Goal: Task Accomplishment & Management: Manage account settings

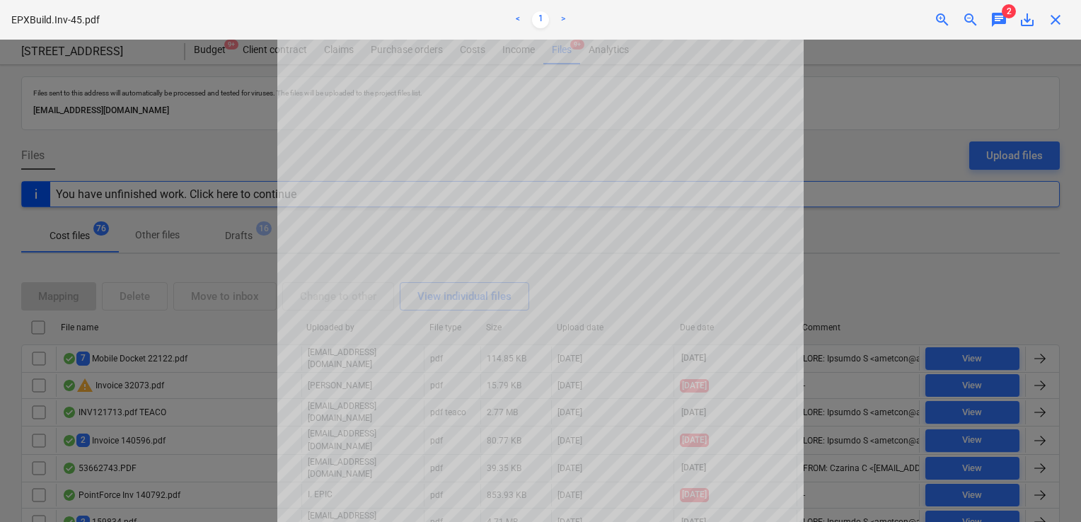
click at [1059, 27] on span "close" at bounding box center [1055, 19] width 17 height 17
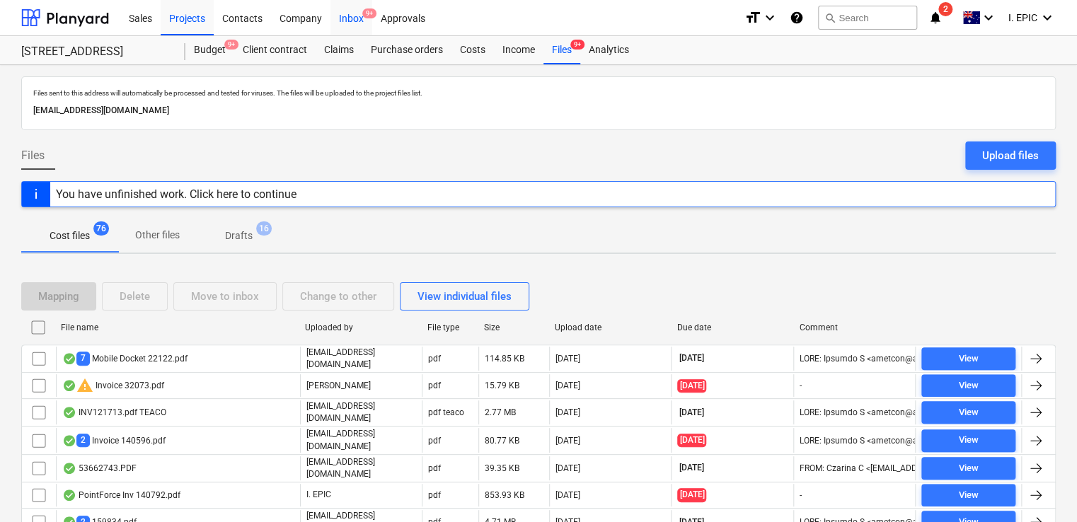
click at [362, 16] on span "9+" at bounding box center [369, 13] width 14 height 10
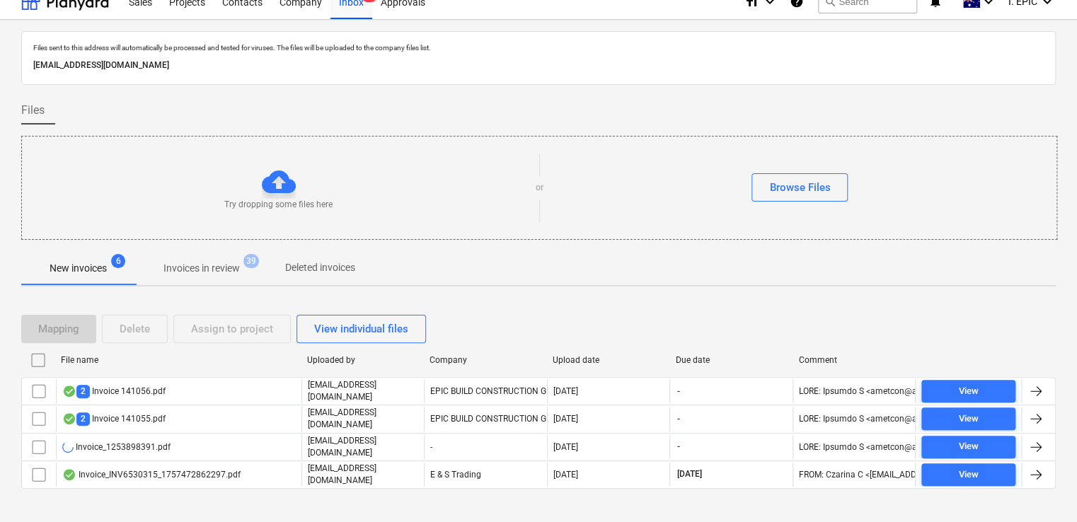
scroll to position [25, 0]
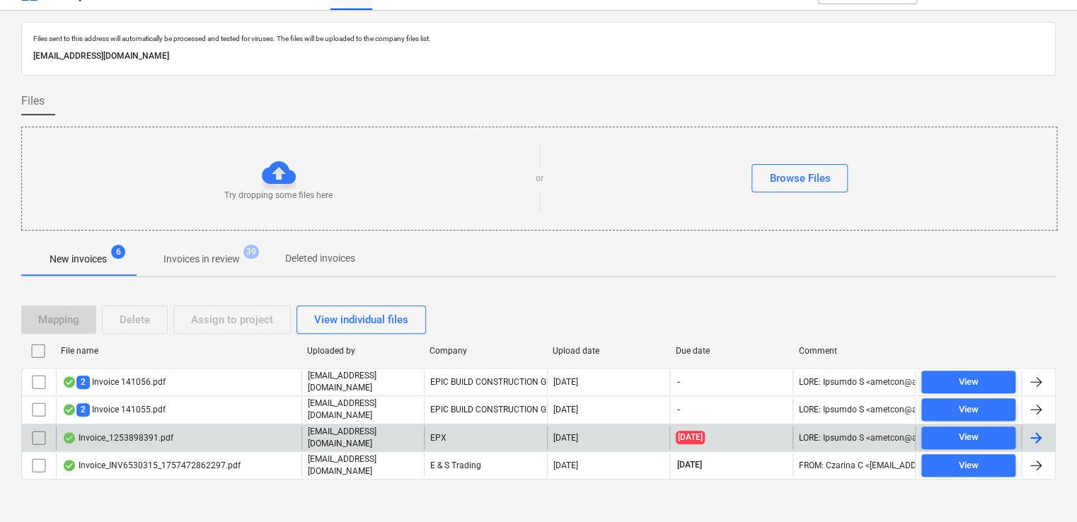
click at [231, 439] on div "Invoice_1253898391.pdf" at bounding box center [178, 438] width 245 height 24
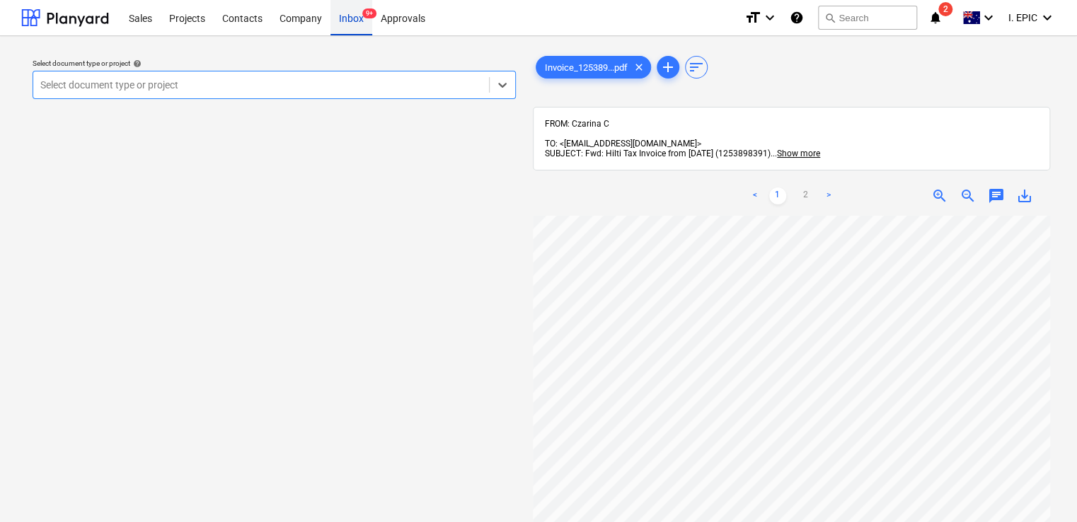
click at [362, 23] on div "Inbox 9+" at bounding box center [351, 17] width 42 height 36
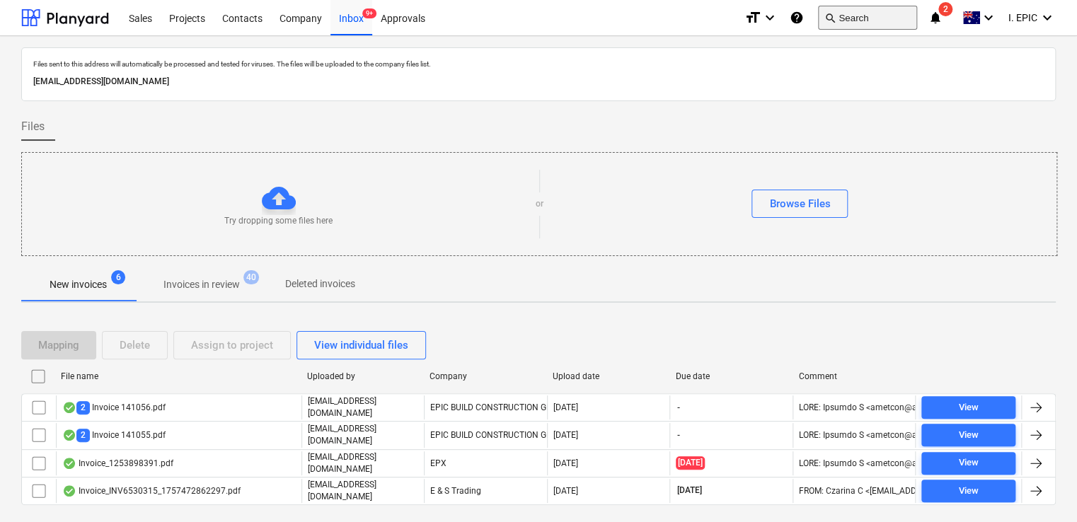
click at [861, 16] on button "search Search" at bounding box center [867, 18] width 99 height 24
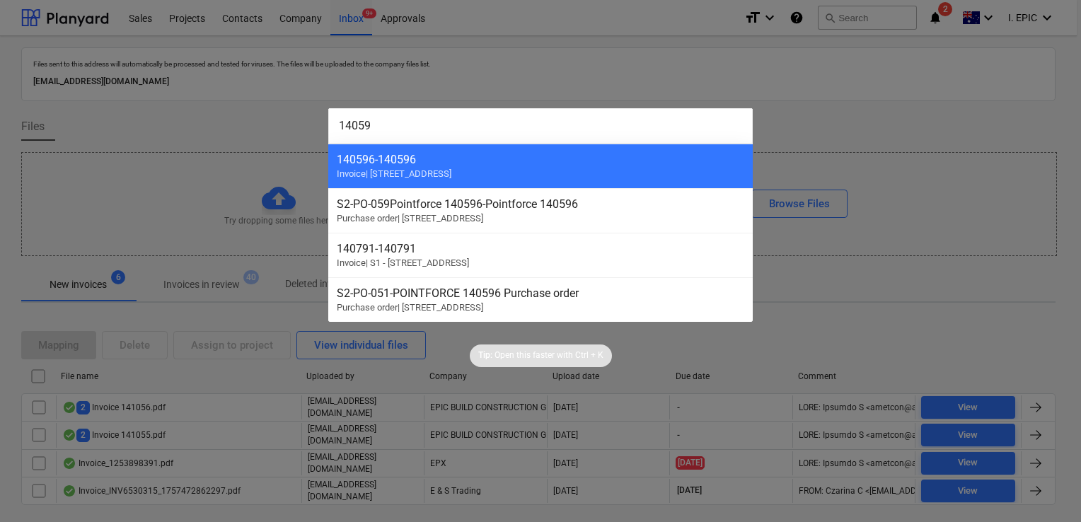
type input "140596"
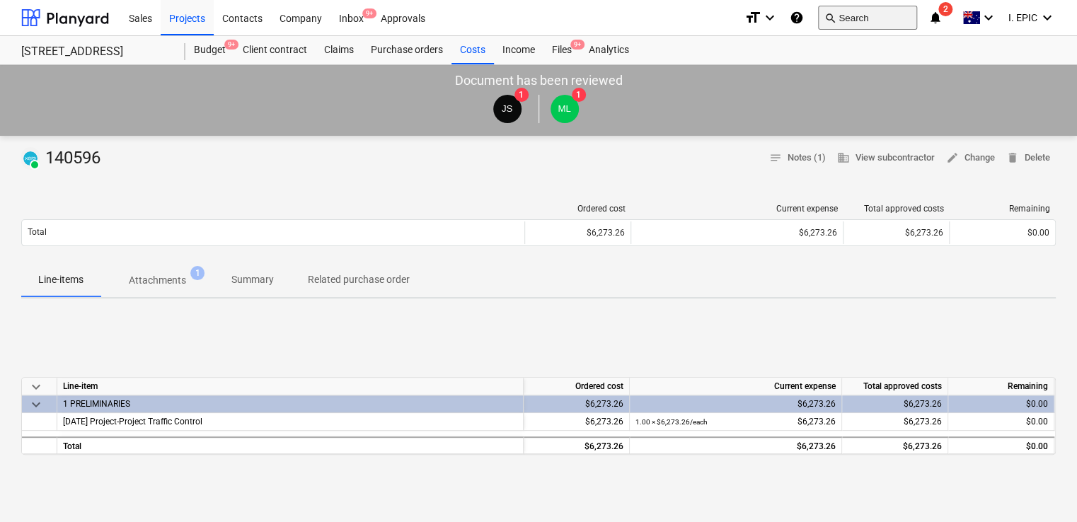
click at [882, 24] on button "search Search" at bounding box center [867, 18] width 99 height 24
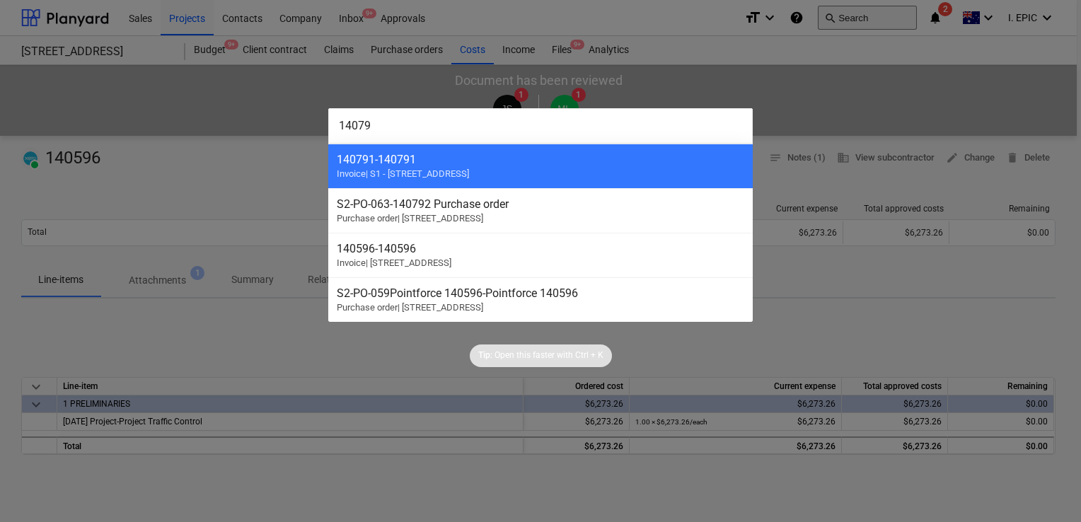
type input "140792"
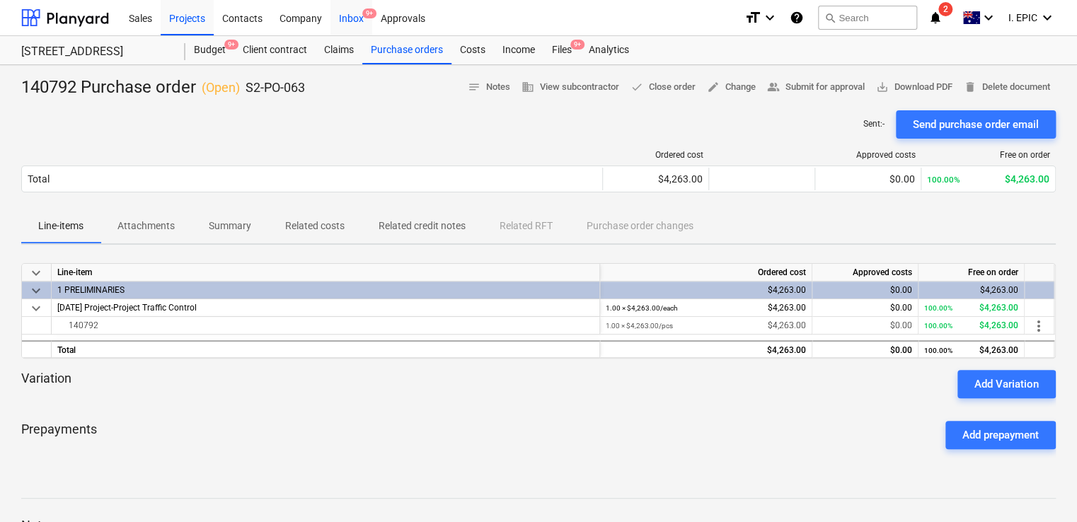
click at [340, 19] on div "Inbox 9+" at bounding box center [351, 17] width 42 height 36
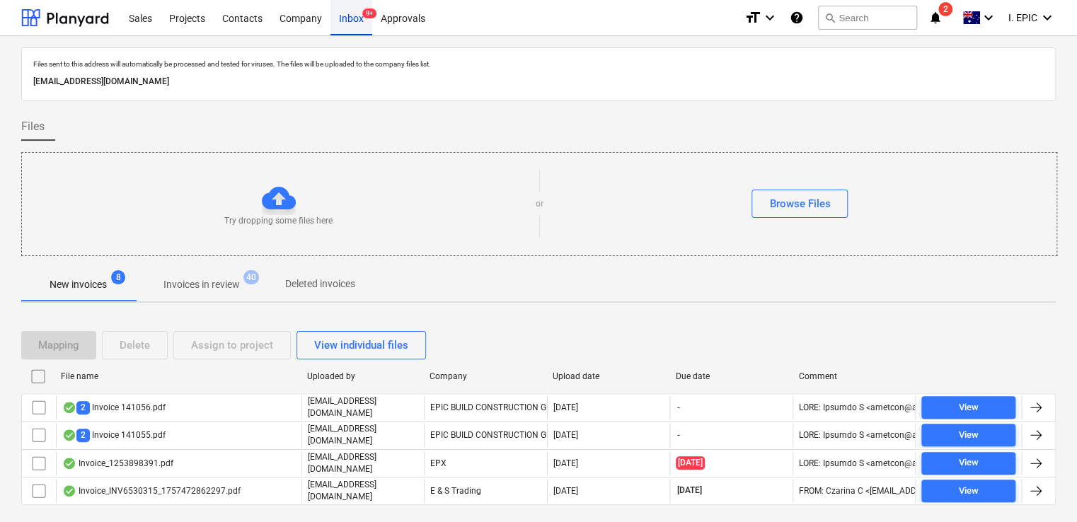
click at [346, 25] on div "Inbox 9+" at bounding box center [351, 17] width 42 height 36
click at [347, 23] on div "Inbox 9+" at bounding box center [351, 17] width 42 height 36
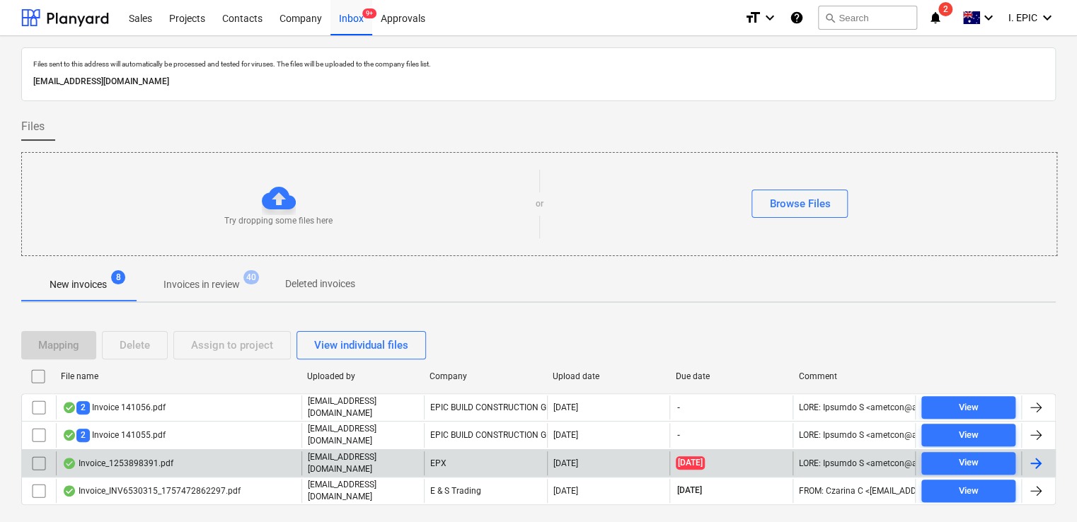
click at [158, 463] on div "Invoice_1253898391.pdf" at bounding box center [117, 463] width 111 height 11
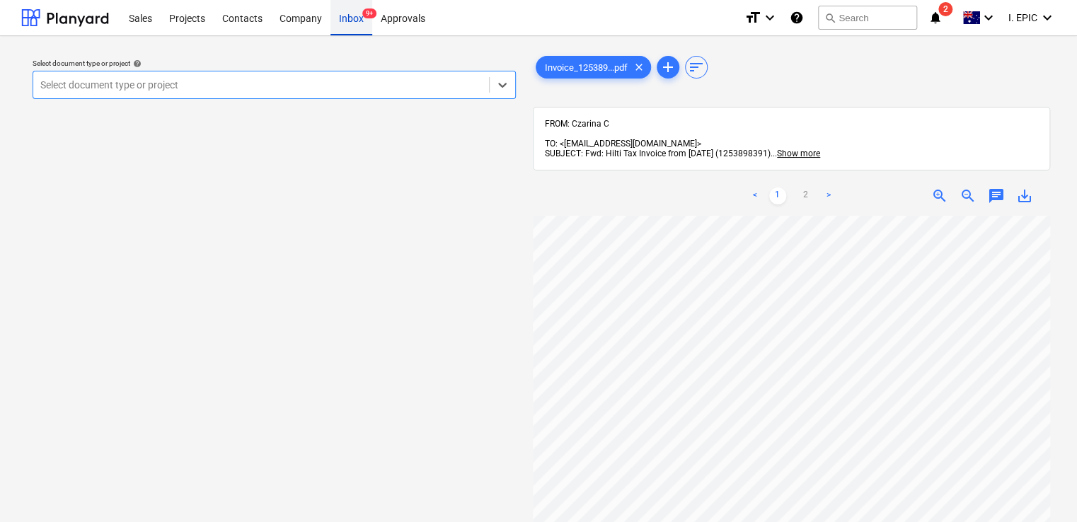
click at [363, 17] on span "9+" at bounding box center [369, 13] width 14 height 10
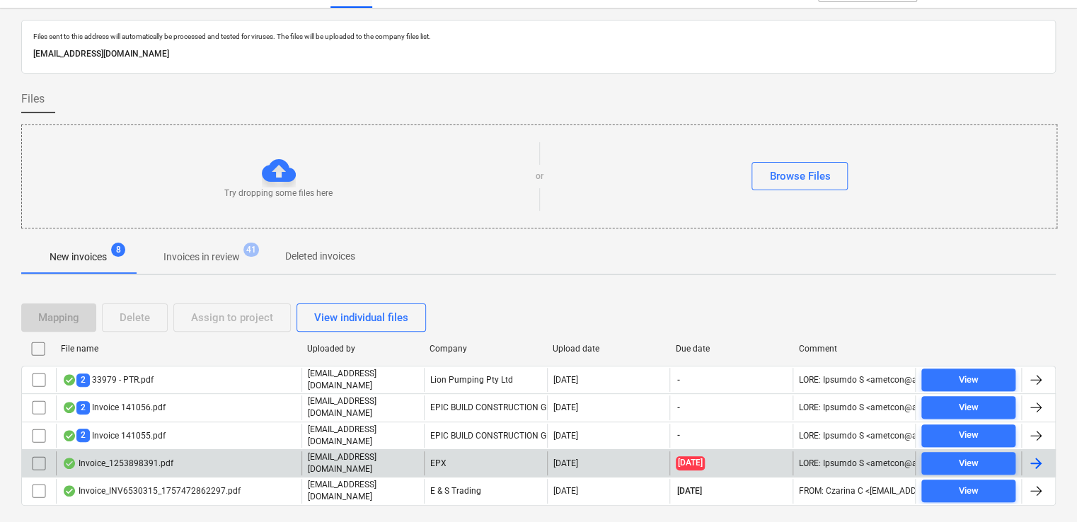
scroll to position [51, 0]
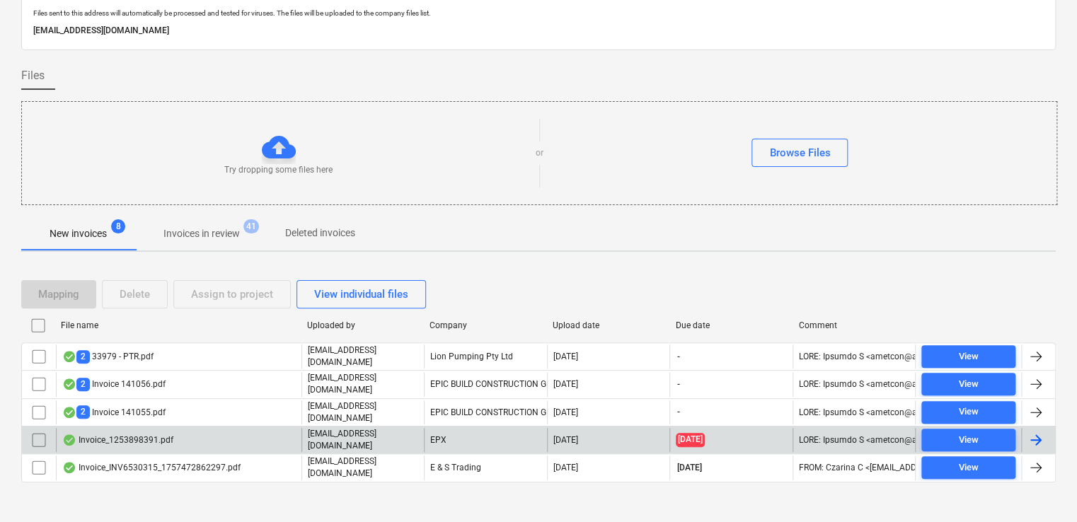
click at [230, 434] on div "Invoice_1253898391.pdf" at bounding box center [178, 440] width 245 height 24
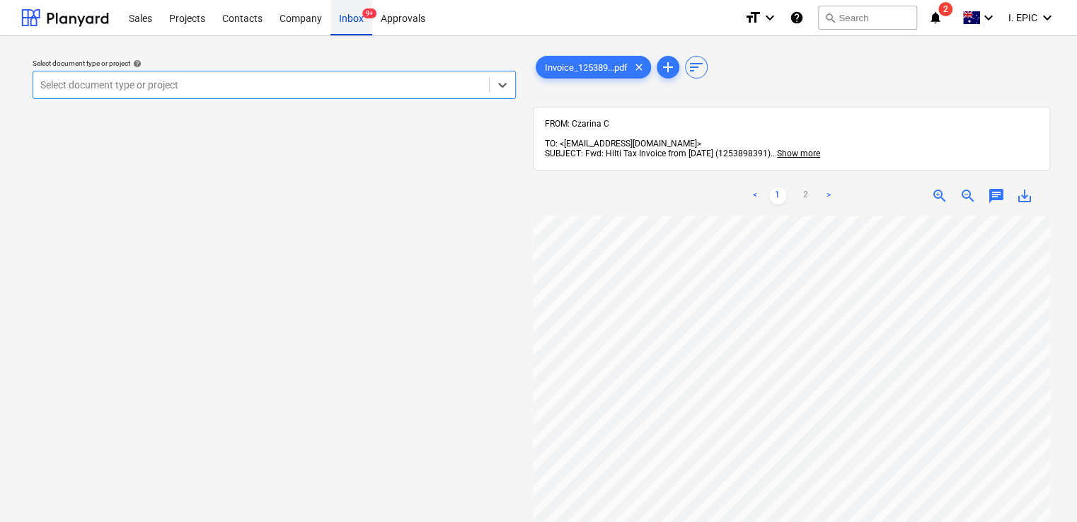
click at [357, 22] on div "Inbox 9+" at bounding box center [351, 17] width 42 height 36
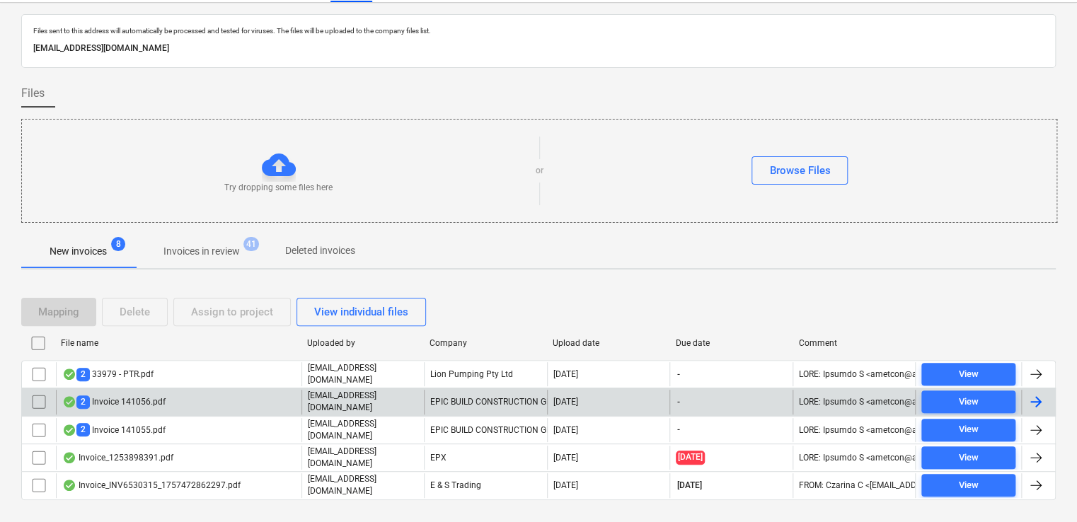
scroll to position [51, 0]
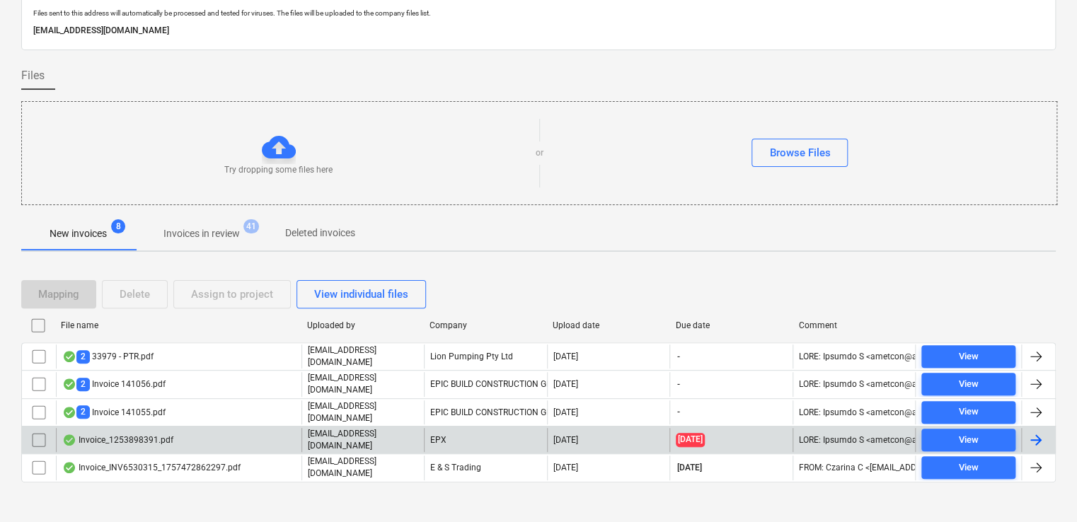
click at [275, 428] on div "Invoice_1253898391.pdf" at bounding box center [178, 440] width 245 height 24
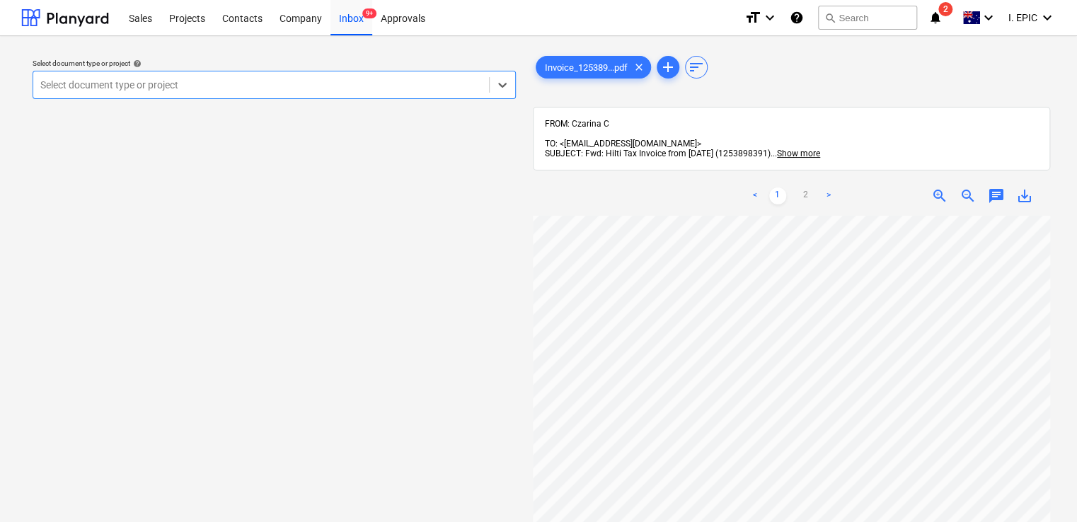
scroll to position [212, 0]
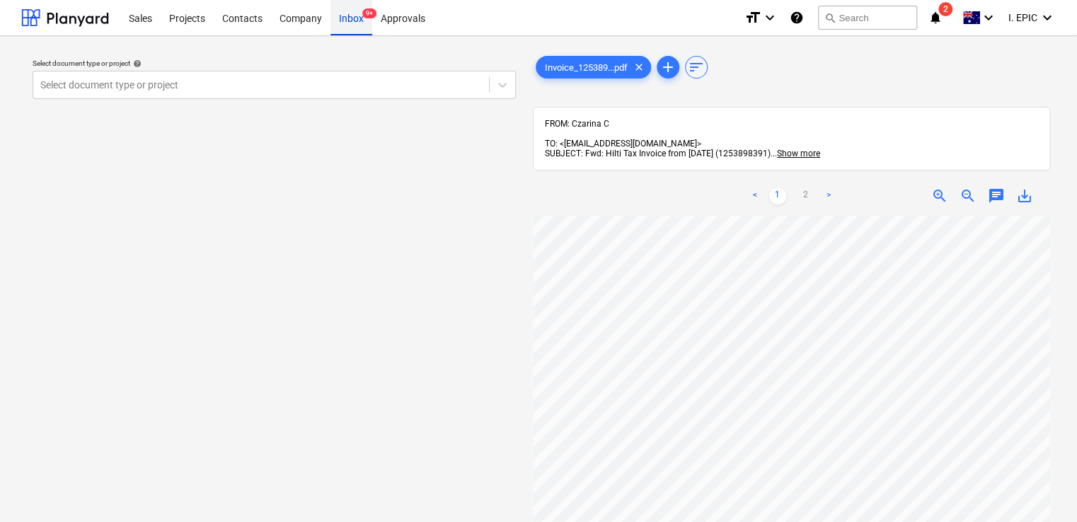
click at [342, 13] on div "Inbox 9+" at bounding box center [351, 17] width 42 height 36
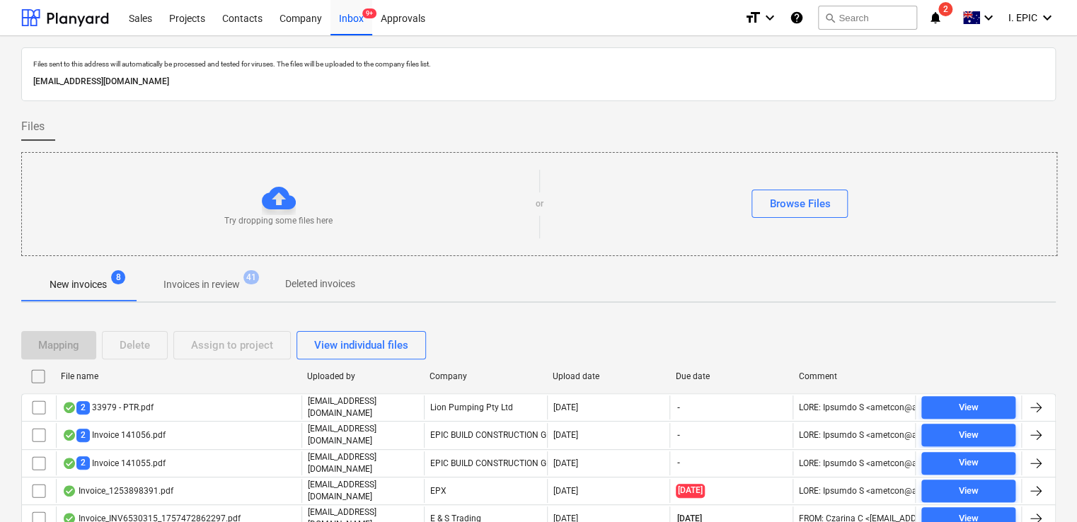
scroll to position [51, 0]
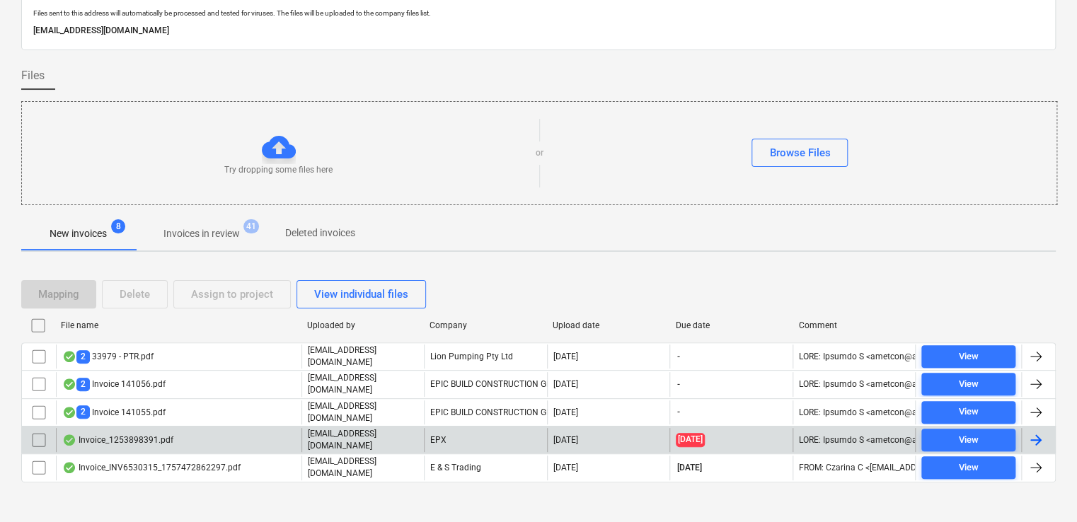
click at [626, 428] on div "[DATE]" at bounding box center [608, 440] width 122 height 24
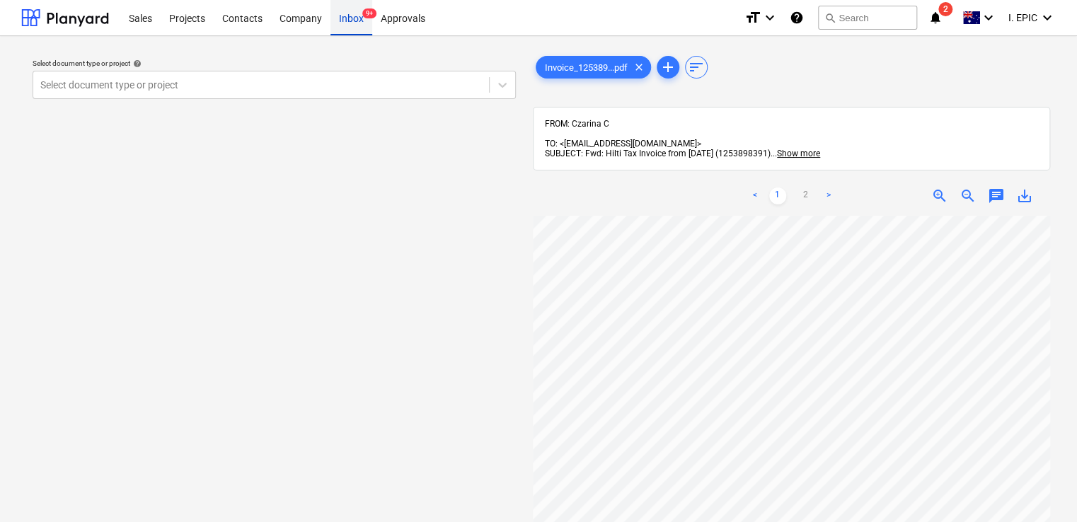
click at [347, 18] on div "Inbox 9+" at bounding box center [351, 17] width 42 height 36
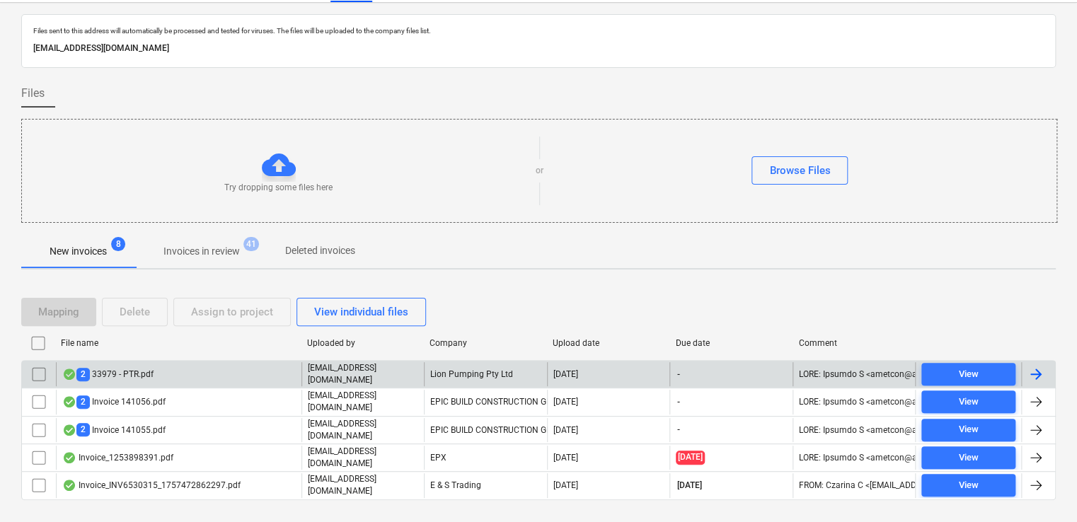
scroll to position [51, 0]
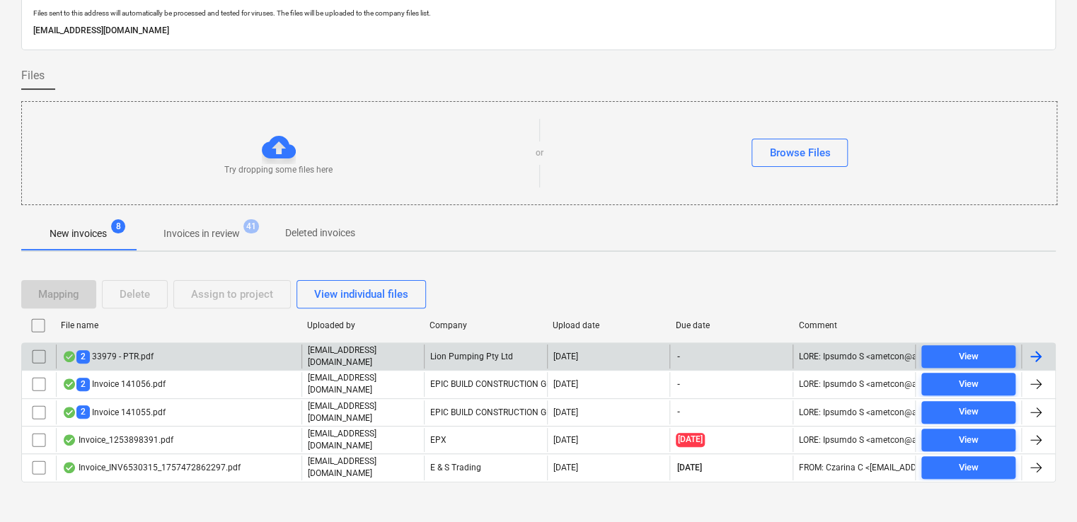
click at [251, 352] on div "2 33979 - PTR.pdf" at bounding box center [178, 357] width 245 height 24
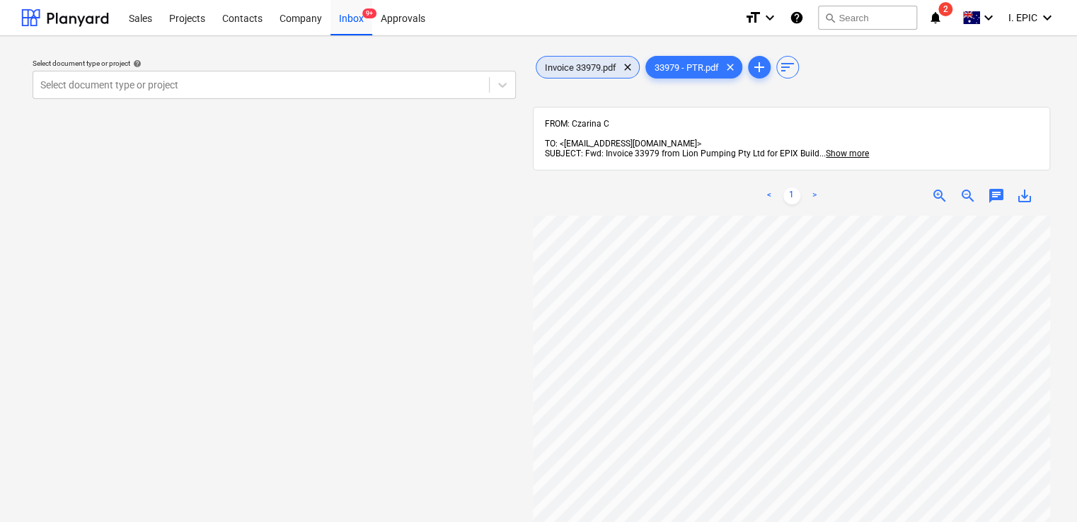
click at [595, 59] on div "Invoice 33979.pdf clear" at bounding box center [588, 67] width 104 height 23
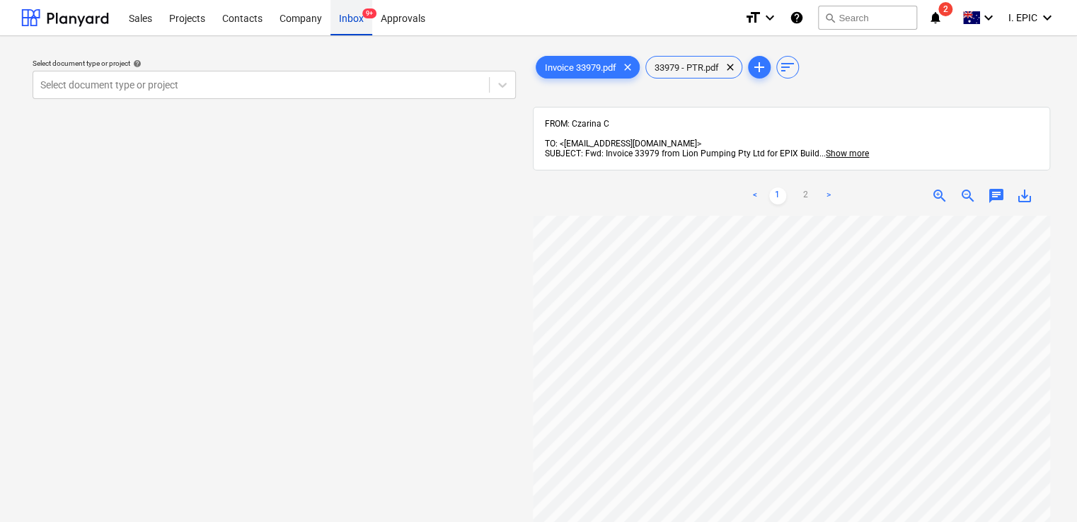
click at [345, 14] on div "Inbox 9+" at bounding box center [351, 17] width 42 height 36
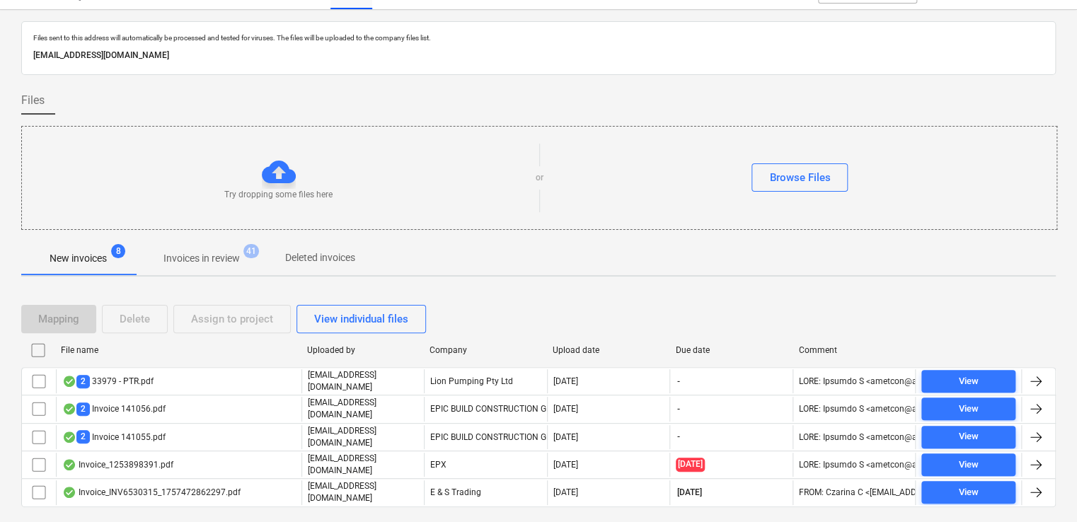
scroll to position [51, 0]
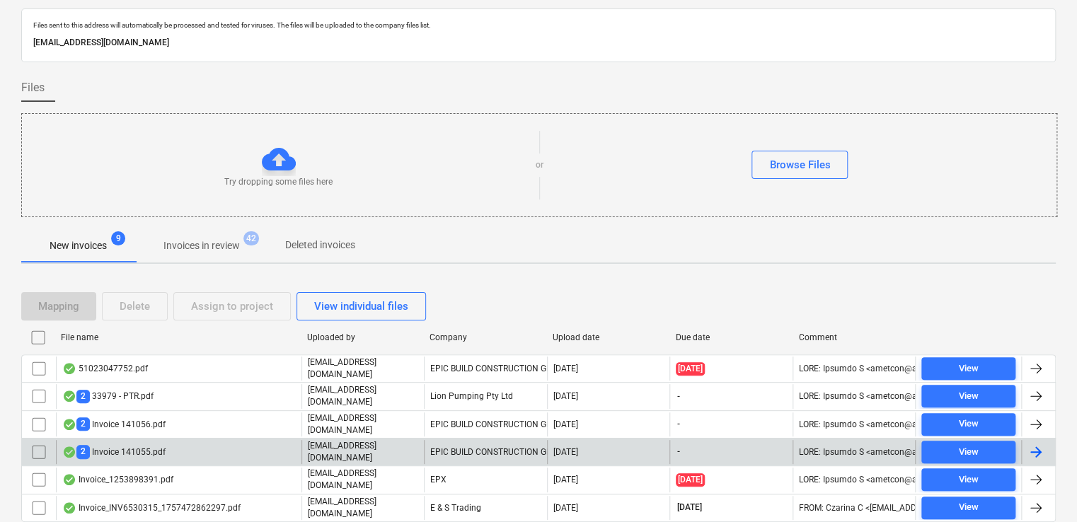
scroll to position [71, 0]
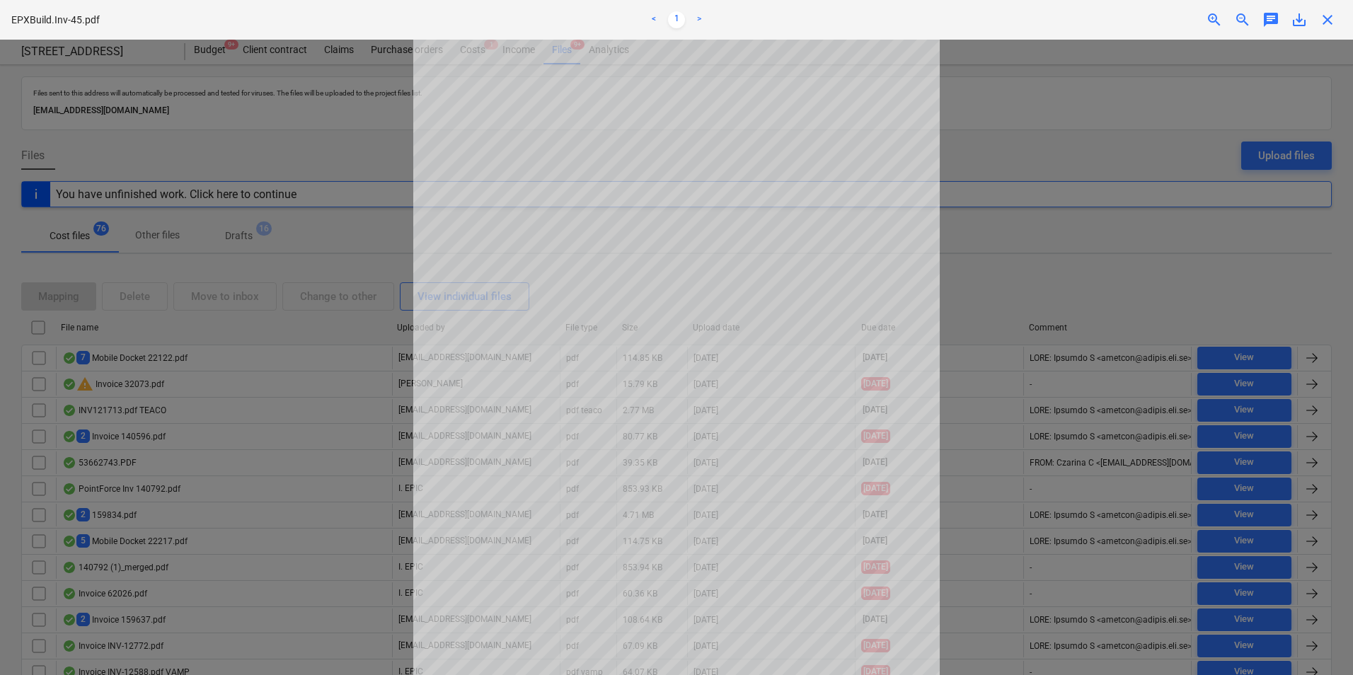
click at [1059, 84] on div at bounding box center [676, 357] width 1353 height 635
drag, startPoint x: 1328, startPoint y: 23, endPoint x: 812, endPoint y: 205, distance: 546.9
click at [1329, 23] on span "close" at bounding box center [1327, 19] width 17 height 17
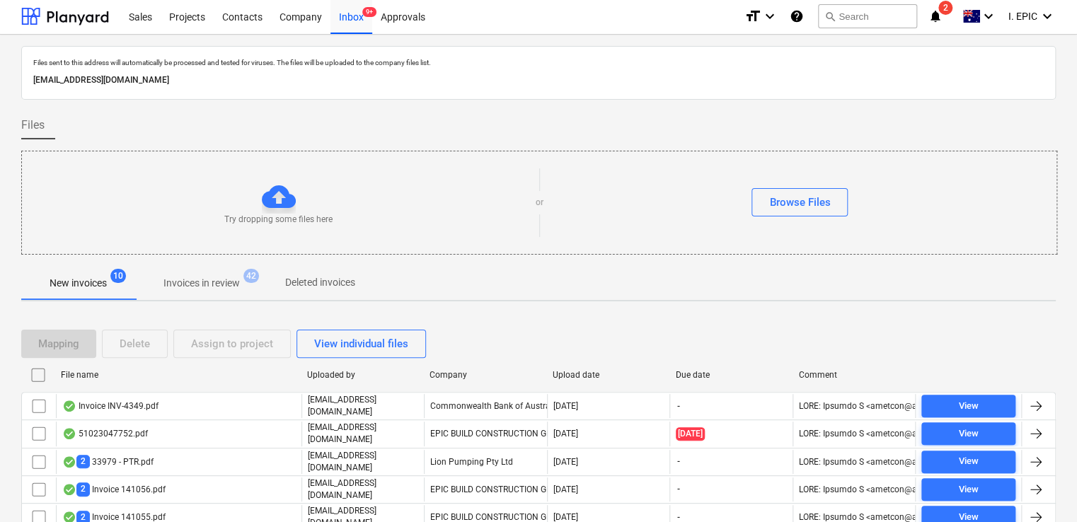
scroll to position [103, 0]
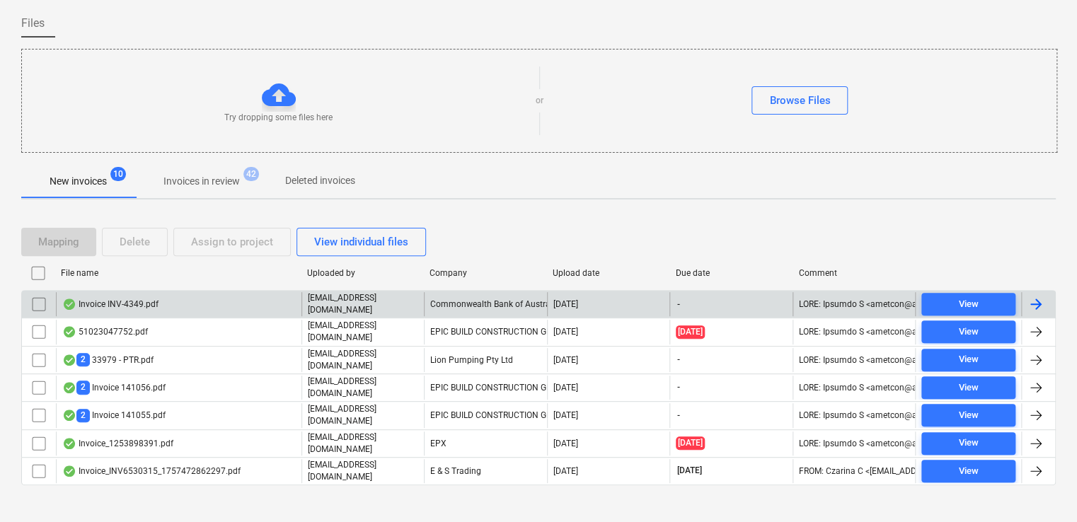
click at [206, 297] on div "Invoice INV-4349.pdf" at bounding box center [178, 304] width 245 height 24
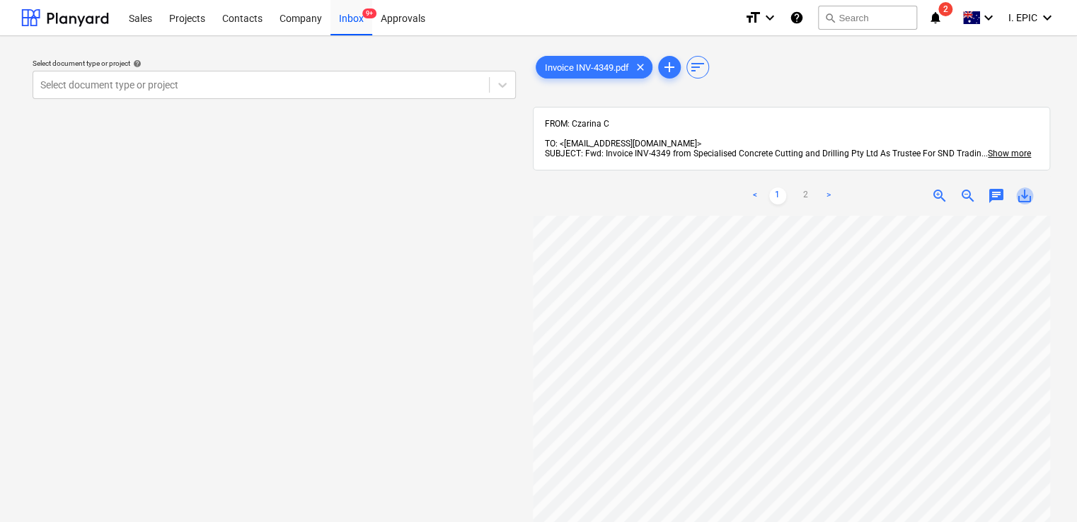
click at [1026, 190] on span "save_alt" at bounding box center [1024, 195] width 17 height 17
drag, startPoint x: 344, startPoint y: 25, endPoint x: 345, endPoint y: 33, distance: 7.9
click at [344, 25] on div "Inbox 9+" at bounding box center [351, 17] width 42 height 36
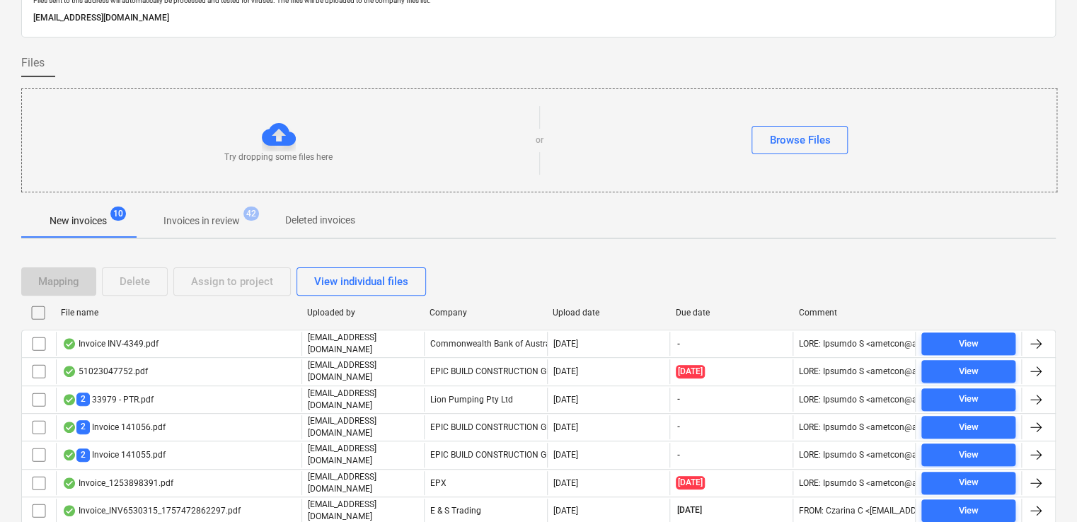
scroll to position [103, 0]
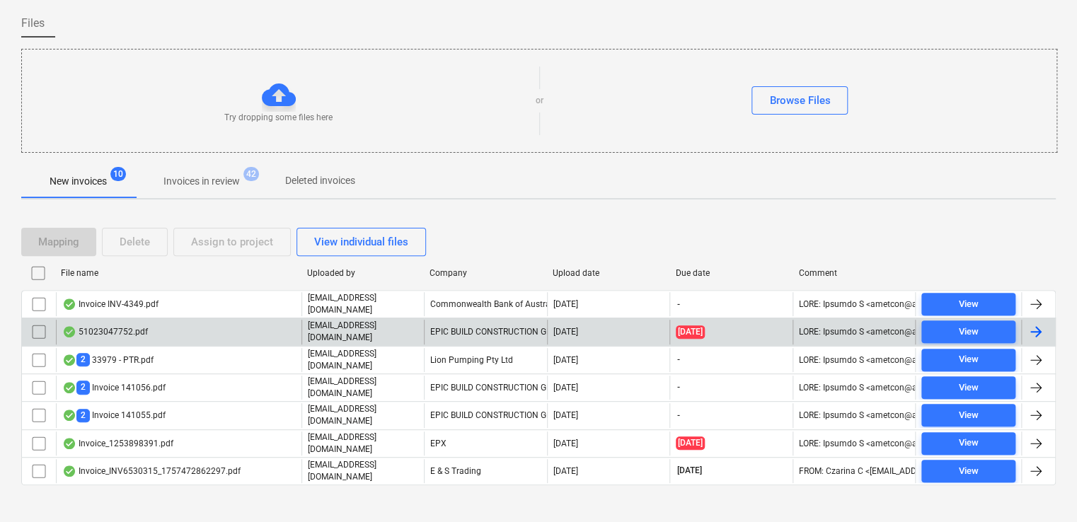
click at [210, 325] on div "51023047752.pdf" at bounding box center [178, 332] width 245 height 24
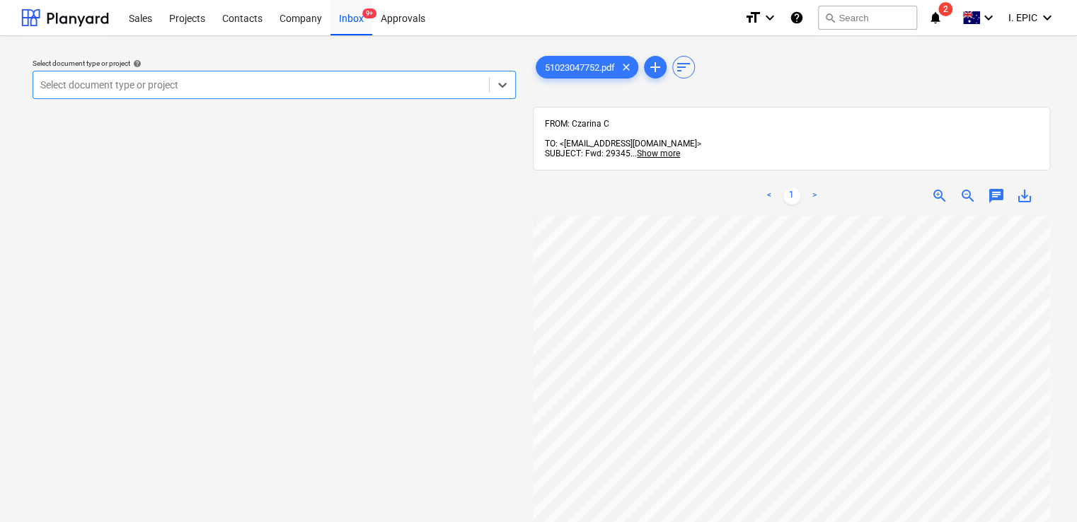
click at [1001, 187] on span "chat" at bounding box center [996, 195] width 17 height 17
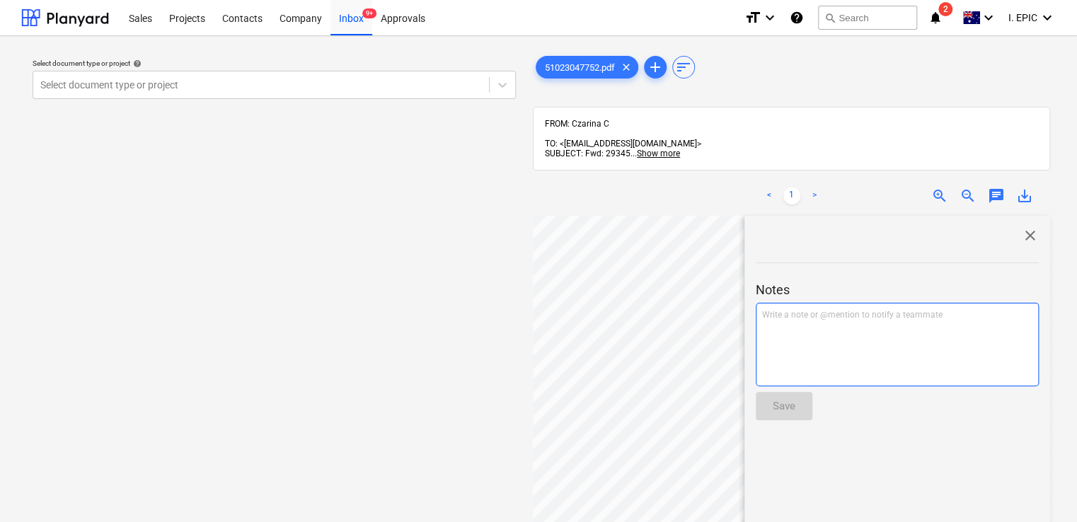
click at [814, 313] on div "Write a note or @mention to notify a teammate [PERSON_NAME]" at bounding box center [897, 344] width 283 height 83
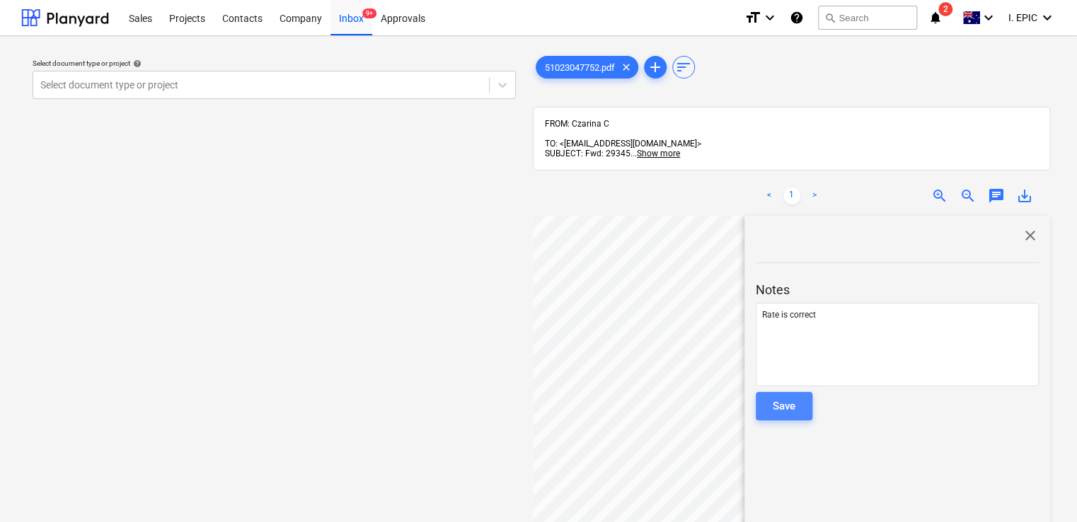
click at [787, 392] on button "Save" at bounding box center [784, 406] width 57 height 28
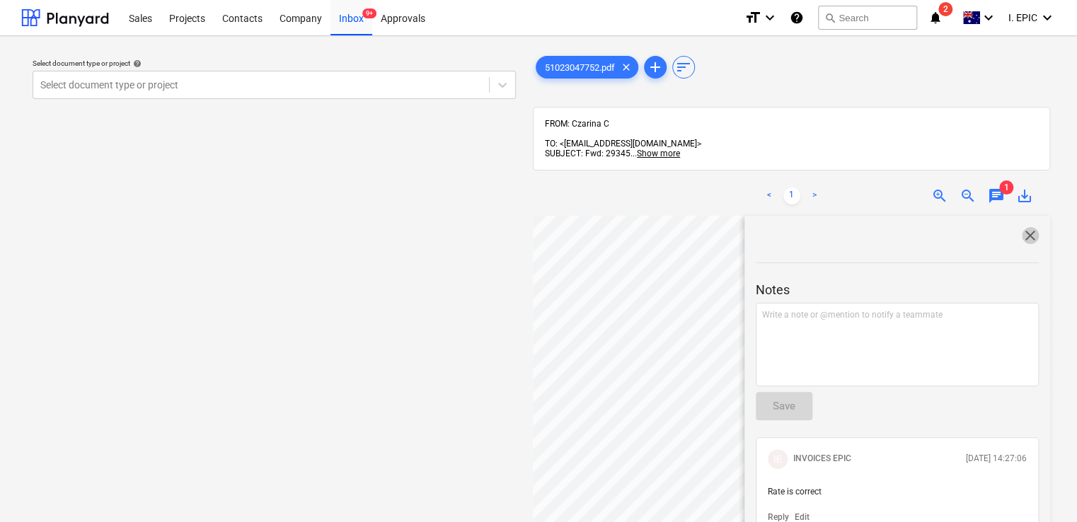
click at [1029, 227] on span "close" at bounding box center [1030, 235] width 17 height 17
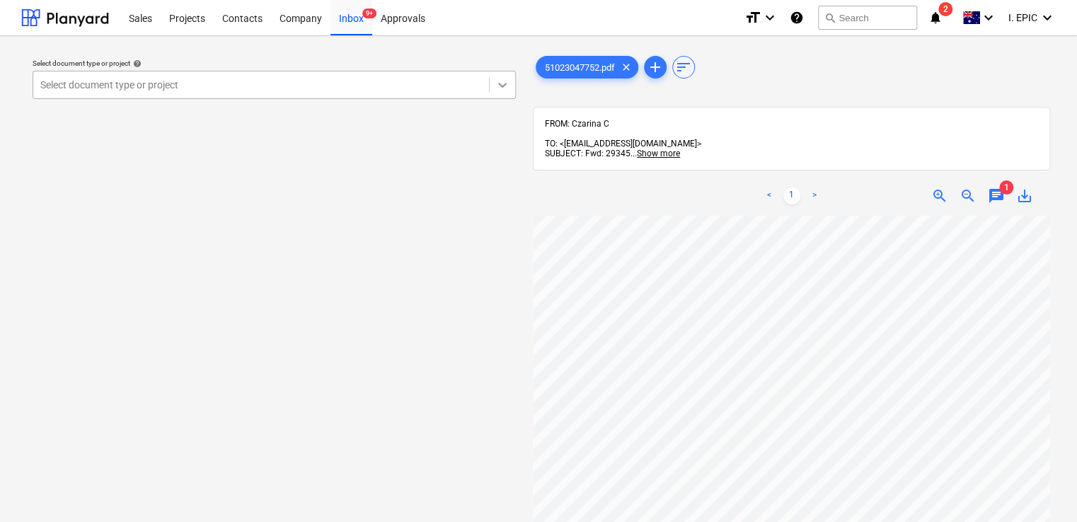
click at [493, 86] on div at bounding box center [502, 84] width 25 height 25
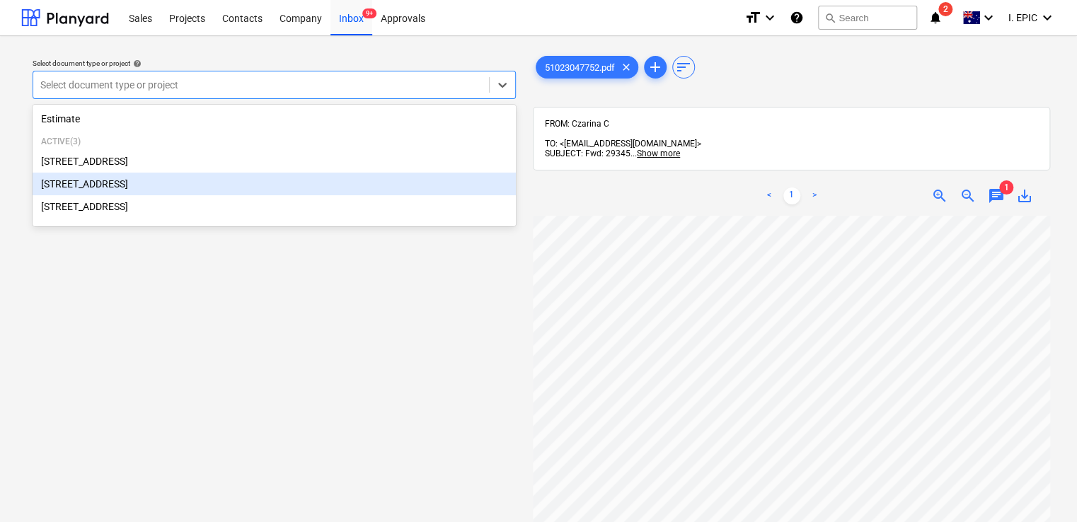
click at [179, 194] on div "[STREET_ADDRESS]" at bounding box center [274, 184] width 483 height 23
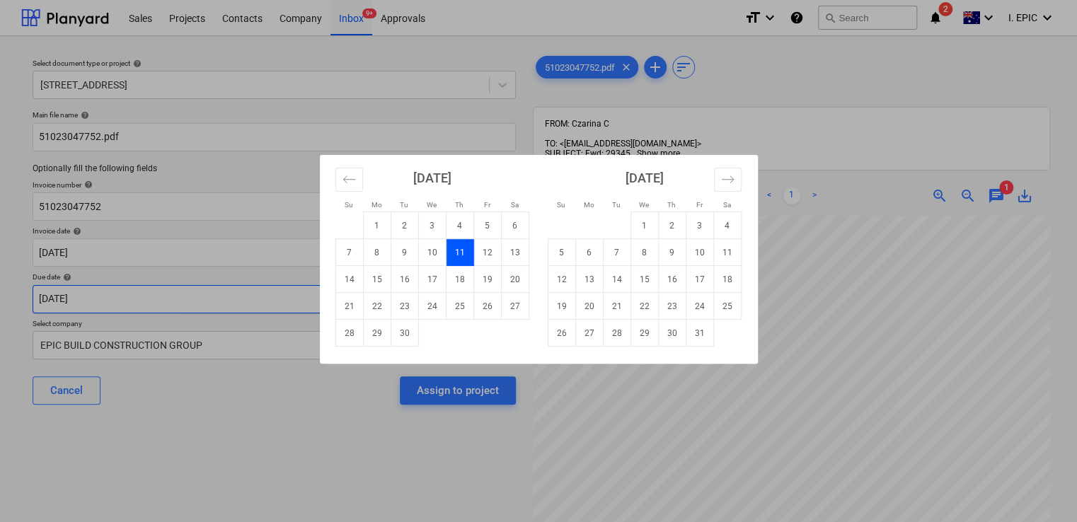
click at [150, 296] on body "Sales Projects Contacts Company Inbox 9+ Approvals format_size keyboard_arrow_d…" at bounding box center [538, 261] width 1077 height 522
click at [479, 250] on td "12" at bounding box center [487, 252] width 28 height 27
type input "[DATE]"
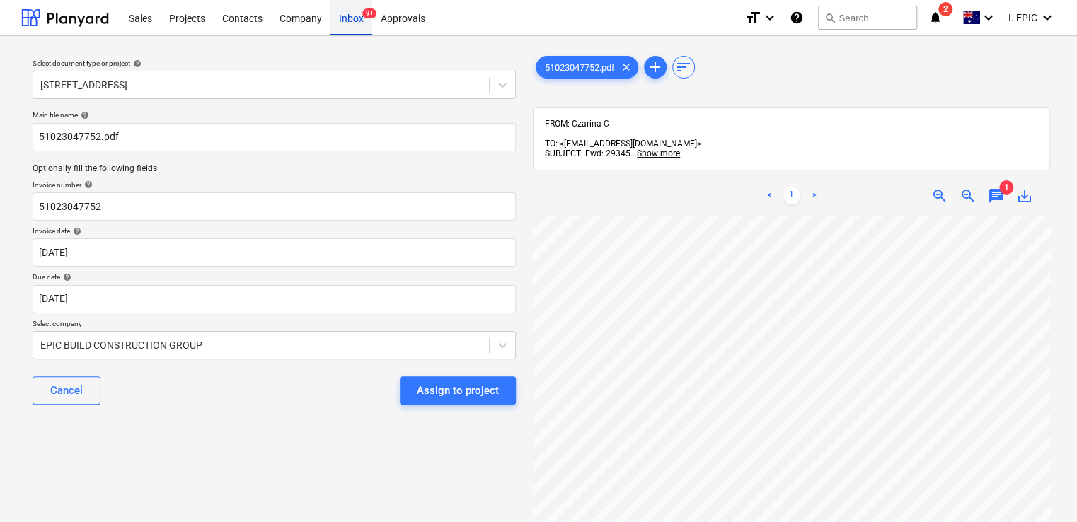
click at [345, 26] on div "Inbox 9+" at bounding box center [351, 17] width 42 height 36
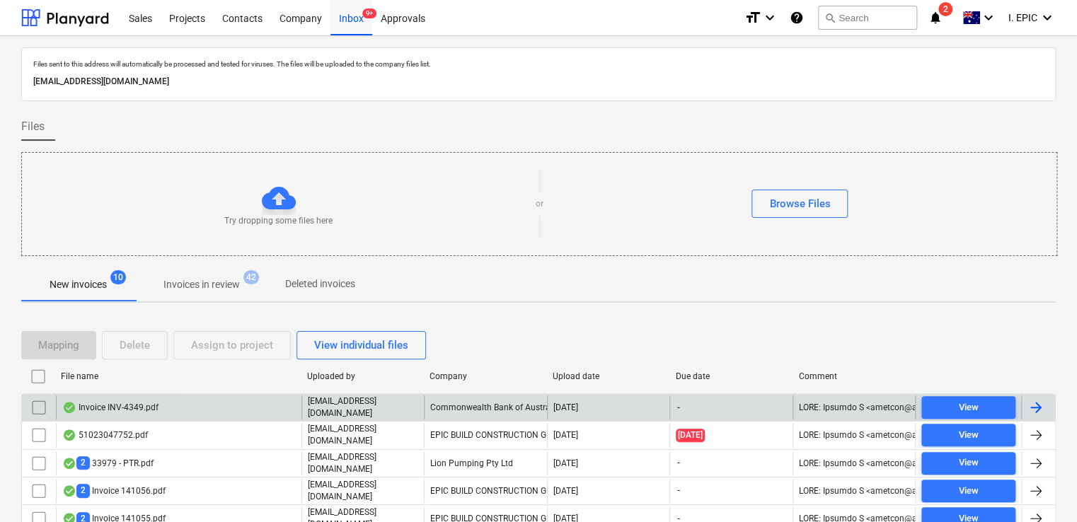
click at [192, 403] on div "Invoice INV-4349.pdf" at bounding box center [178, 407] width 245 height 24
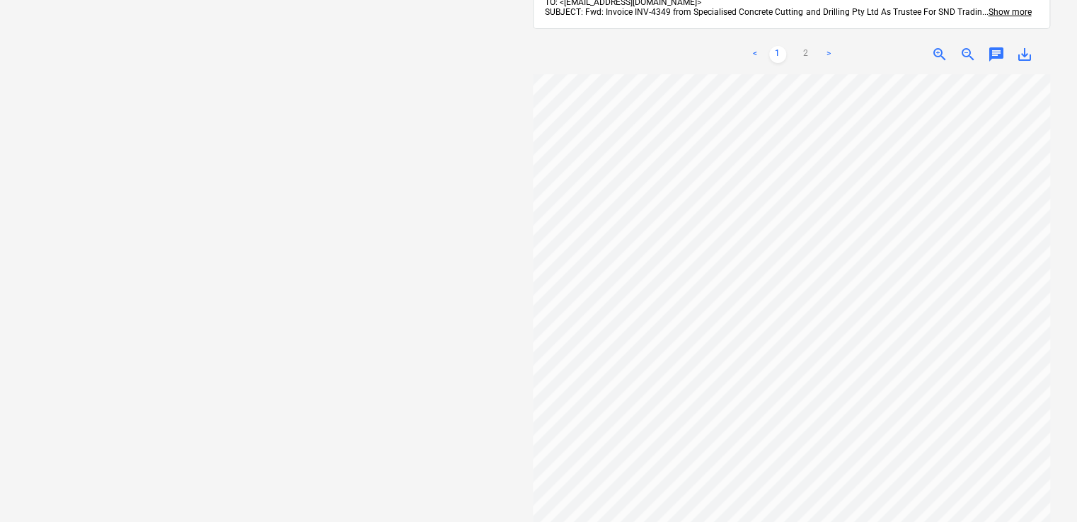
scroll to position [141, 0]
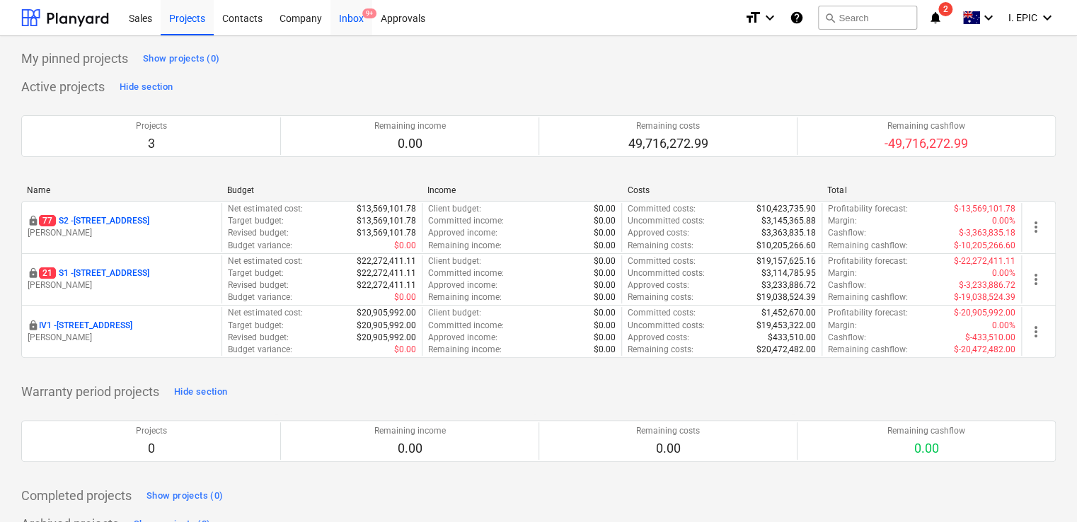
click at [357, 22] on div "Inbox 9+" at bounding box center [351, 17] width 42 height 36
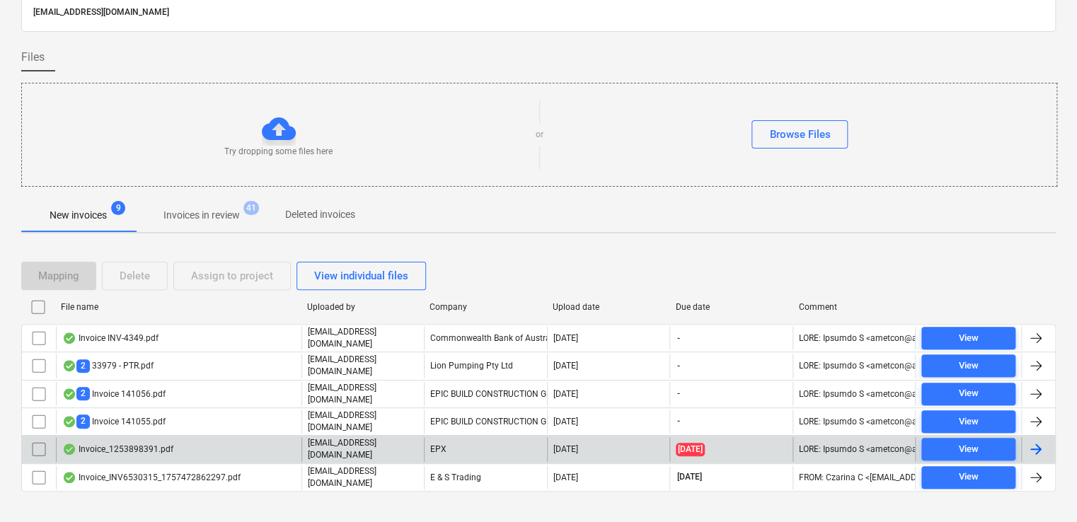
scroll to position [77, 0]
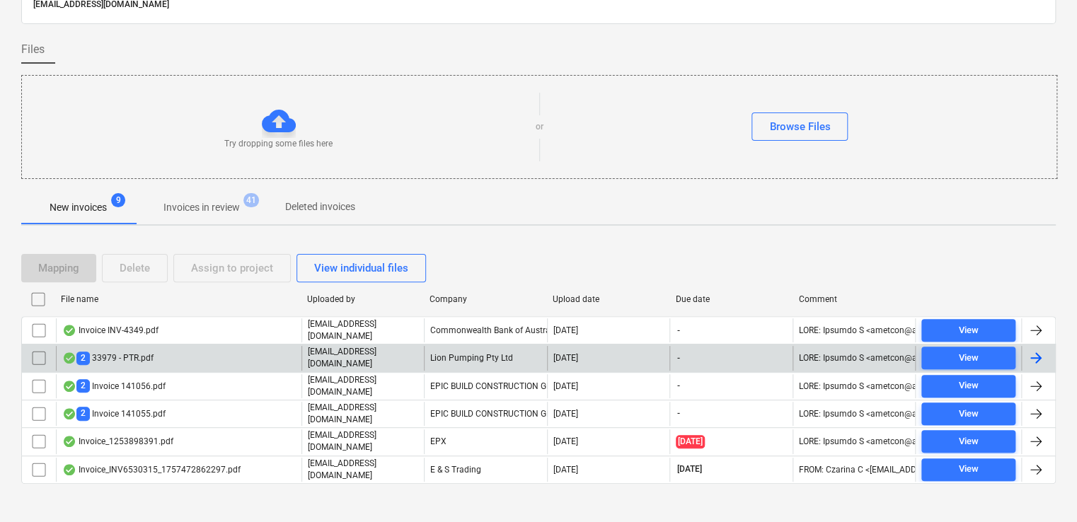
click at [175, 353] on div "2 33979 - PTR.pdf" at bounding box center [178, 358] width 245 height 24
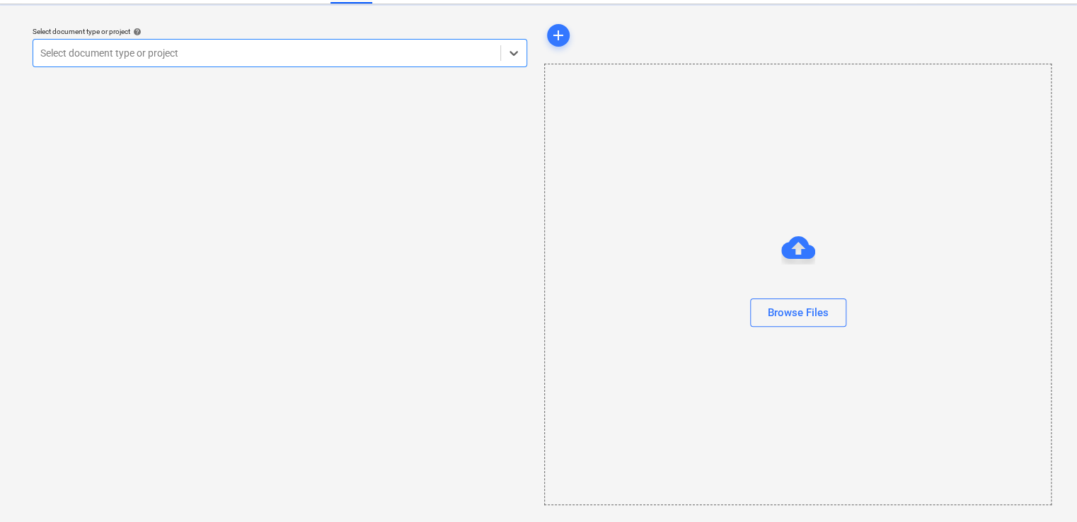
scroll to position [31, 0]
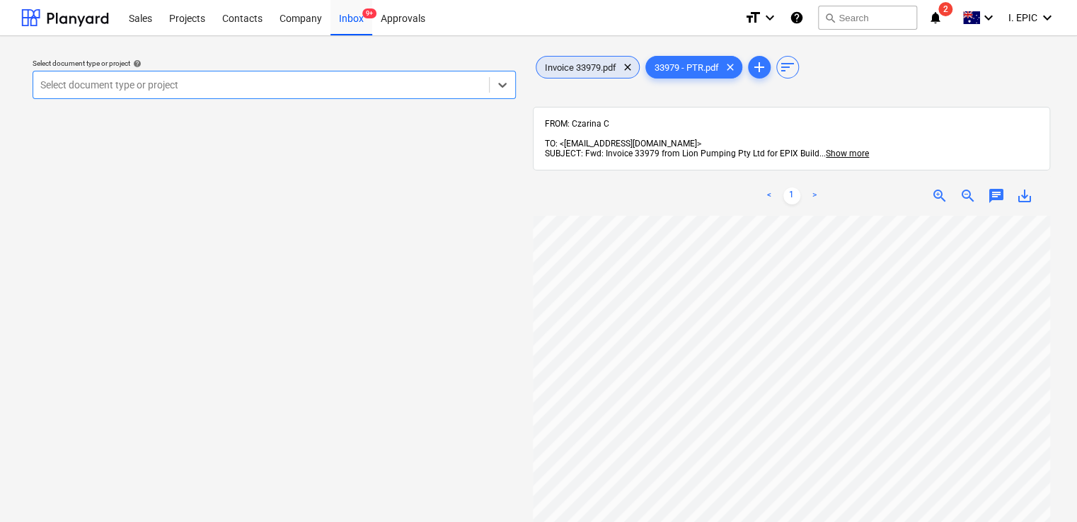
click at [594, 62] on span "Invoice 33979.pdf" at bounding box center [580, 67] width 88 height 11
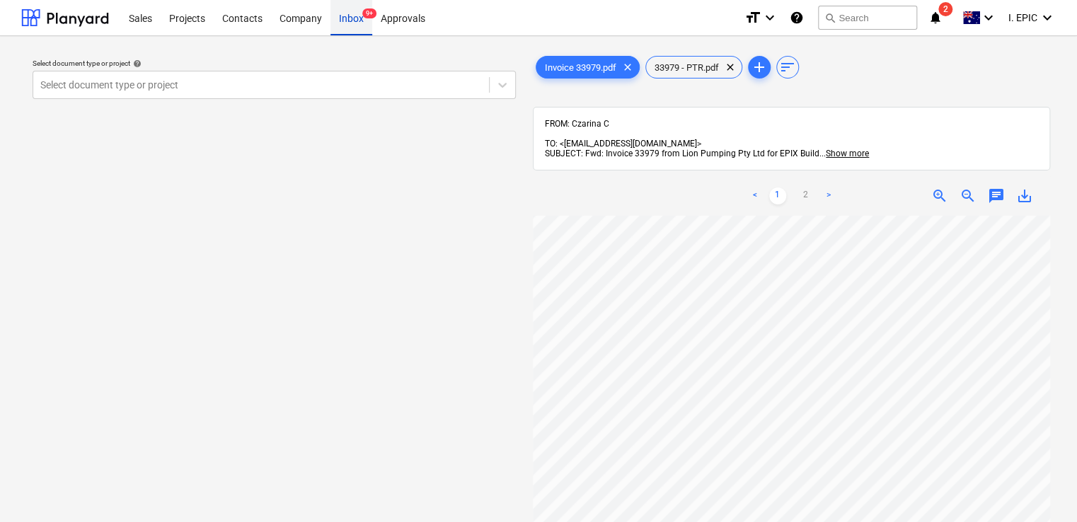
click at [354, 21] on div "Inbox 9+" at bounding box center [351, 17] width 42 height 36
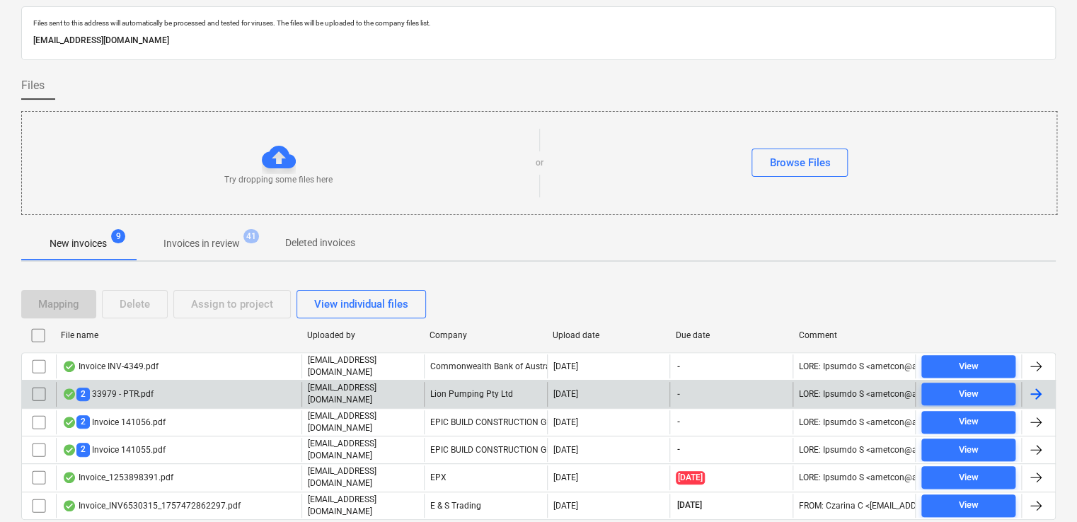
scroll to position [77, 0]
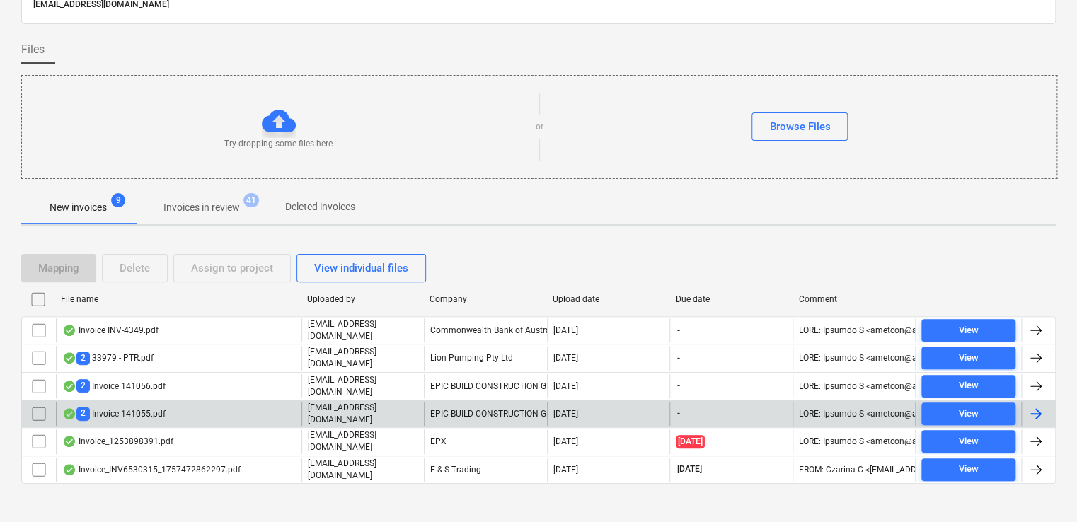
click at [183, 402] on div "2 Invoice 141055.pdf" at bounding box center [178, 414] width 245 height 24
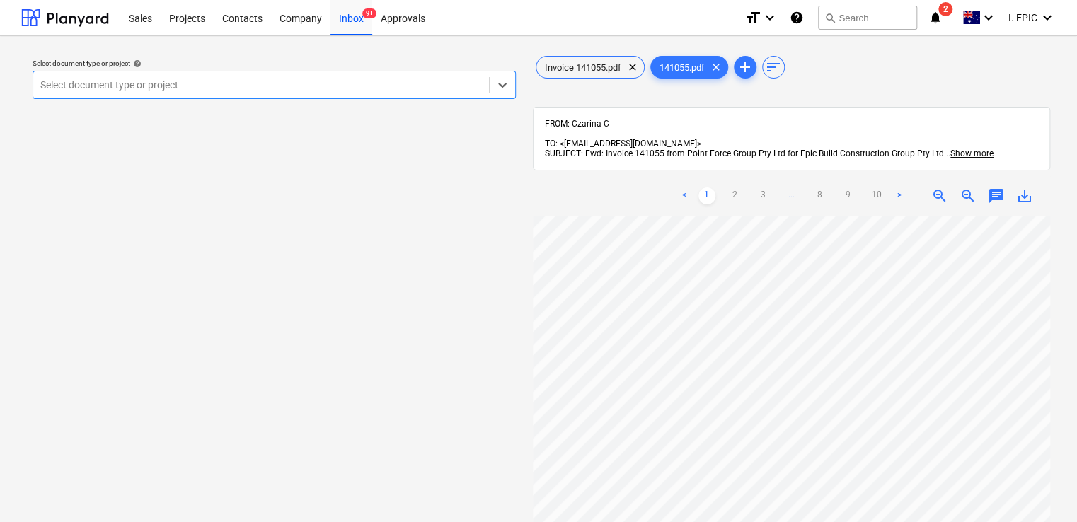
scroll to position [272, 0]
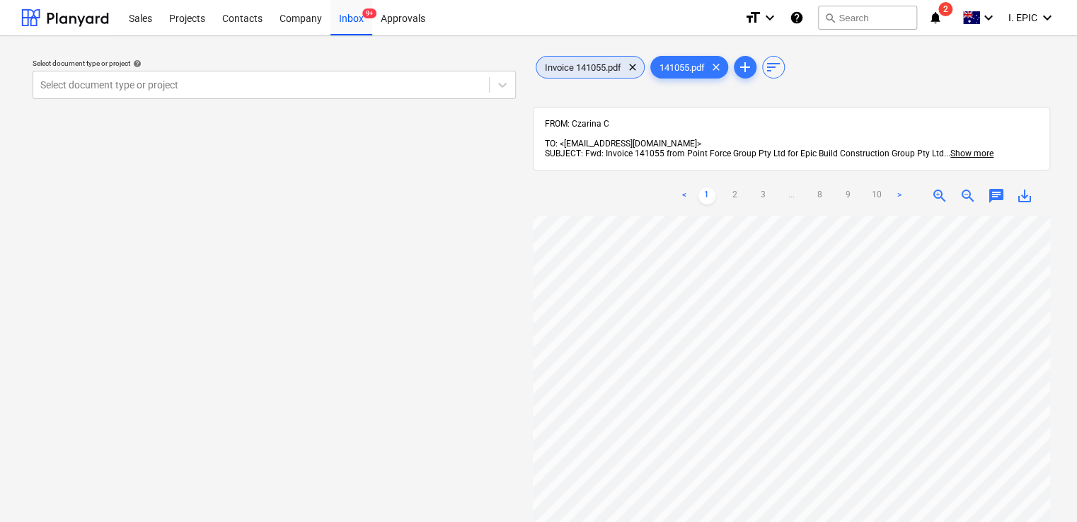
click at [594, 70] on span "Invoice 141055.pdf" at bounding box center [582, 67] width 93 height 11
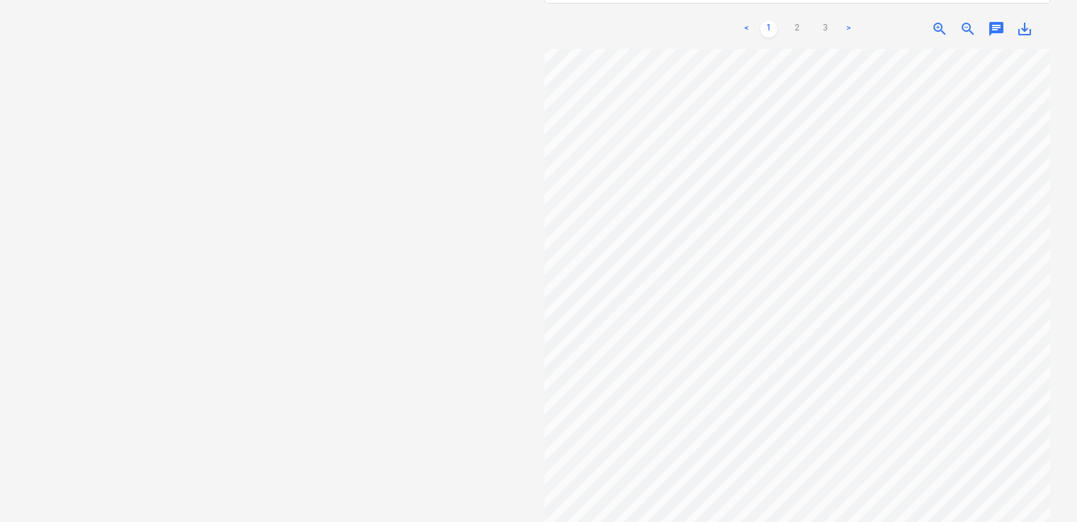
scroll to position [0, 0]
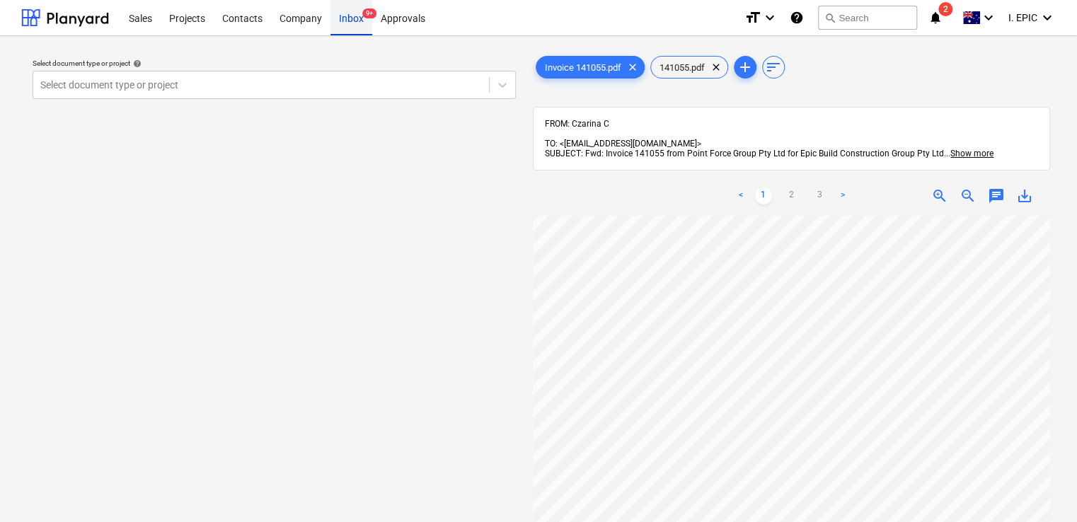
click at [340, 21] on div "Inbox 9+" at bounding box center [351, 17] width 42 height 36
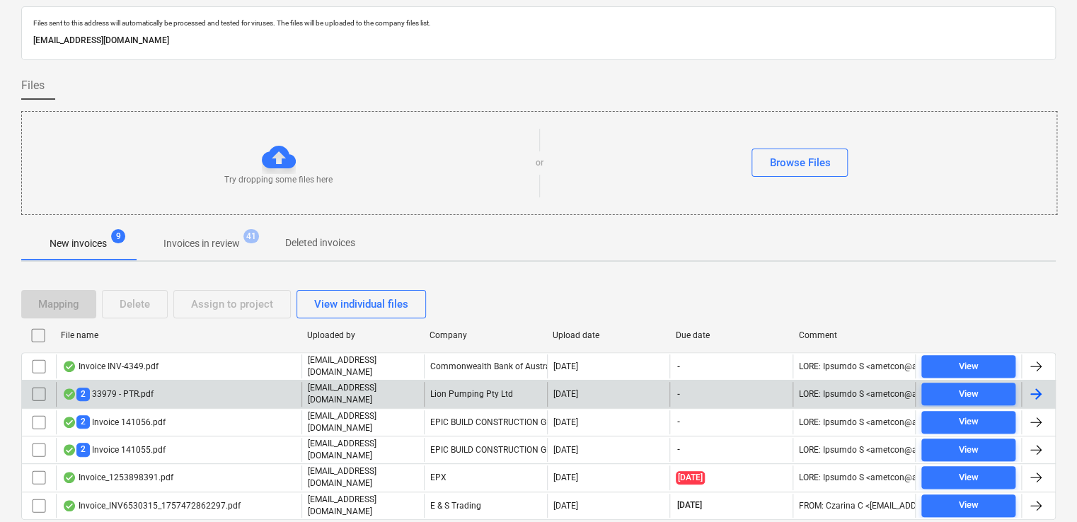
scroll to position [77, 0]
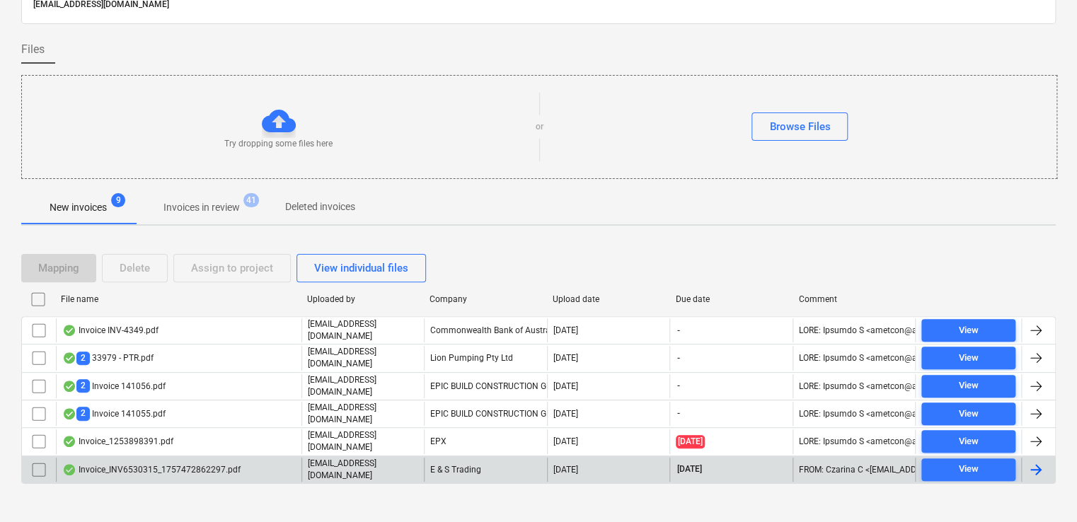
click at [183, 464] on div "Invoice_INV6530315_1757472862297.pdf" at bounding box center [151, 469] width 178 height 11
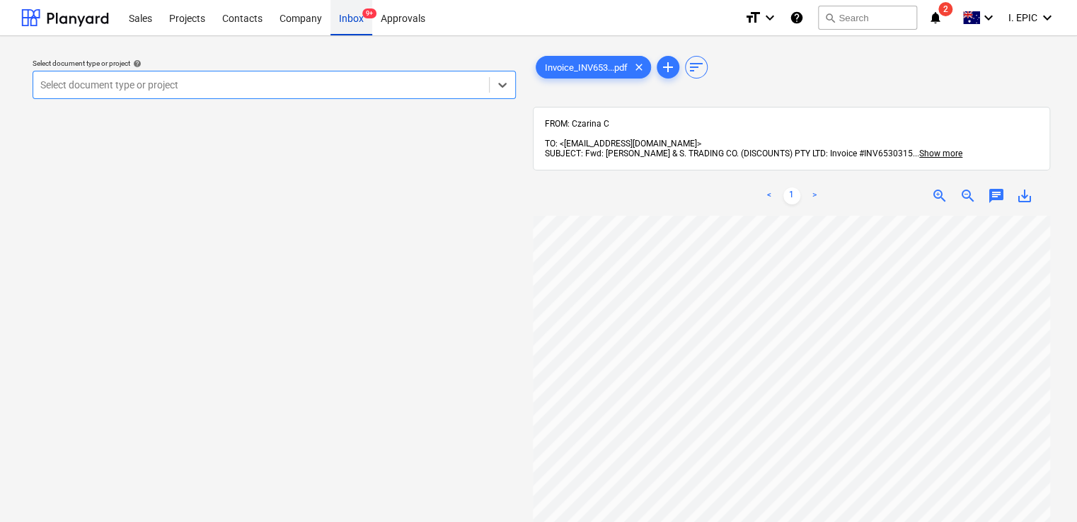
click at [359, 23] on div "Inbox 9+" at bounding box center [351, 17] width 42 height 36
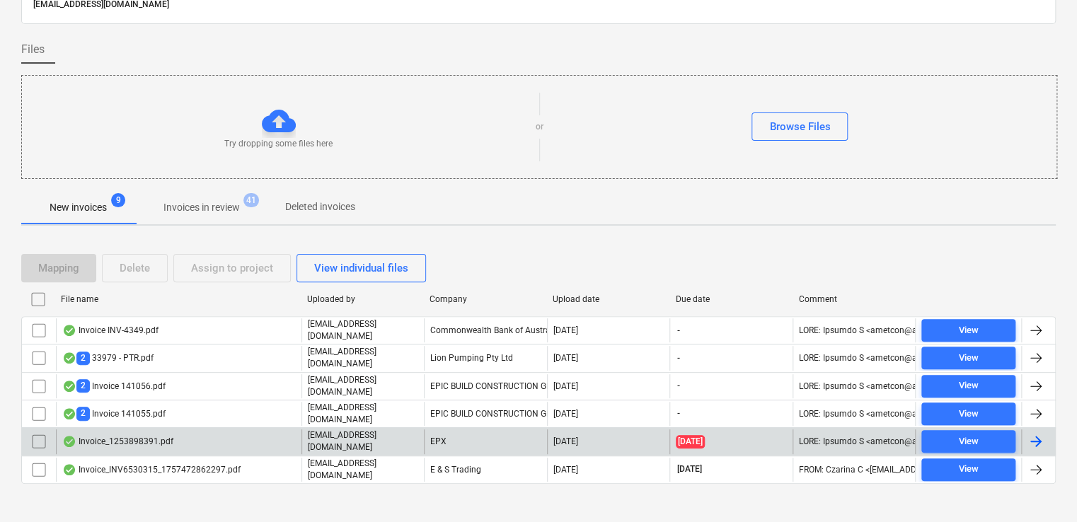
click at [158, 436] on div "Invoice_1253898391.pdf" at bounding box center [117, 441] width 111 height 11
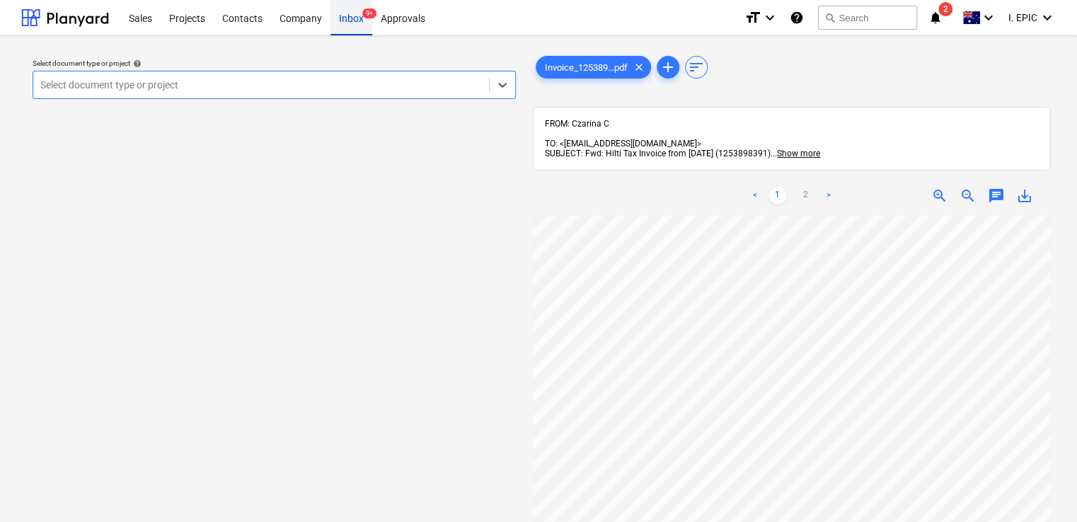
click at [351, 17] on div "Inbox 9+" at bounding box center [351, 17] width 42 height 36
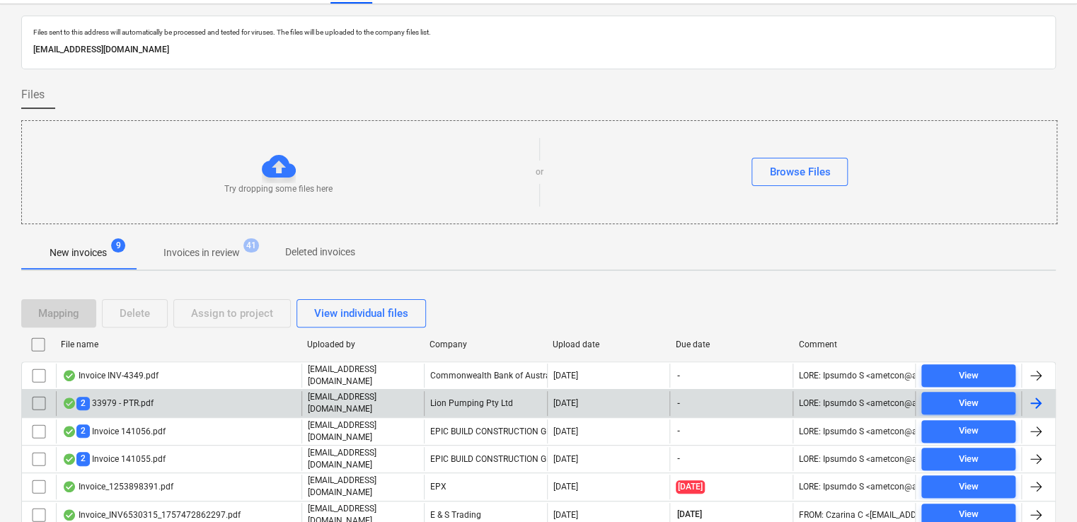
scroll to position [77, 0]
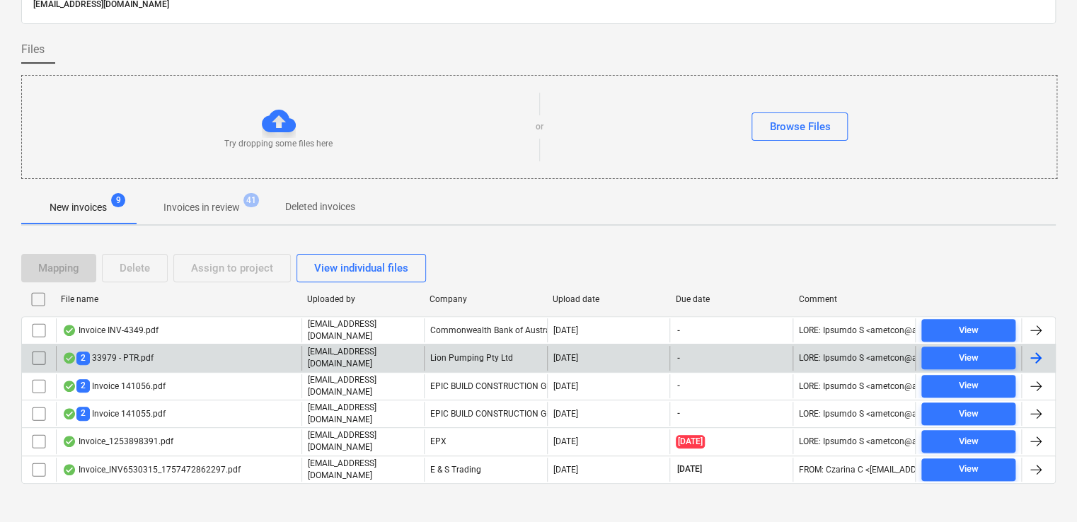
click at [192, 347] on div "2 33979 - PTR.pdf" at bounding box center [178, 358] width 245 height 24
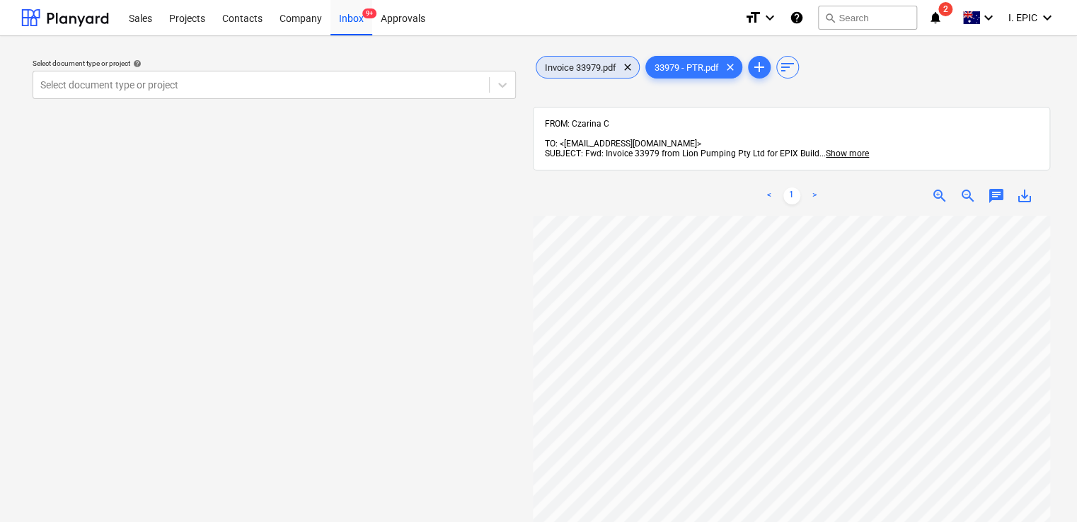
click at [596, 64] on span "Invoice 33979.pdf" at bounding box center [580, 67] width 88 height 11
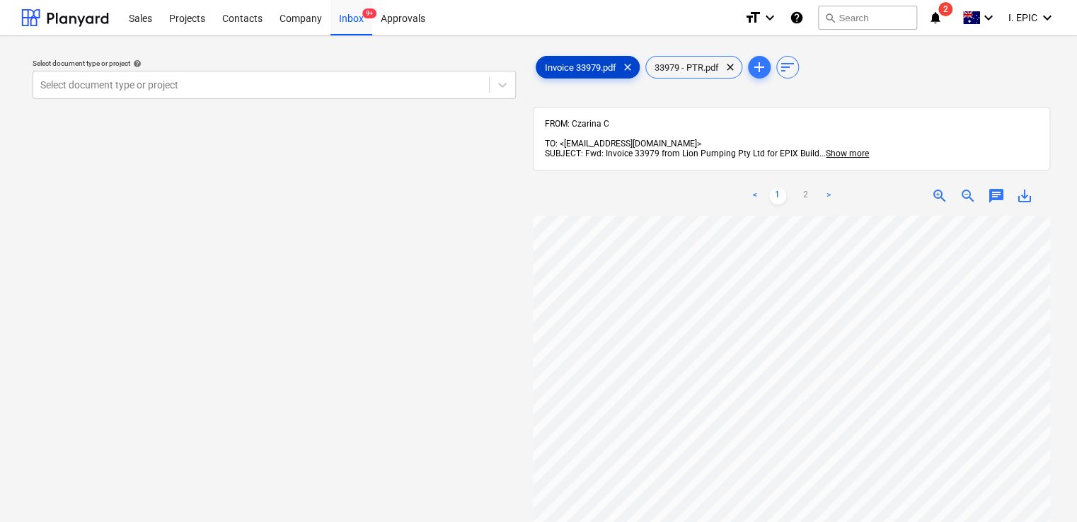
scroll to position [227, 0]
click at [365, 15] on span "9+" at bounding box center [369, 13] width 14 height 10
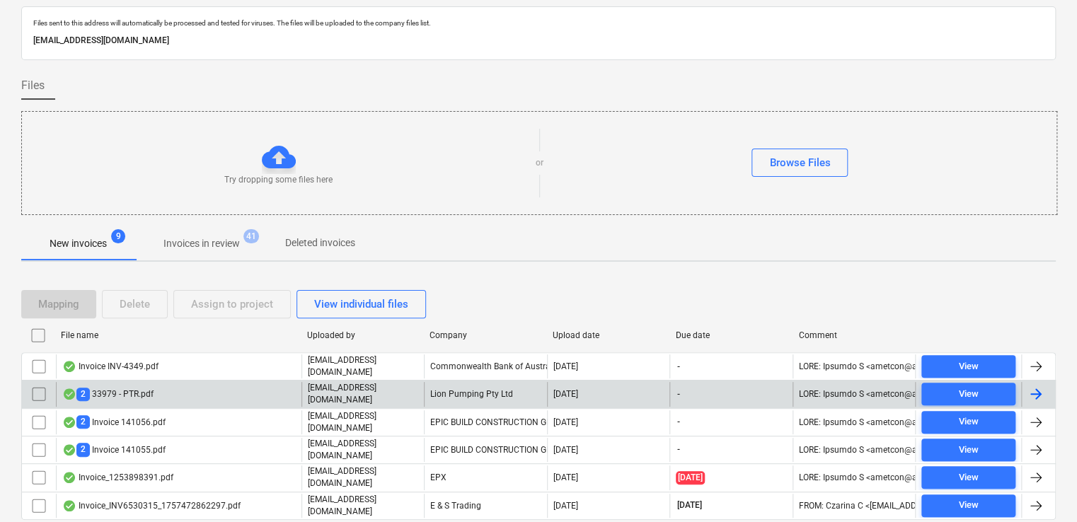
scroll to position [77, 0]
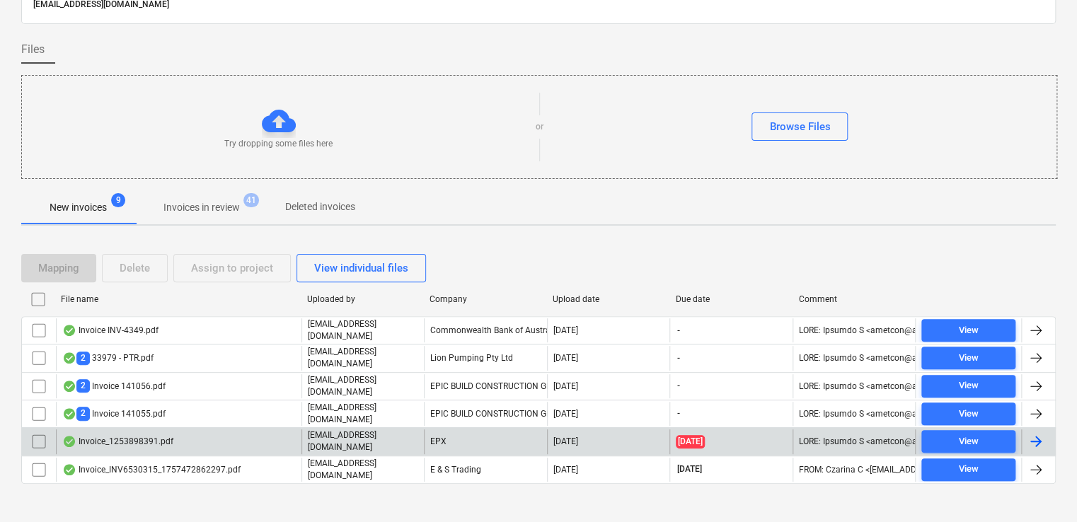
click at [218, 437] on div "Invoice_1253898391.pdf" at bounding box center [178, 441] width 245 height 24
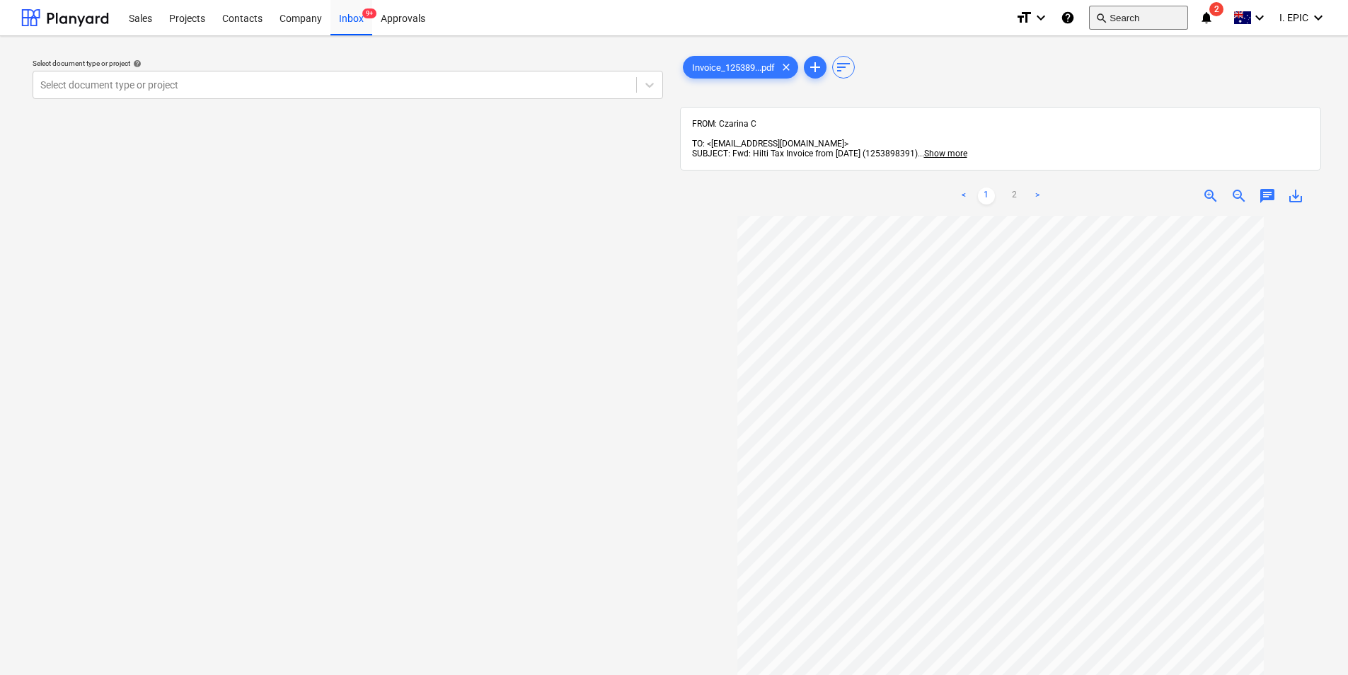
click at [1080, 17] on button "search Search" at bounding box center [1138, 18] width 99 height 24
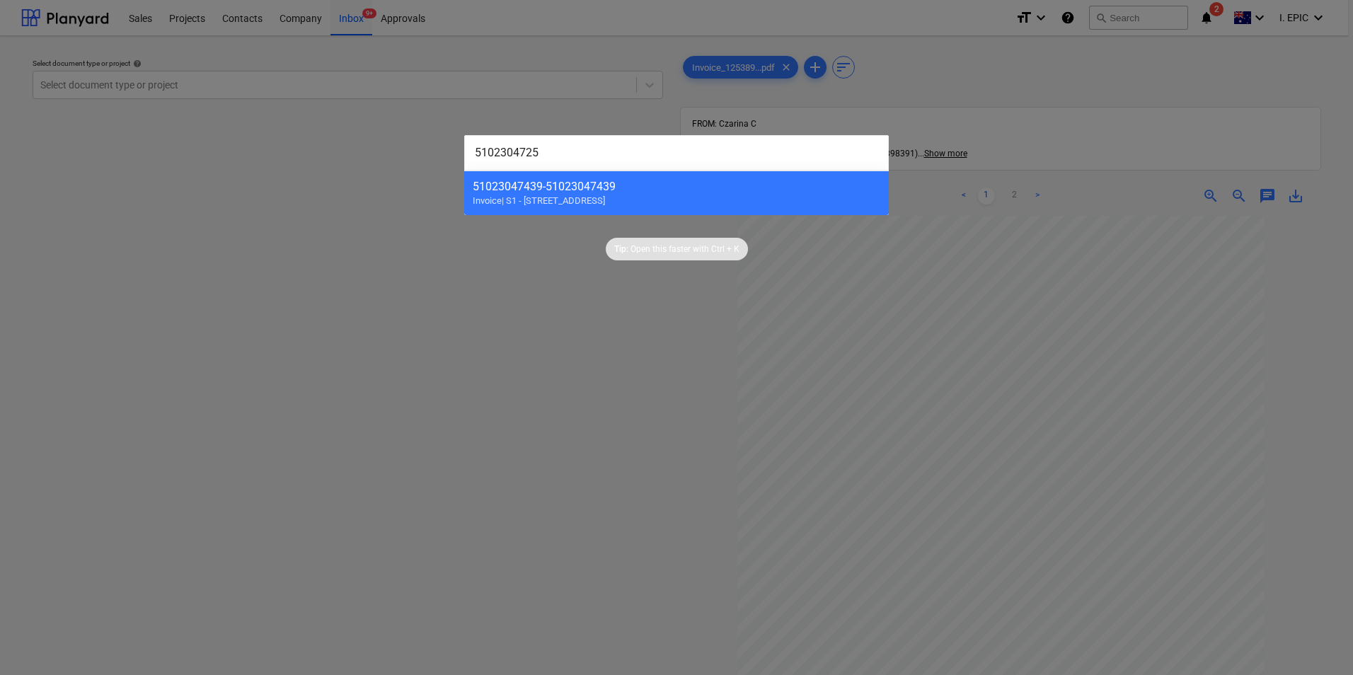
type input "51023047258"
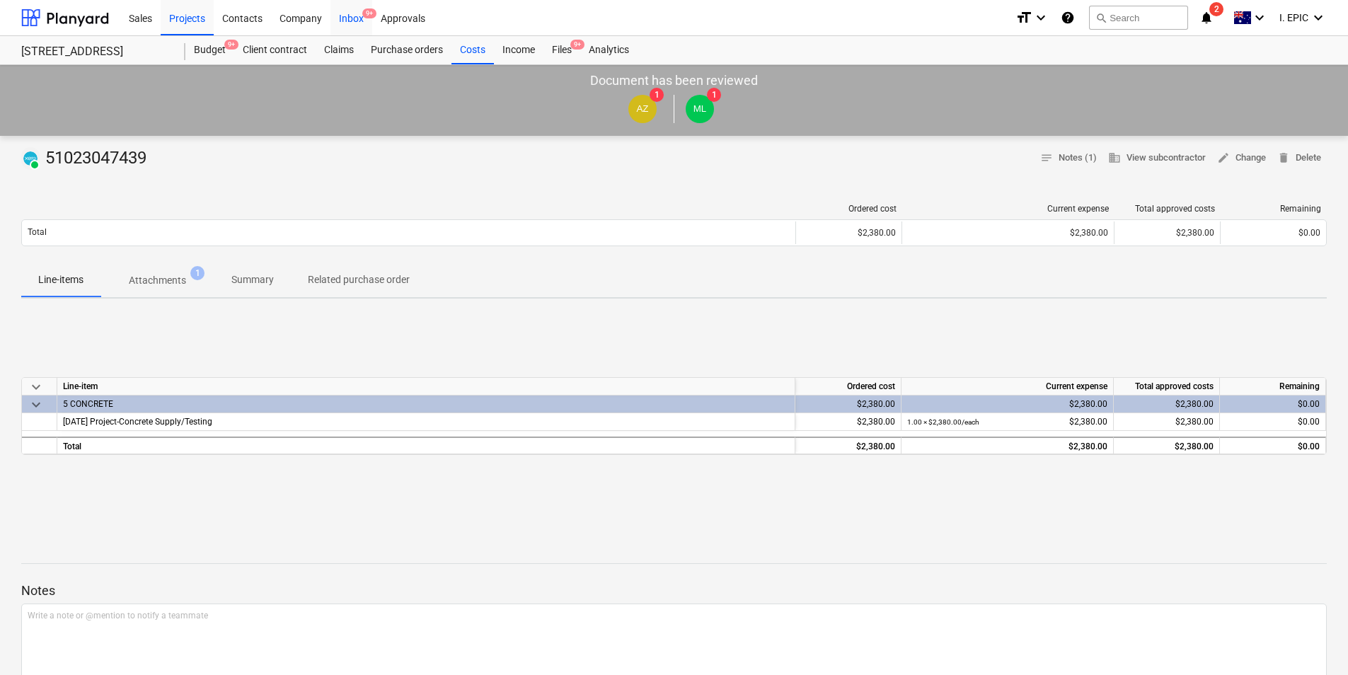
click at [349, 21] on div "Inbox 9+" at bounding box center [351, 17] width 42 height 36
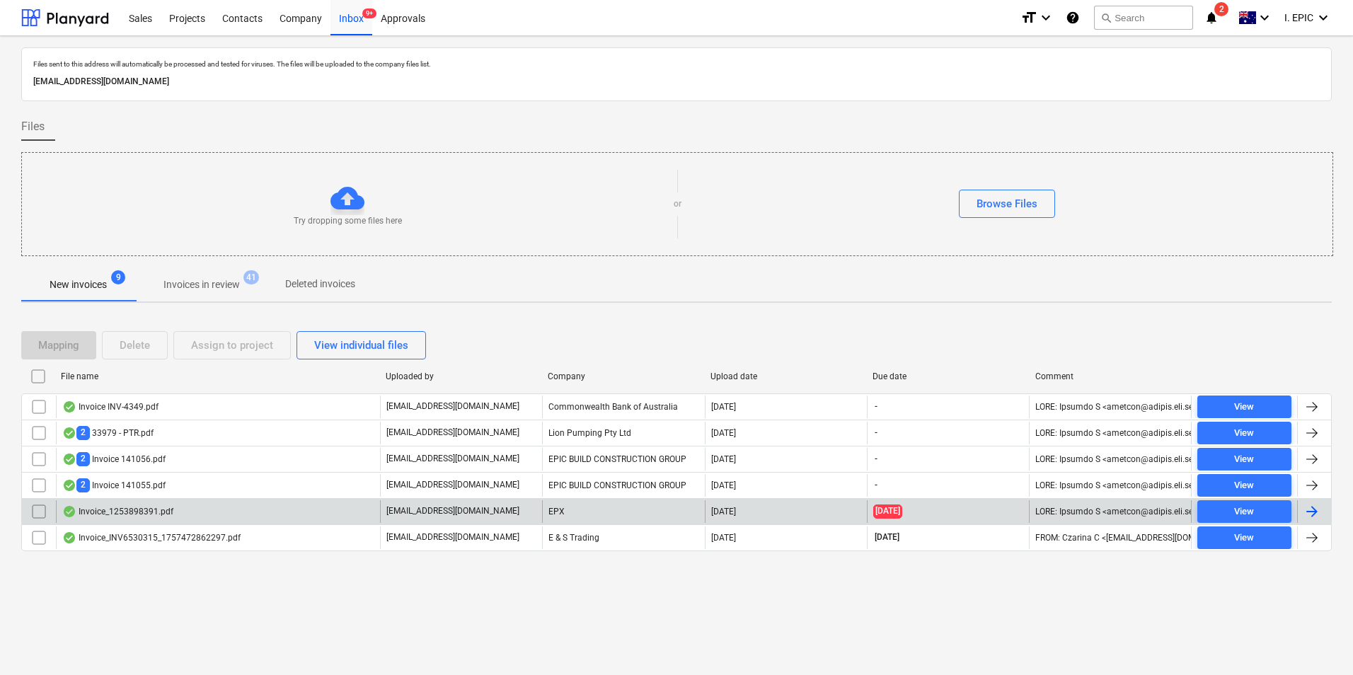
click at [311, 516] on div "Invoice_1253898391.pdf" at bounding box center [218, 511] width 324 height 23
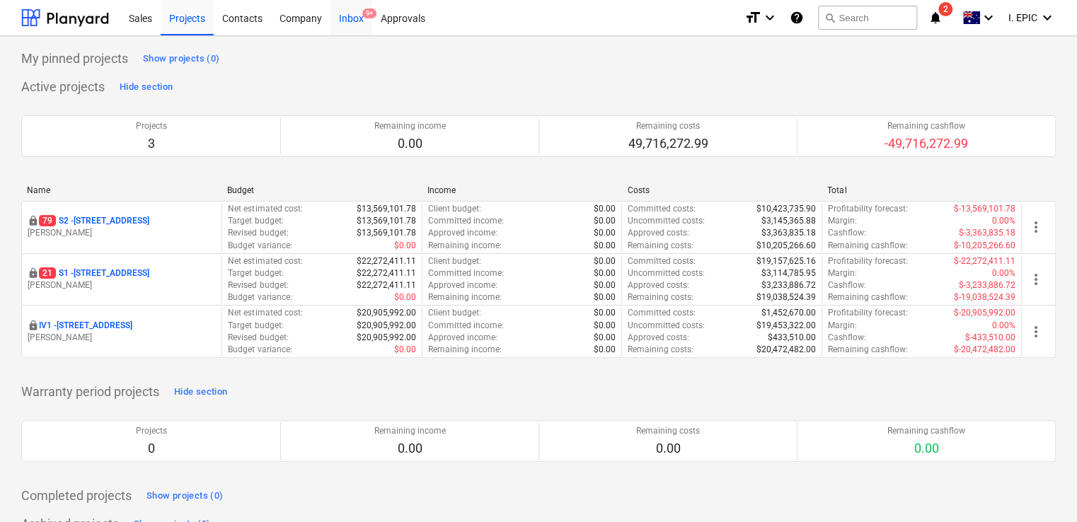
click at [358, 15] on div "Inbox 9+" at bounding box center [351, 17] width 42 height 36
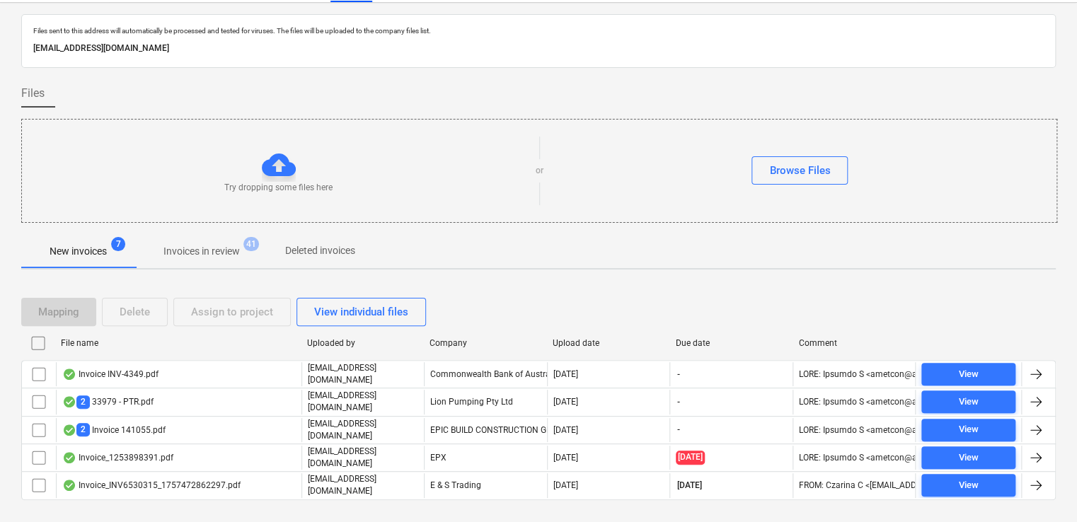
scroll to position [51, 0]
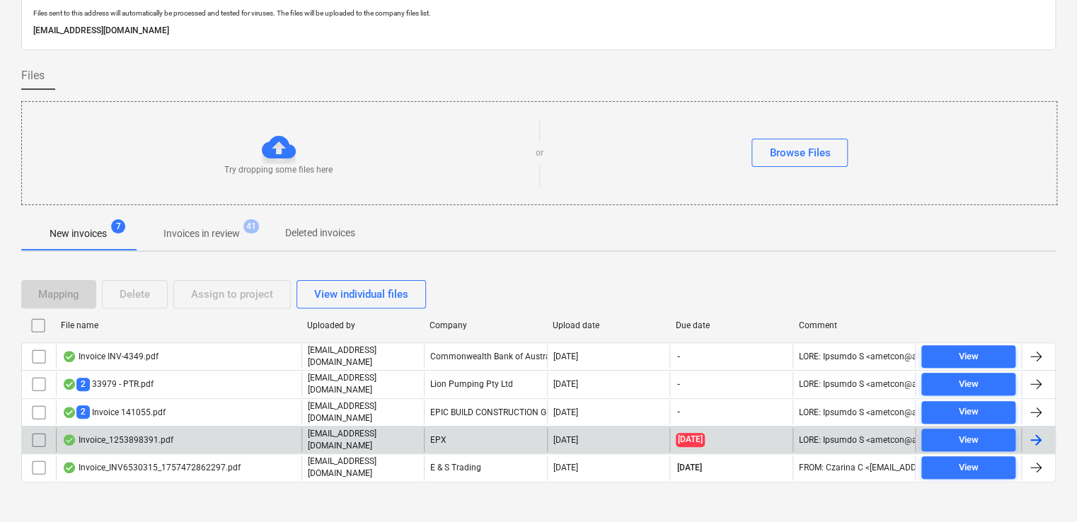
click at [183, 428] on div "Invoice_1253898391.pdf" at bounding box center [178, 440] width 245 height 24
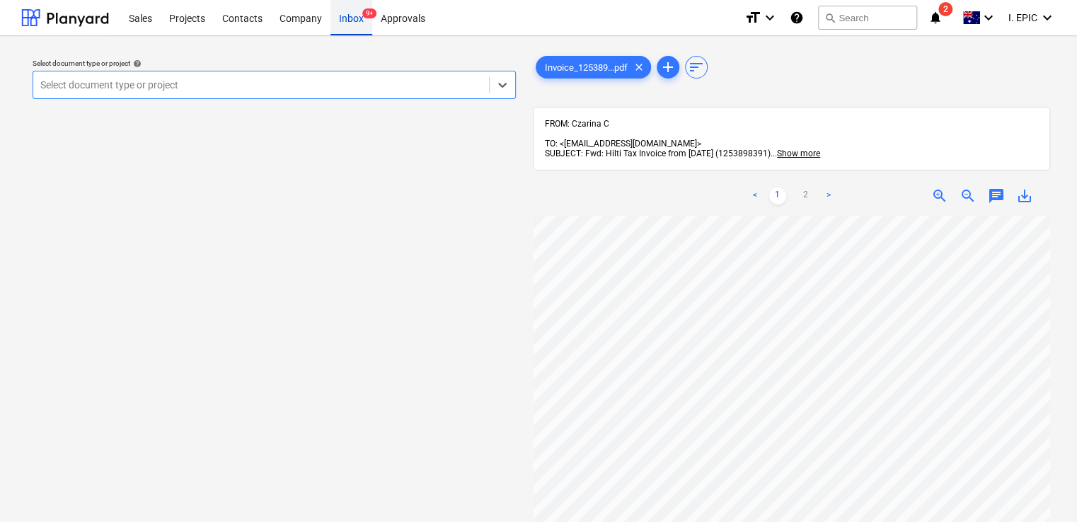
click at [358, 18] on div "Inbox 9+" at bounding box center [351, 17] width 42 height 36
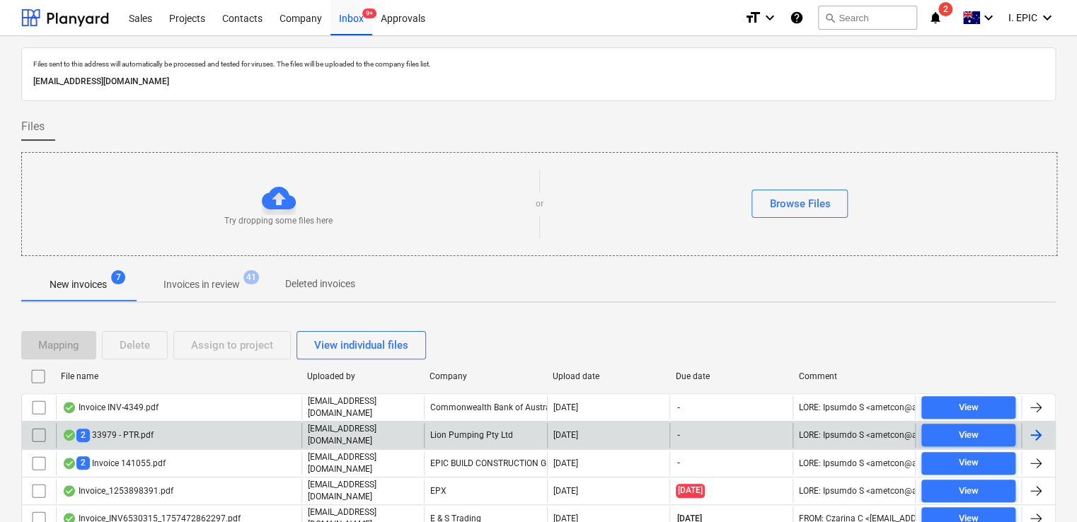
click at [152, 434] on div "2 33979 - PTR.pdf" at bounding box center [178, 435] width 245 height 24
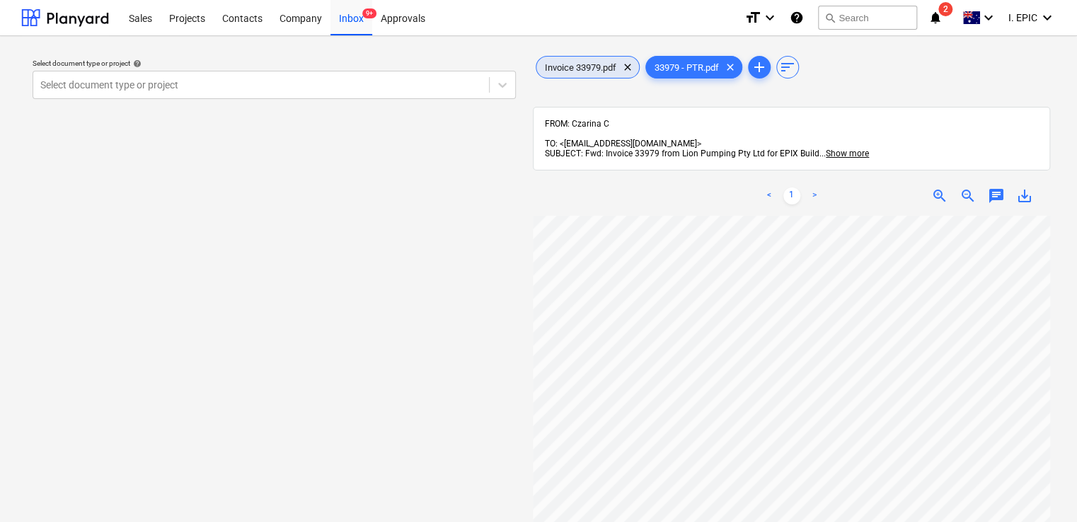
click at [575, 73] on div "Invoice 33979.pdf clear" at bounding box center [588, 67] width 104 height 23
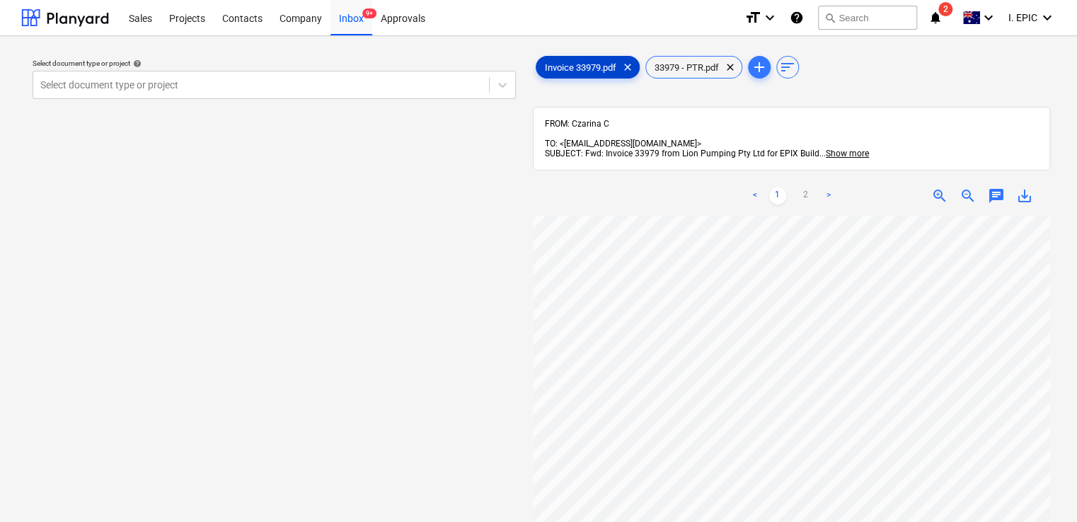
scroll to position [227, 0]
click at [695, 64] on span "33979 - PTR.pdf" at bounding box center [686, 67] width 81 height 11
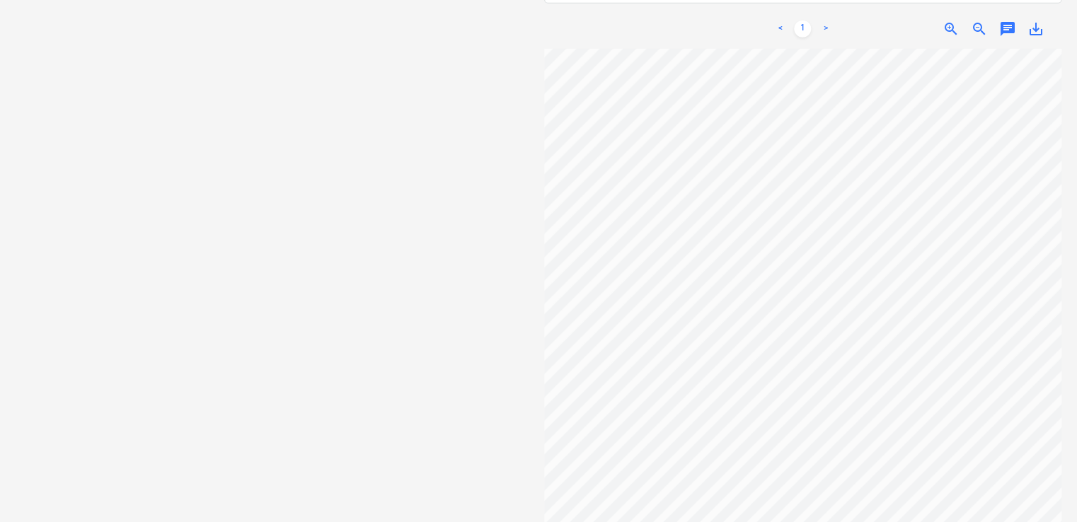
scroll to position [0, 0]
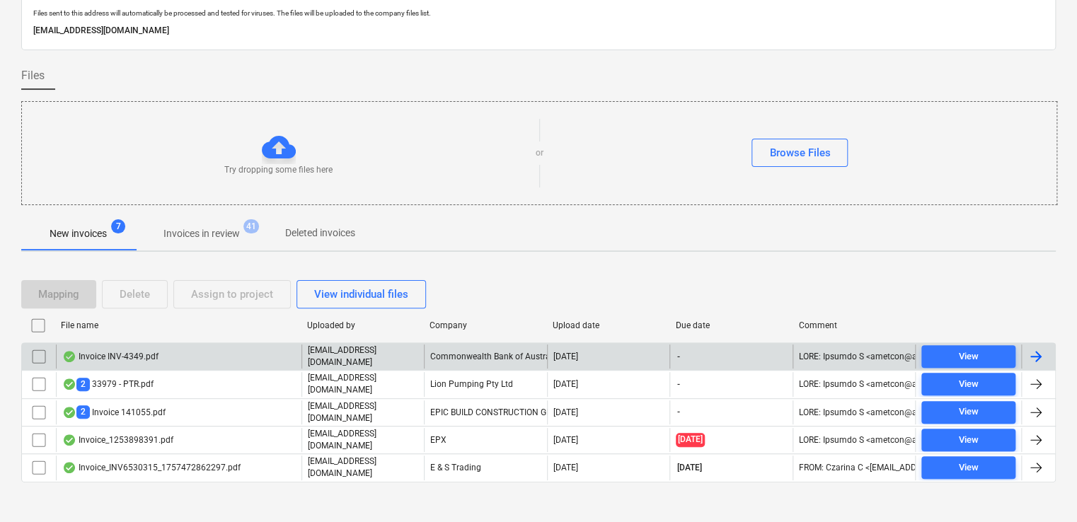
click at [229, 345] on div "Invoice INV-4349.pdf" at bounding box center [178, 357] width 245 height 24
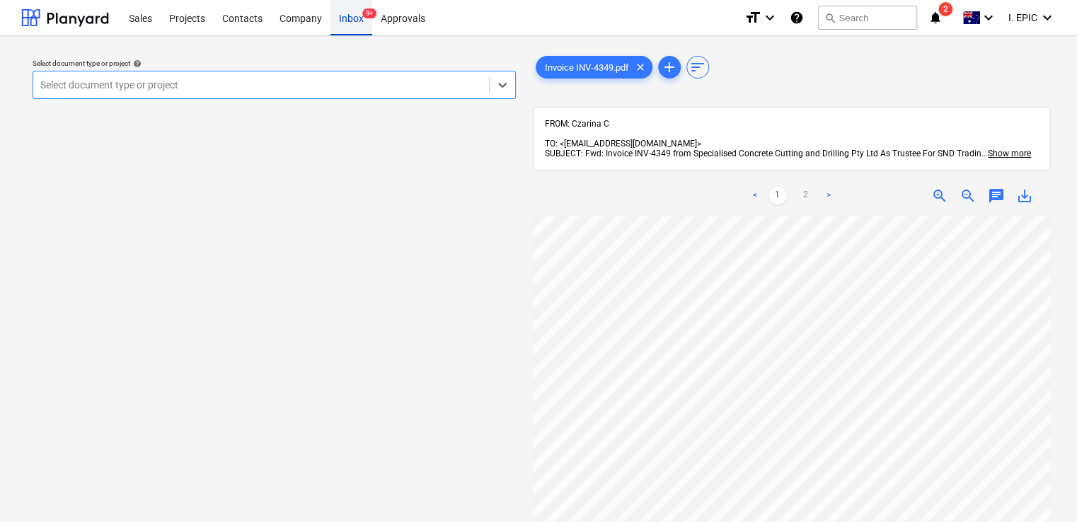
click at [365, 22] on div "Inbox 9+" at bounding box center [351, 17] width 42 height 36
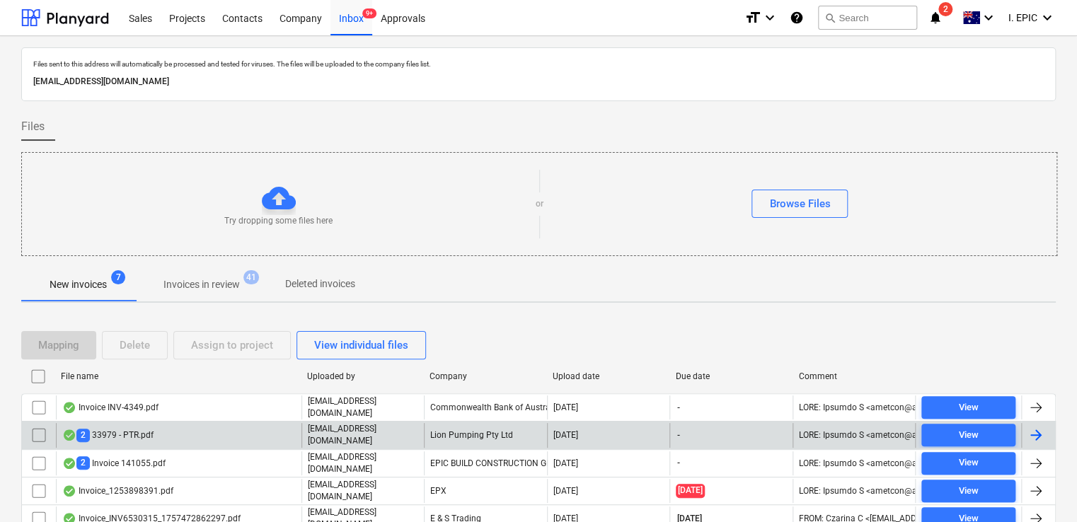
click at [200, 434] on div "2 33979 - PTR.pdf" at bounding box center [178, 435] width 245 height 24
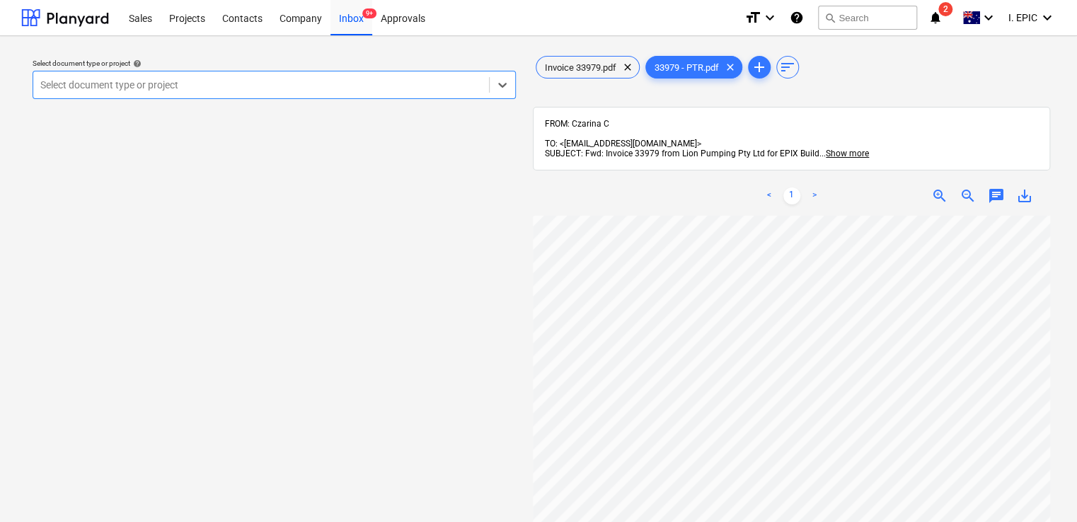
scroll to position [201, 0]
click at [577, 64] on span "Invoice 33979.pdf" at bounding box center [580, 67] width 88 height 11
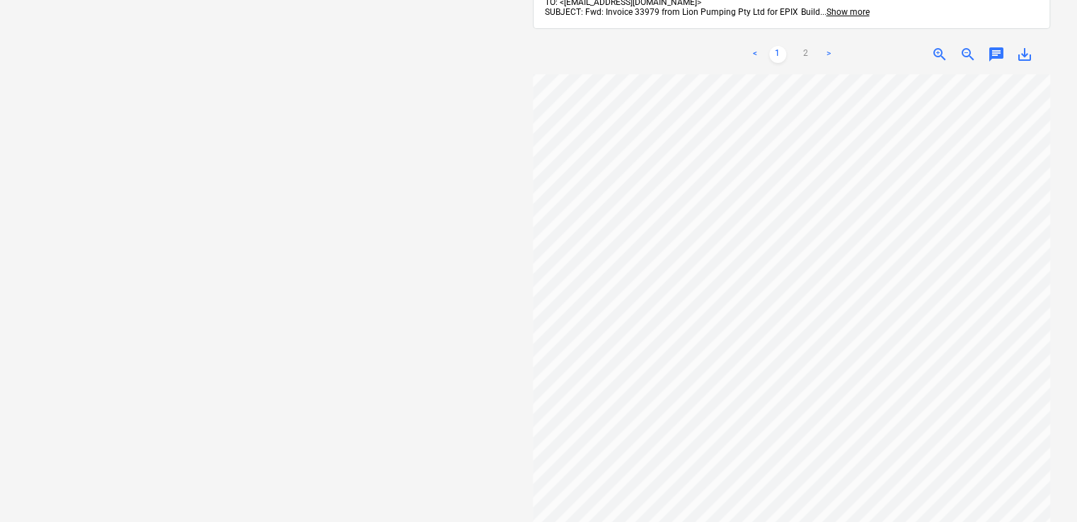
scroll to position [0, 0]
click at [995, 50] on span "chat" at bounding box center [996, 54] width 17 height 17
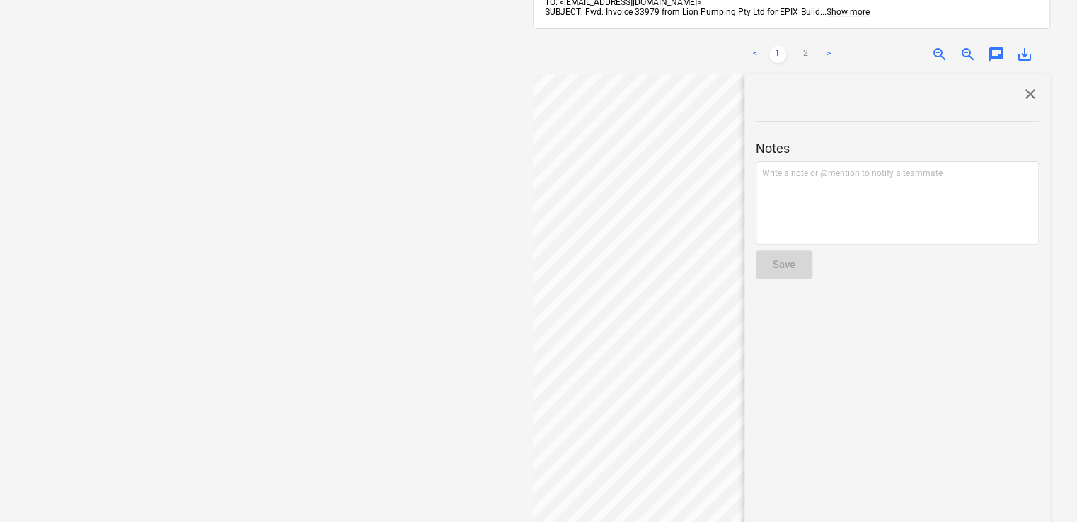
click at [1022, 87] on span "close" at bounding box center [1030, 94] width 17 height 17
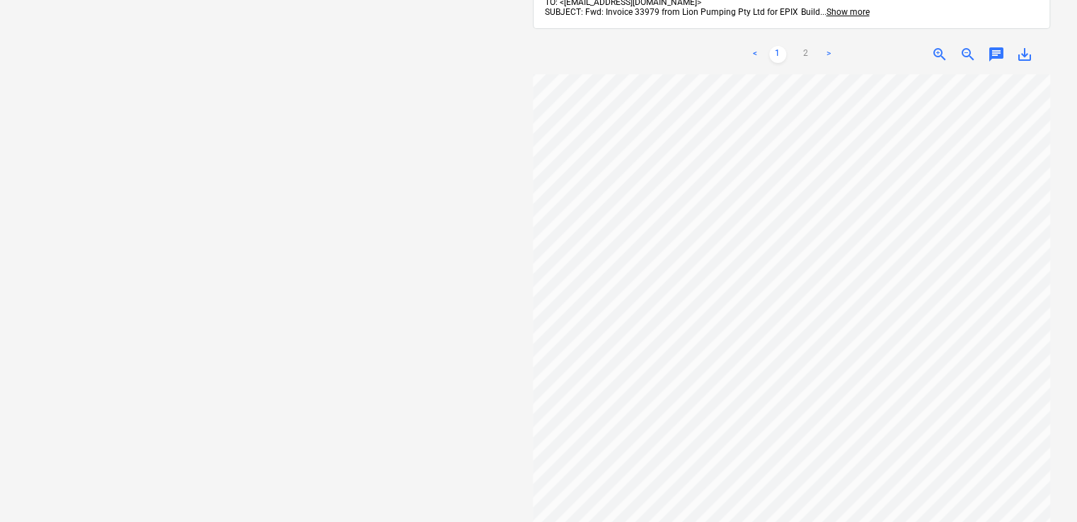
scroll to position [227, 0]
click at [808, 46] on link "2" at bounding box center [805, 54] width 17 height 17
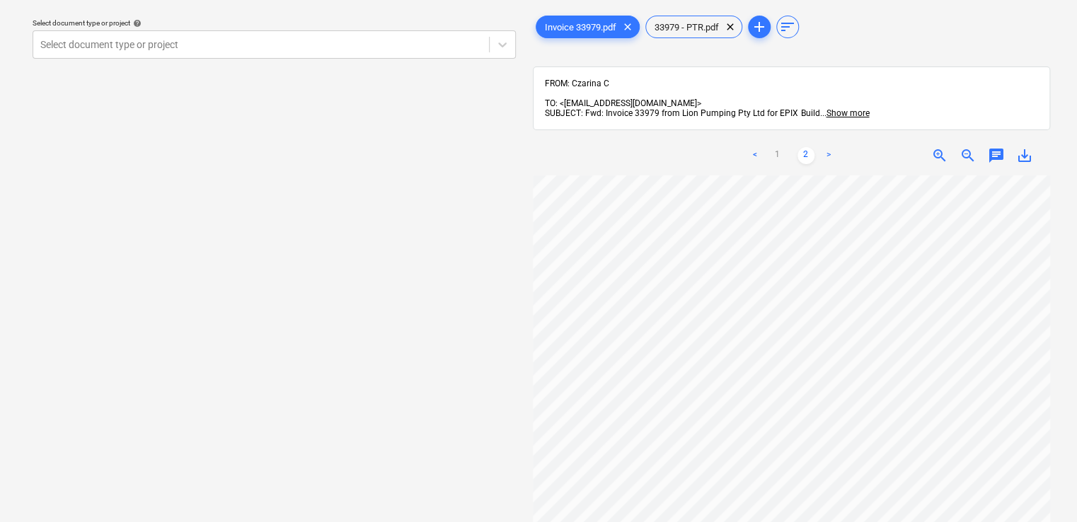
scroll to position [0, 0]
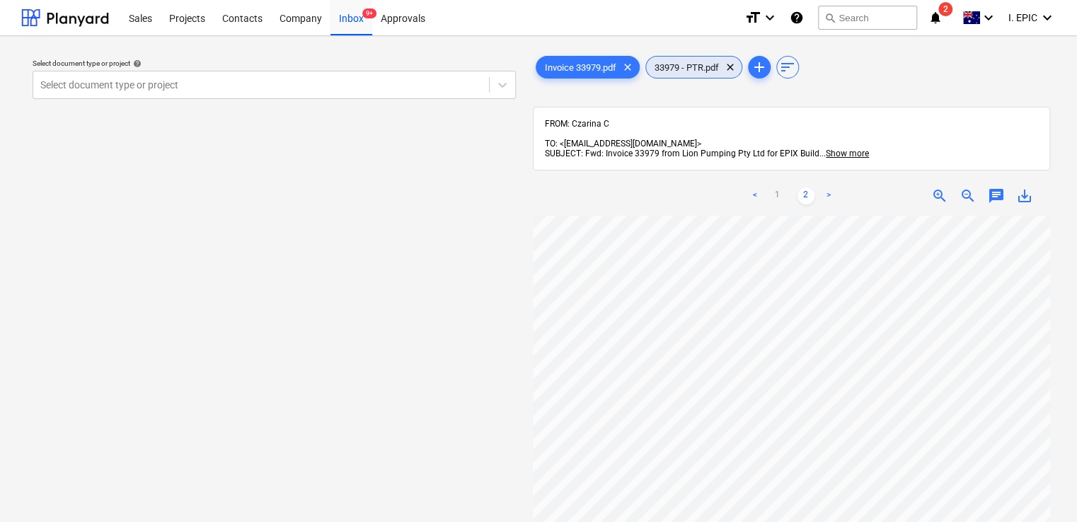
click at [699, 59] on div "33979 - PTR.pdf clear" at bounding box center [693, 67] width 97 height 23
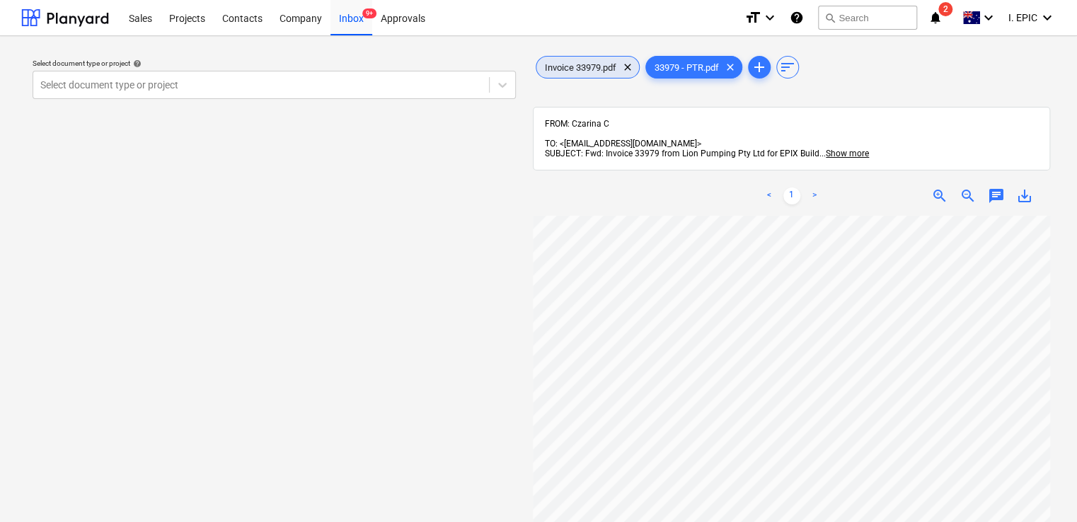
click at [591, 59] on div "Invoice 33979.pdf clear" at bounding box center [588, 67] width 104 height 23
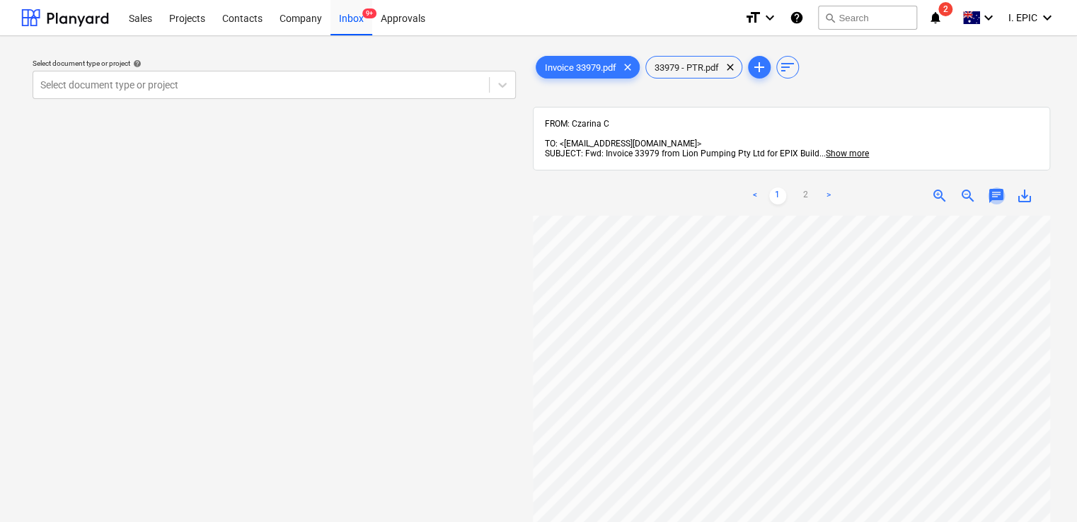
click at [988, 190] on span "chat" at bounding box center [996, 195] width 17 height 17
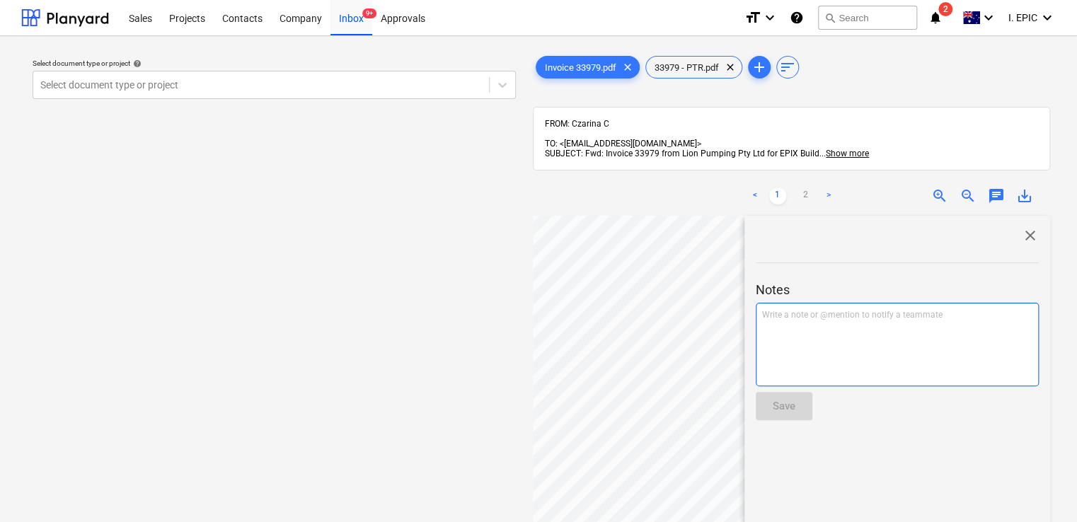
click at [842, 330] on div "Write a note or @mention to notify a teammate [PERSON_NAME]" at bounding box center [897, 344] width 283 height 83
click at [843, 339] on div "Rates are correct ﻿ ﻿ @ [PERSON_NAME] ﻿ ﻿" at bounding box center [897, 344] width 283 height 83
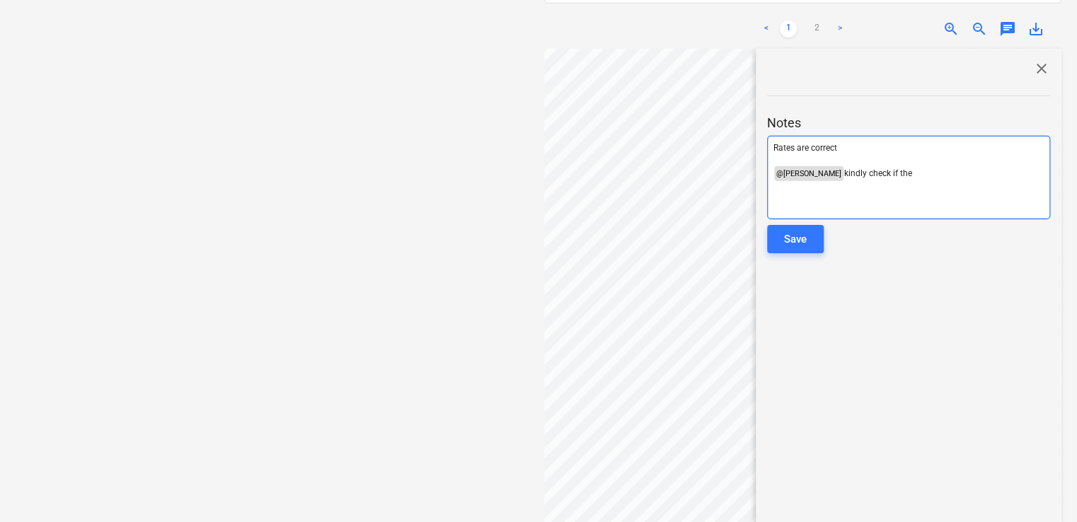
click at [920, 167] on p "﻿ @ [PERSON_NAME] ﻿ kindly check if the" at bounding box center [908, 173] width 270 height 14
drag, startPoint x: 906, startPoint y: 164, endPoint x: 936, endPoint y: 177, distance: 33.0
click at [936, 177] on p "﻿ @ [PERSON_NAME] ﻿ kindly check if the "$65 per hour, per man and on travel" i…" at bounding box center [908, 179] width 270 height 27
click at [882, 168] on span "kindly check if the $130 man on travel is correct" at bounding box center [935, 173] width 182 height 10
click at [1029, 168] on p "﻿ @ [PERSON_NAME] ﻿ kindly check if the $130 man on travel is correct" at bounding box center [908, 173] width 270 height 14
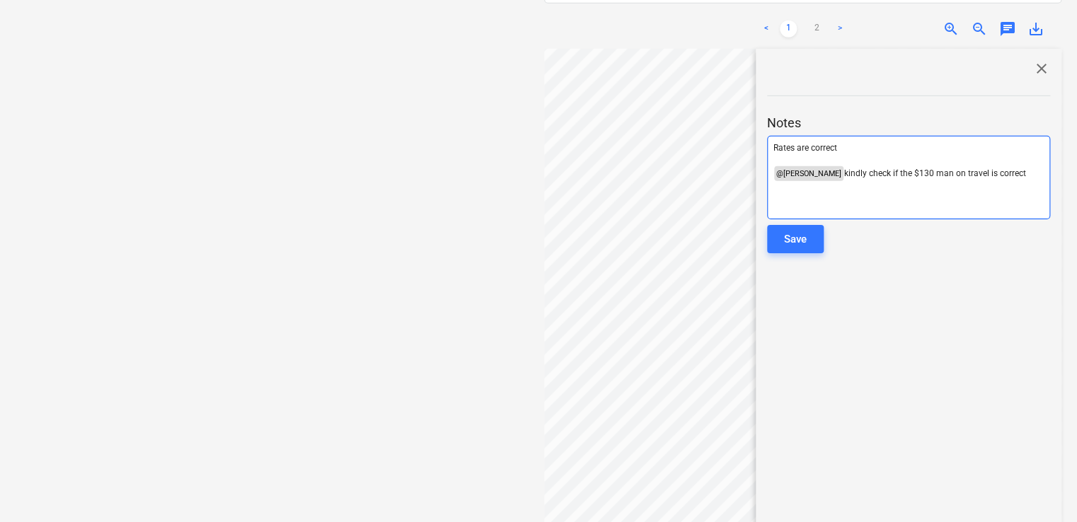
click at [862, 142] on p "Rates are correct" at bounding box center [908, 148] width 270 height 12
click at [1033, 156] on p "﻿" at bounding box center [908, 160] width 270 height 12
click at [1022, 169] on p "﻿ @ [PERSON_NAME] ﻿ kindly check if the $130 man on travel is correct" at bounding box center [908, 173] width 270 height 14
click at [810, 227] on button "Save" at bounding box center [795, 239] width 57 height 28
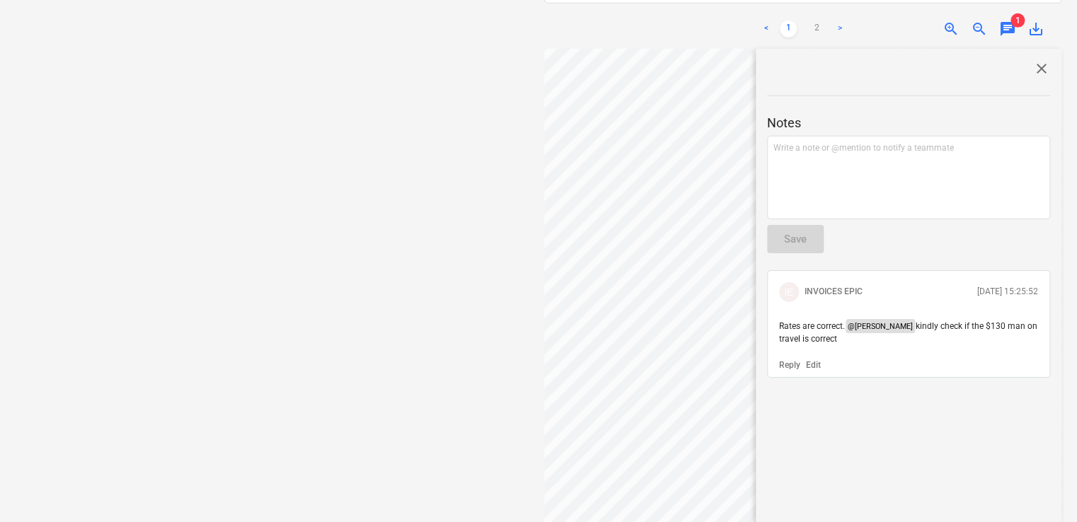
click at [1034, 60] on span "close" at bounding box center [1041, 68] width 17 height 17
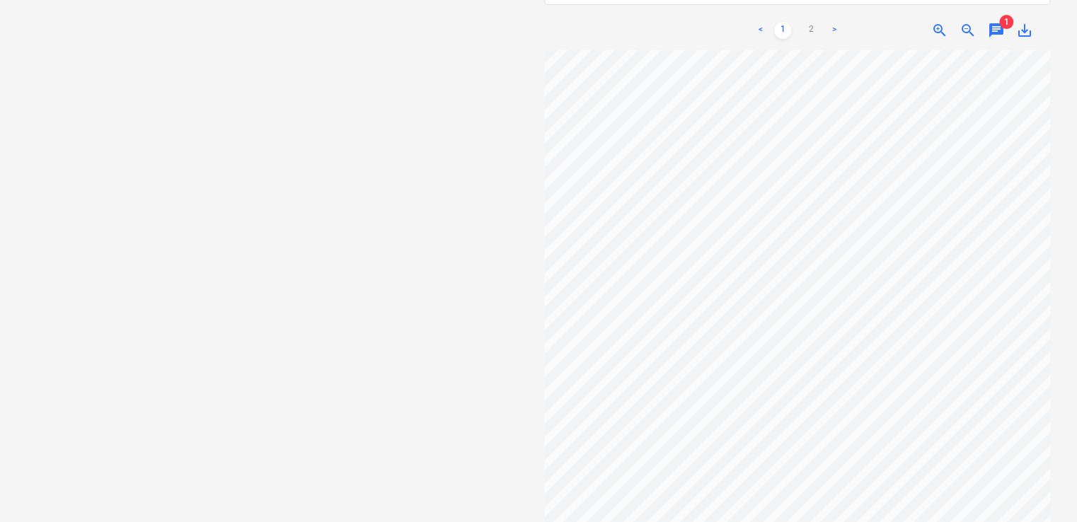
scroll to position [0, 0]
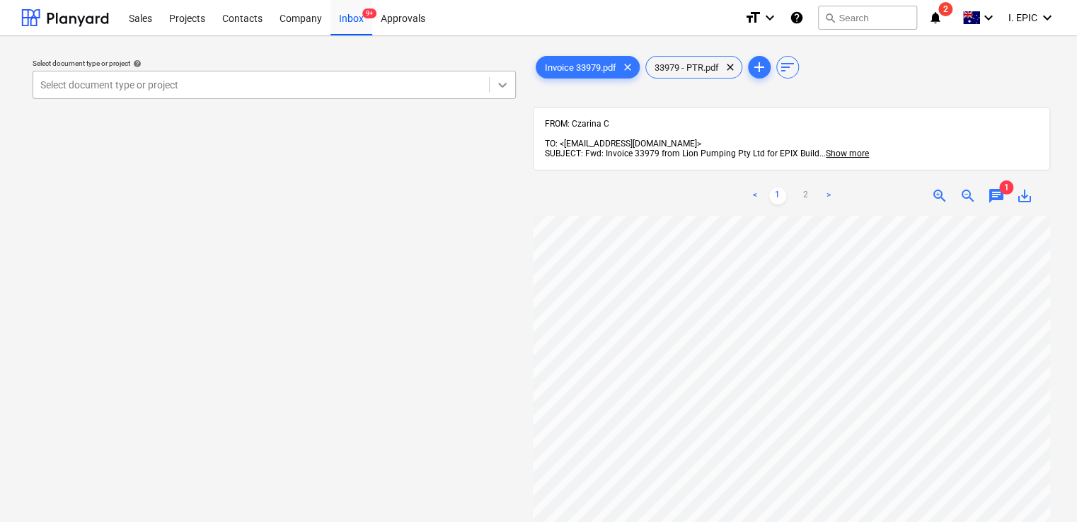
click at [498, 77] on div at bounding box center [502, 84] width 25 height 25
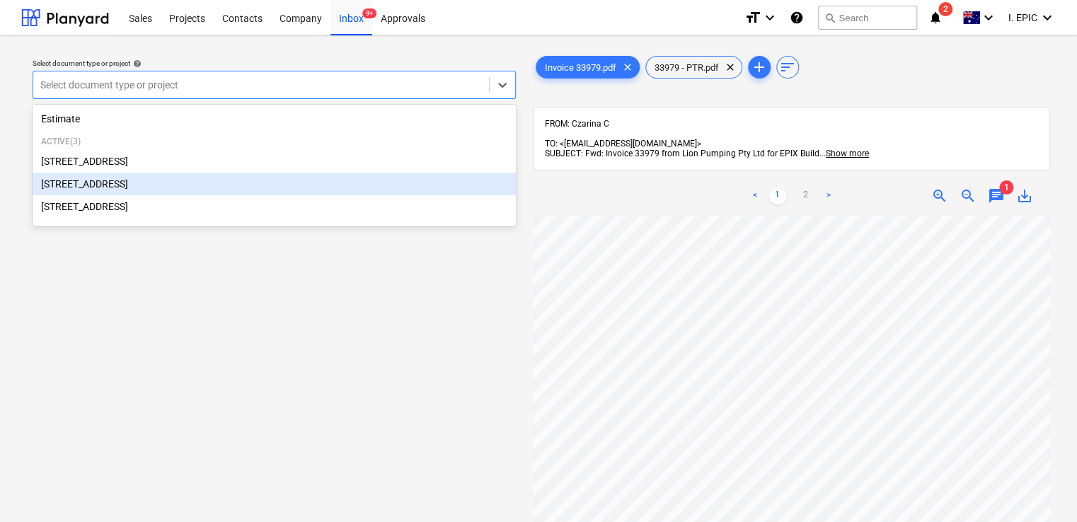
click at [118, 177] on div "[STREET_ADDRESS]" at bounding box center [274, 184] width 483 height 23
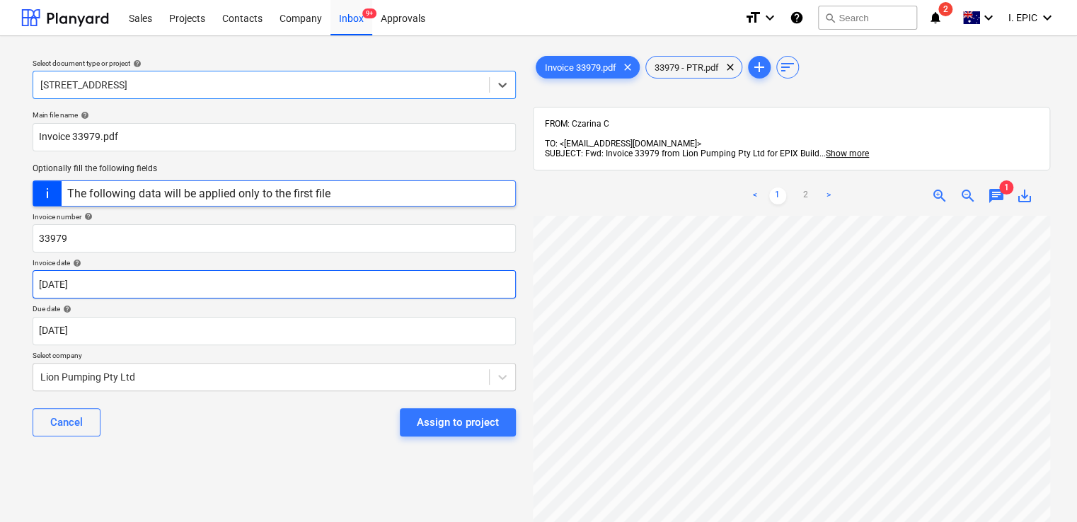
click at [136, 282] on body "Sales Projects Contacts Company Inbox 9+ Approvals format_size keyboard_arrow_d…" at bounding box center [538, 261] width 1077 height 522
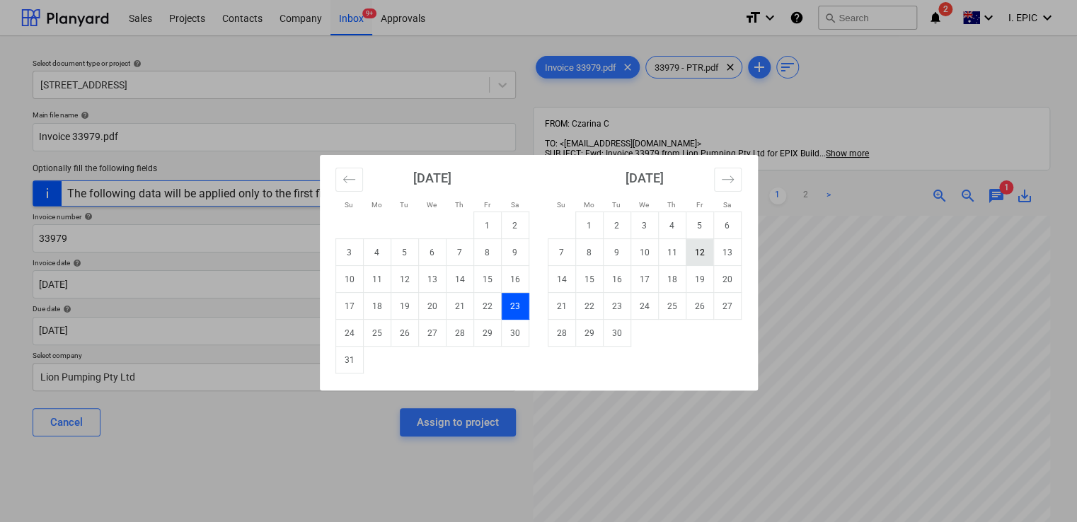
click at [693, 255] on td "12" at bounding box center [700, 252] width 28 height 27
type input "[DATE]"
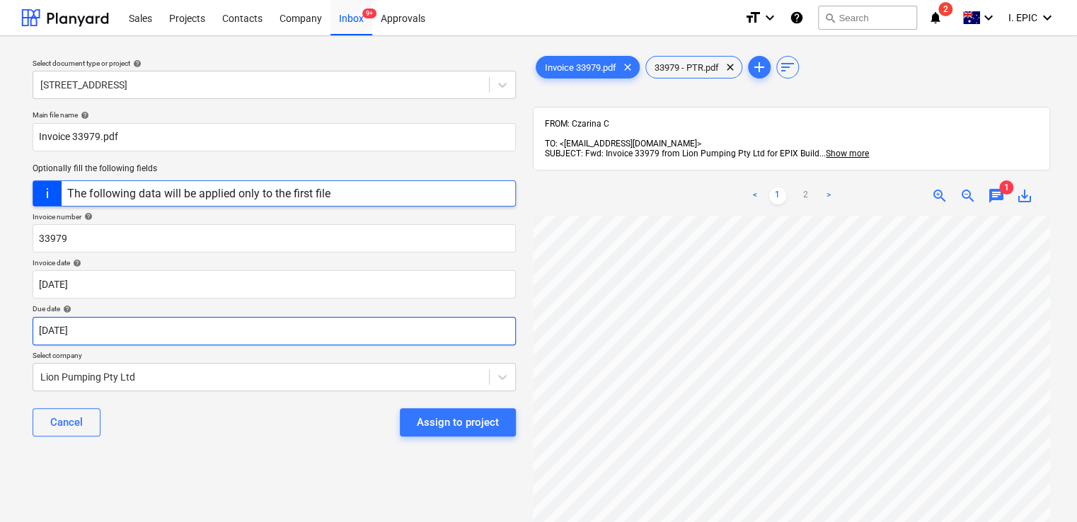
click at [245, 328] on body "Sales Projects Contacts Company Inbox 9+ Approvals format_size keyboard_arrow_d…" at bounding box center [538, 261] width 1077 height 522
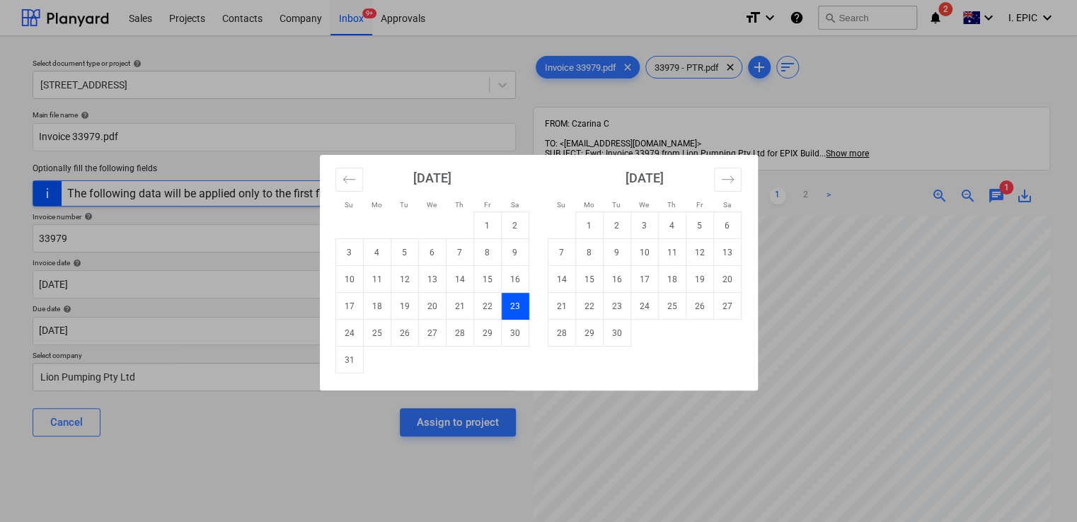
click at [810, 294] on div "Su Mo Tu We Th Fr Sa Su Mo Tu We Th Fr Sa [DATE] 1 2 3 4 5 6 7 8 9 10 11 12 13 …" at bounding box center [538, 261] width 1077 height 522
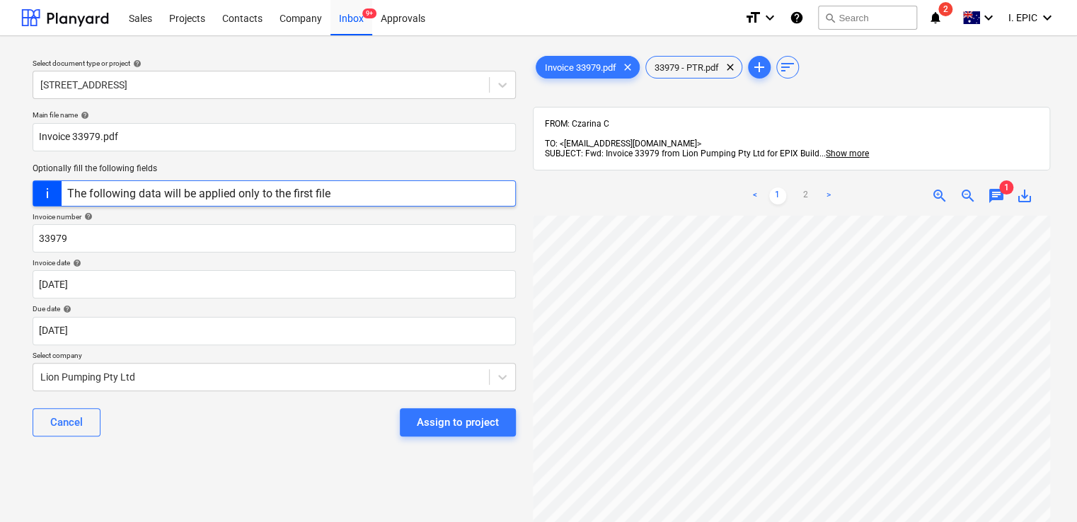
scroll to position [227, 0]
click at [805, 187] on link "2" at bounding box center [805, 195] width 17 height 17
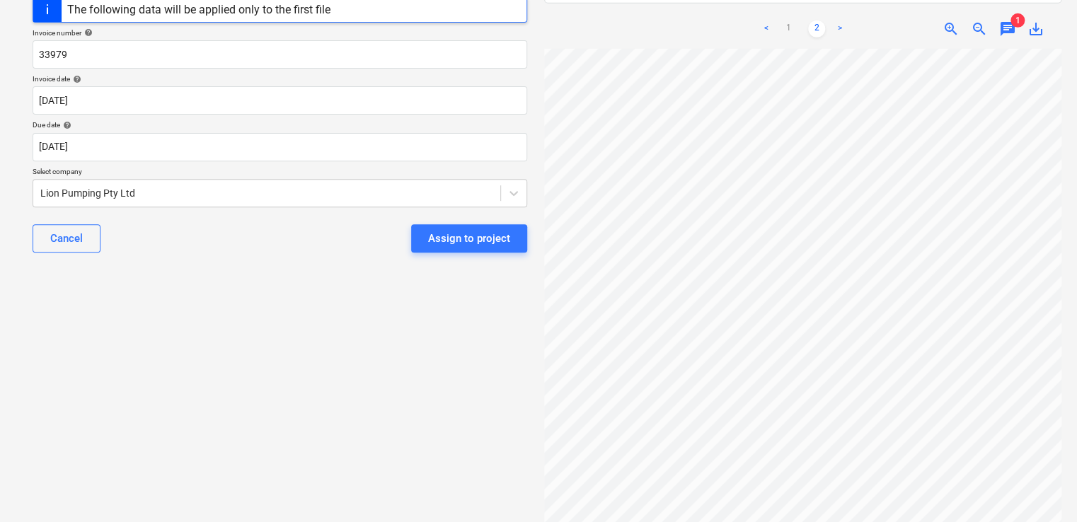
scroll to position [0, 0]
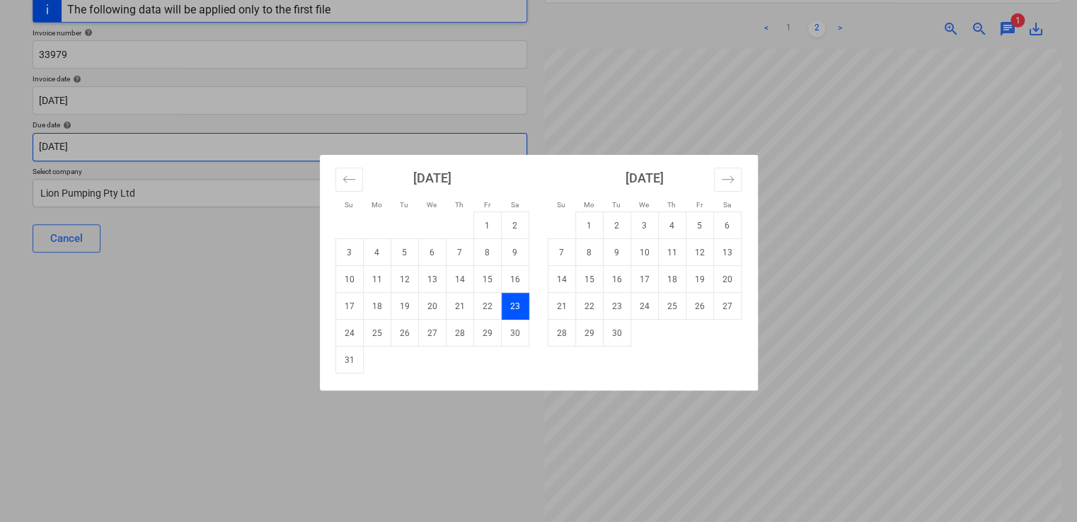
click at [146, 146] on body "Sales Projects Contacts Company Inbox 9+ Approvals format_size keyboard_arrow_d…" at bounding box center [538, 77] width 1077 height 522
click at [724, 223] on td "6" at bounding box center [727, 225] width 28 height 27
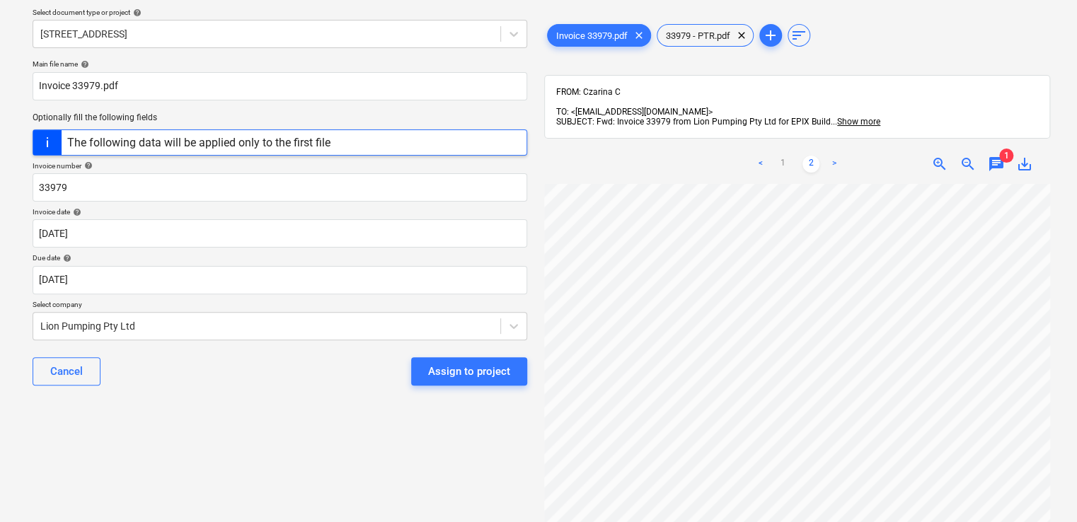
scroll to position [42, 0]
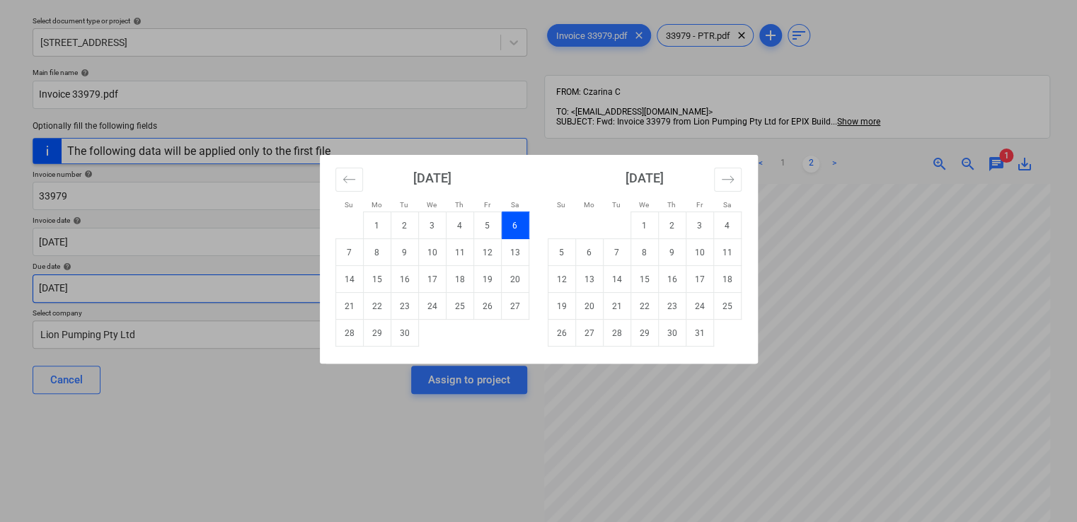
click at [503, 289] on body "Sales Projects Contacts Company Inbox 9+ Approvals format_size keyboard_arrow_d…" at bounding box center [538, 219] width 1077 height 522
click at [483, 277] on td "19" at bounding box center [487, 279] width 28 height 27
type input "[DATE]"
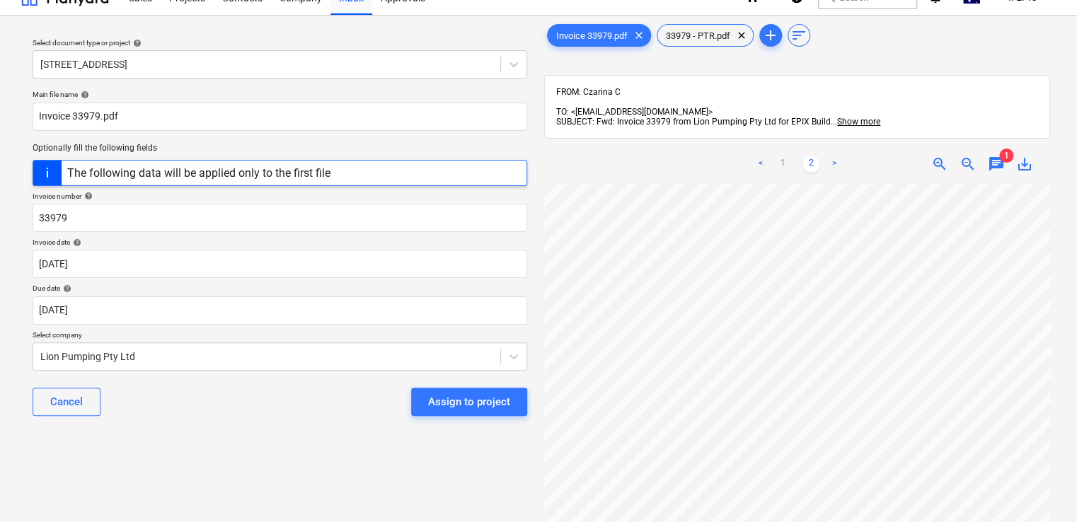
scroll to position [0, 0]
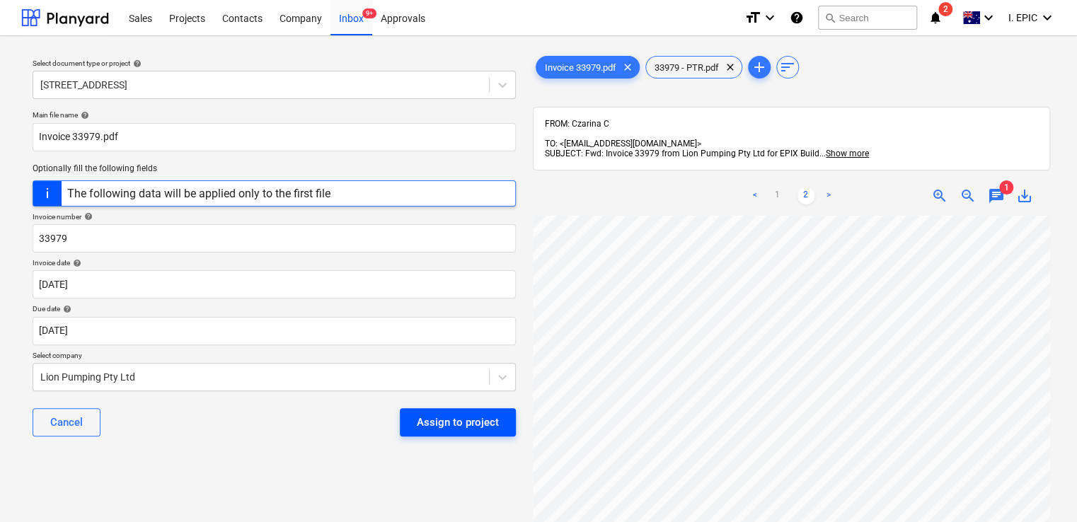
click at [433, 422] on div "Assign to project" at bounding box center [458, 422] width 82 height 18
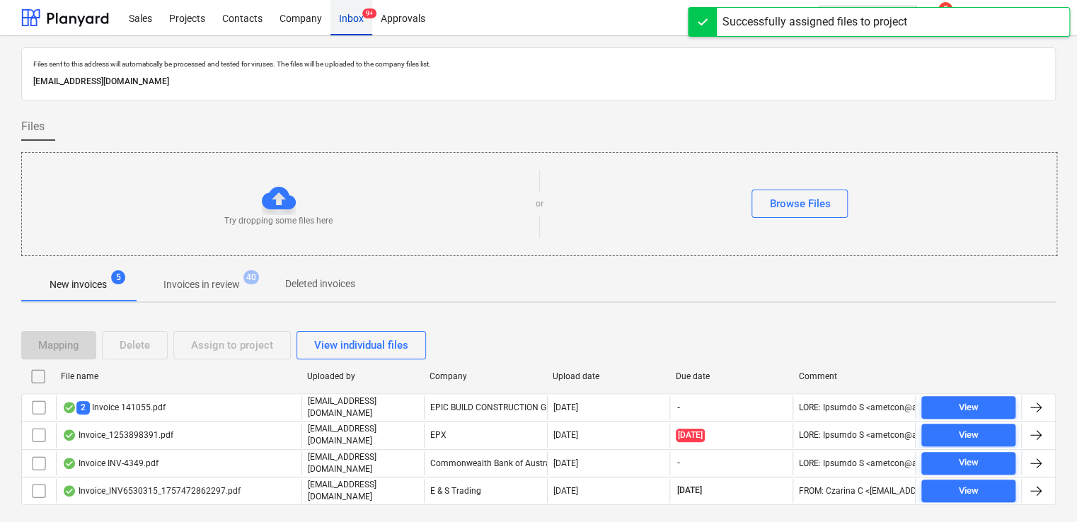
click at [357, 16] on div "Inbox 9+" at bounding box center [351, 17] width 42 height 36
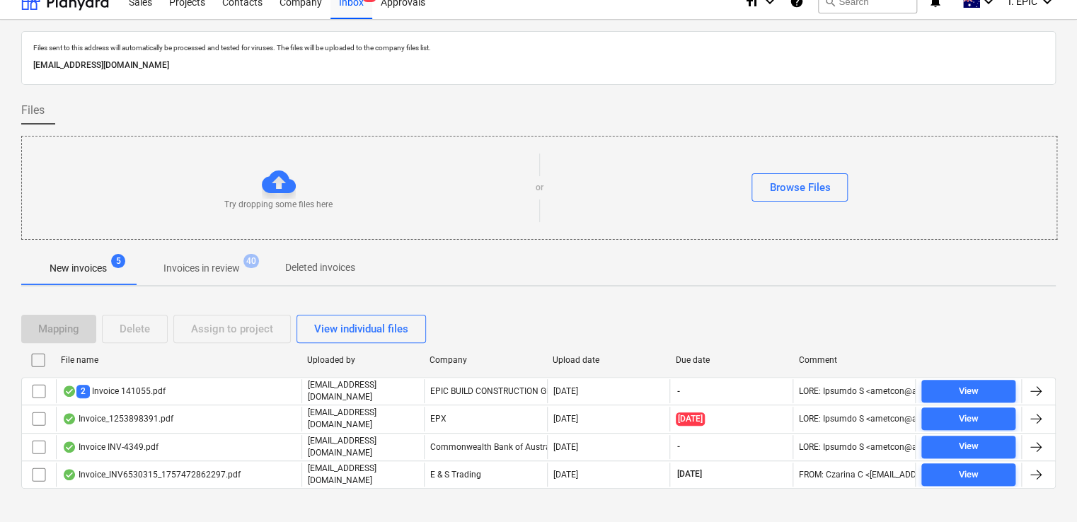
scroll to position [25, 0]
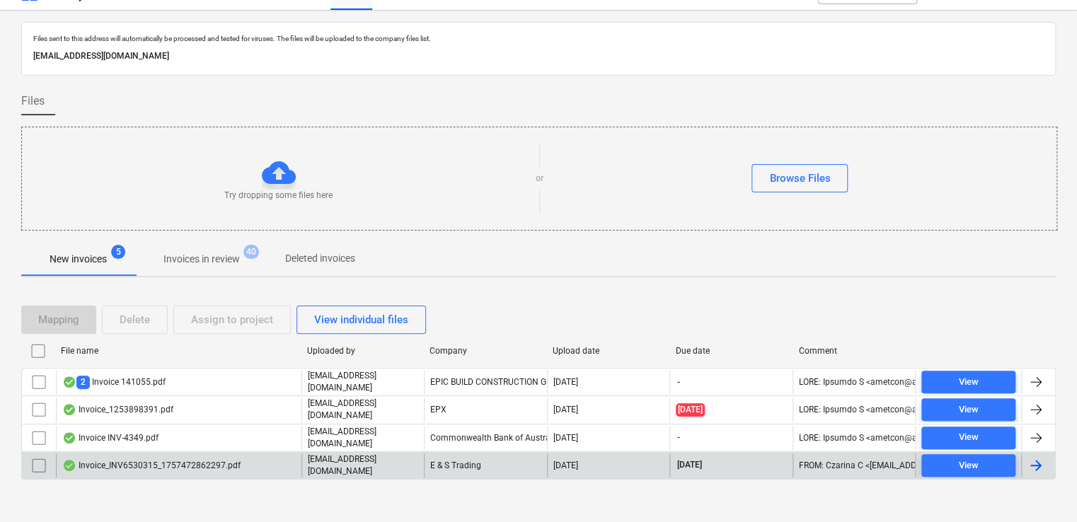
click at [207, 460] on div "Invoice_INV6530315_1757472862297.pdf" at bounding box center [151, 465] width 178 height 11
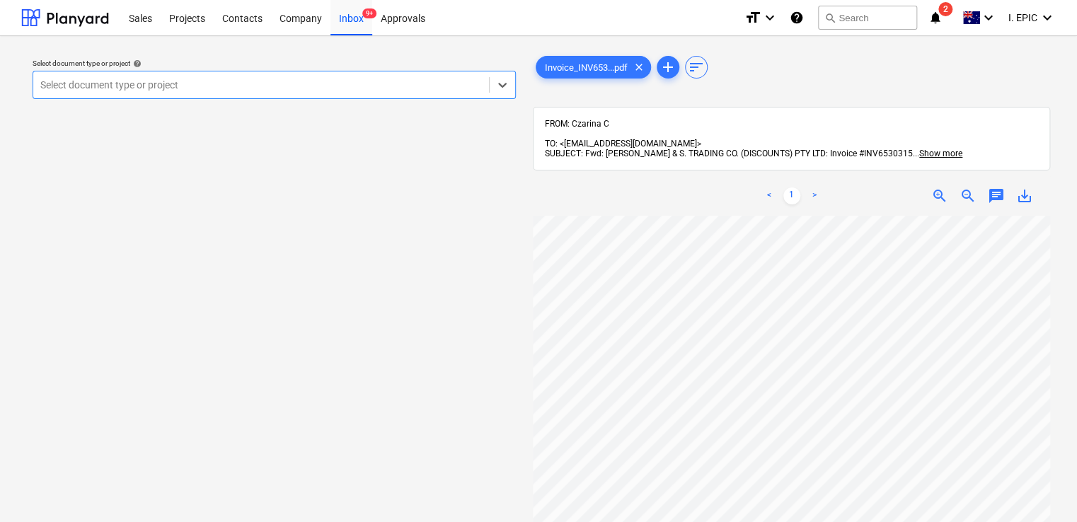
scroll to position [71, 0]
click at [357, 30] on div "Inbox 9+" at bounding box center [351, 17] width 42 height 36
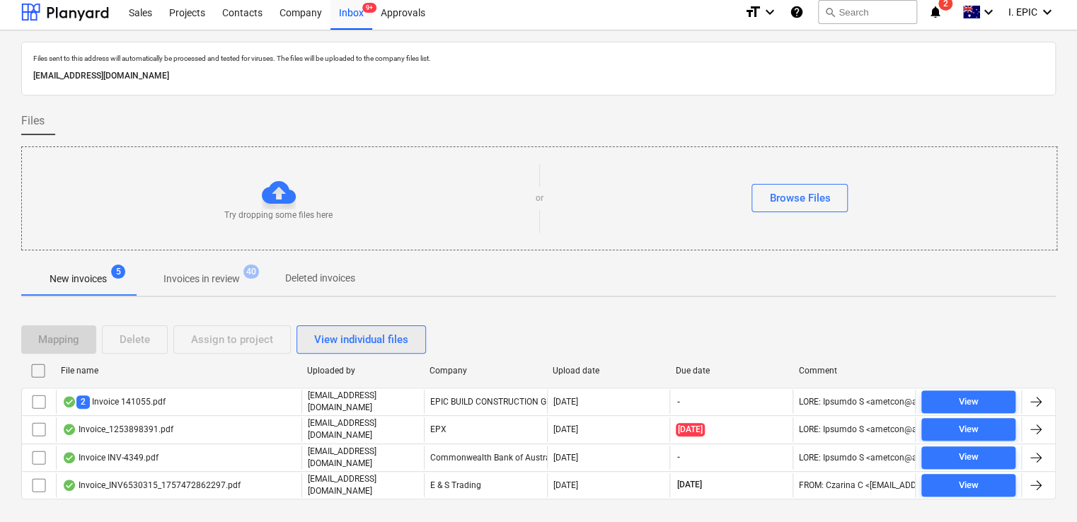
scroll to position [25, 0]
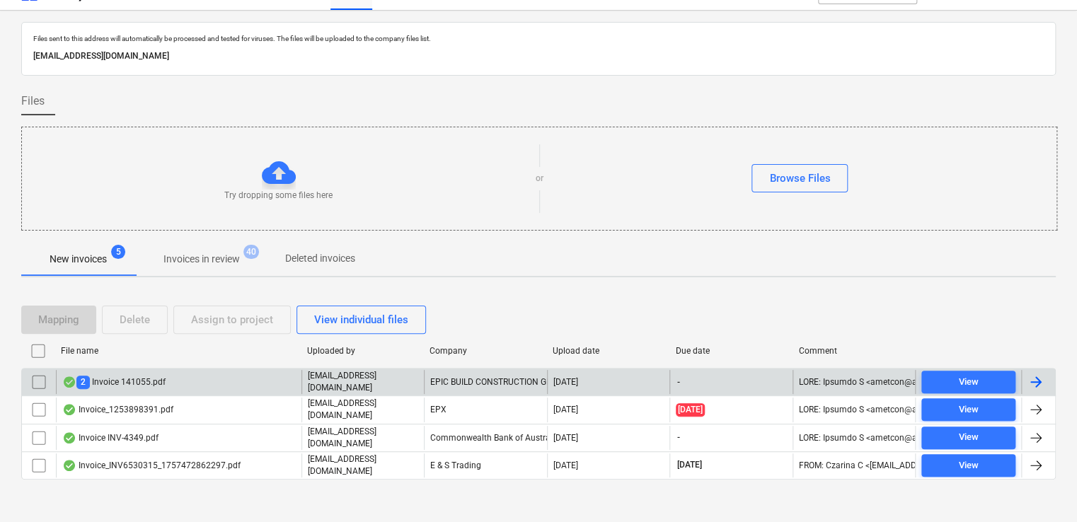
click at [209, 375] on div "2 Invoice 141055.pdf" at bounding box center [178, 382] width 245 height 24
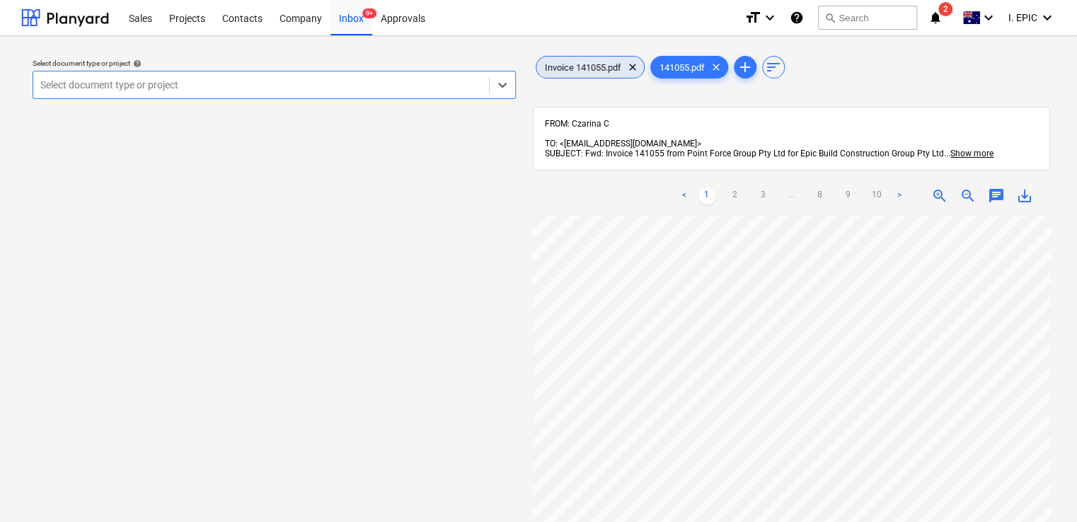
click at [589, 65] on span "Invoice 141055.pdf" at bounding box center [582, 67] width 93 height 11
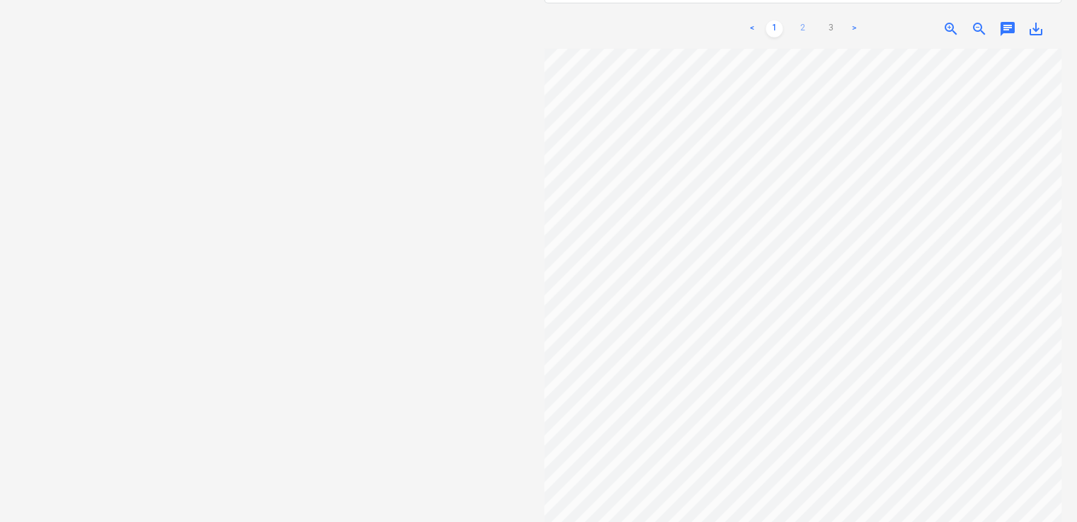
click at [808, 21] on link "2" at bounding box center [802, 29] width 17 height 17
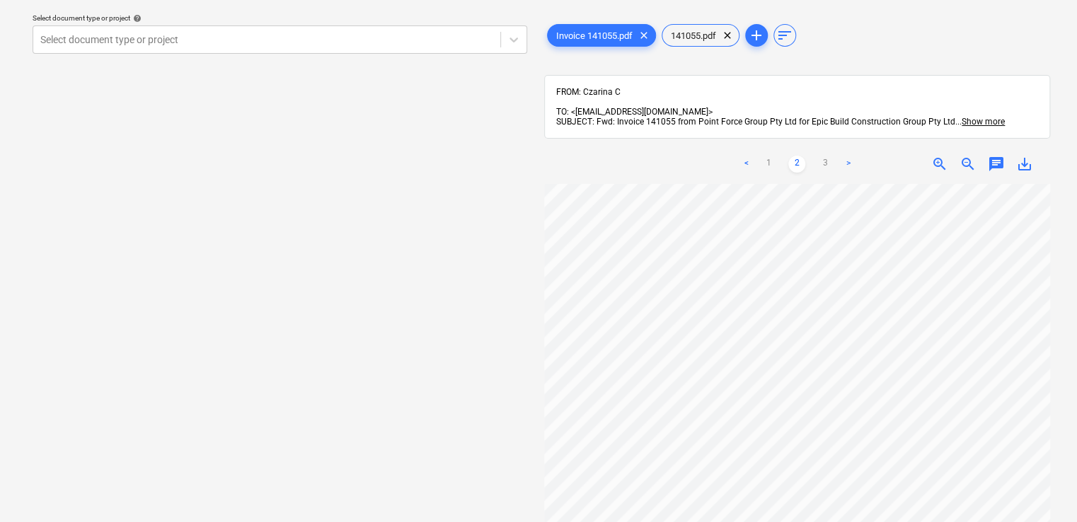
scroll to position [42, 0]
